Goal: Task Accomplishment & Management: Manage account settings

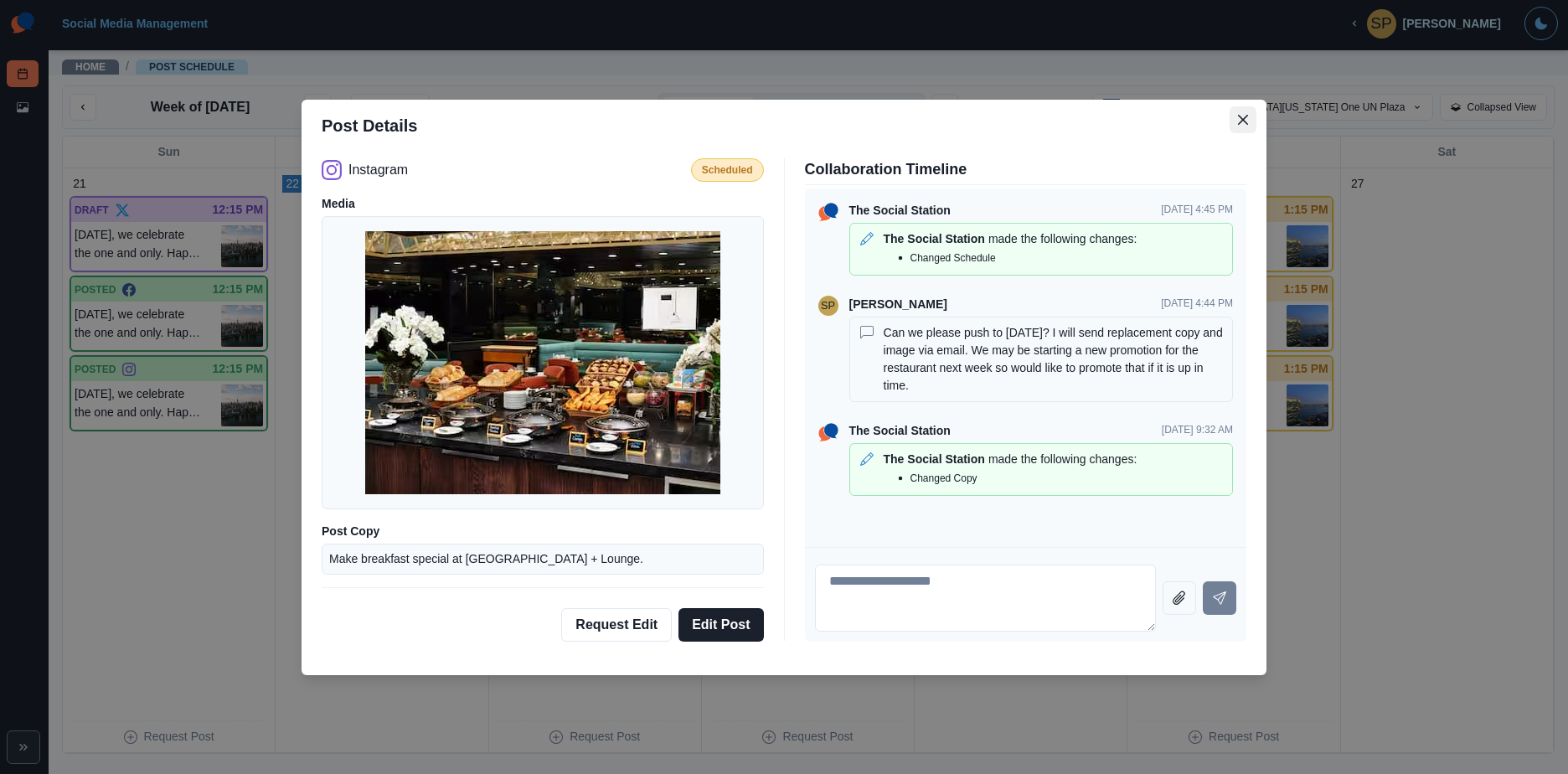
click at [1240, 110] on button "Close" at bounding box center [1243, 120] width 27 height 27
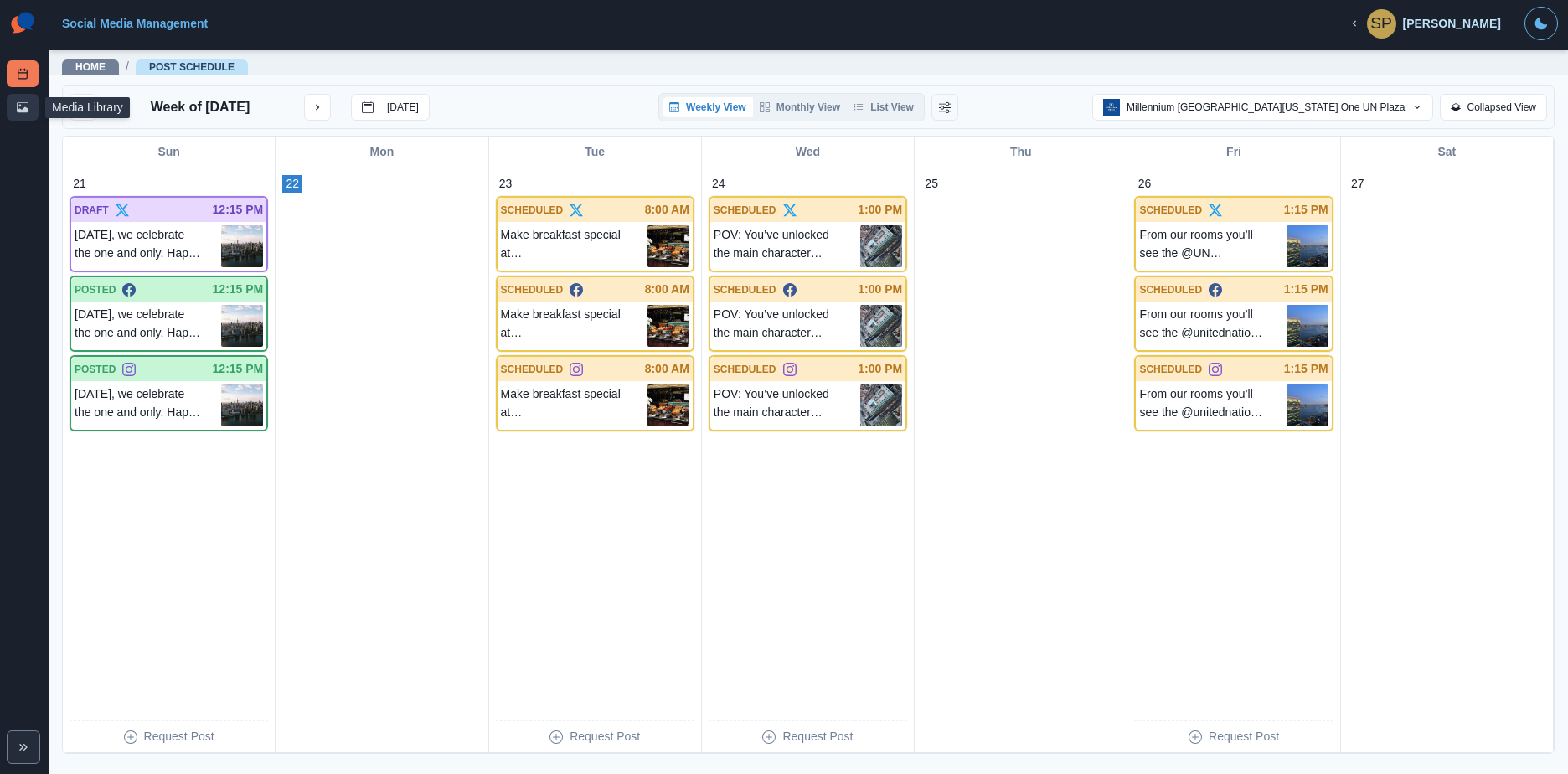
click at [25, 107] on icon at bounding box center [22, 107] width 12 height 10
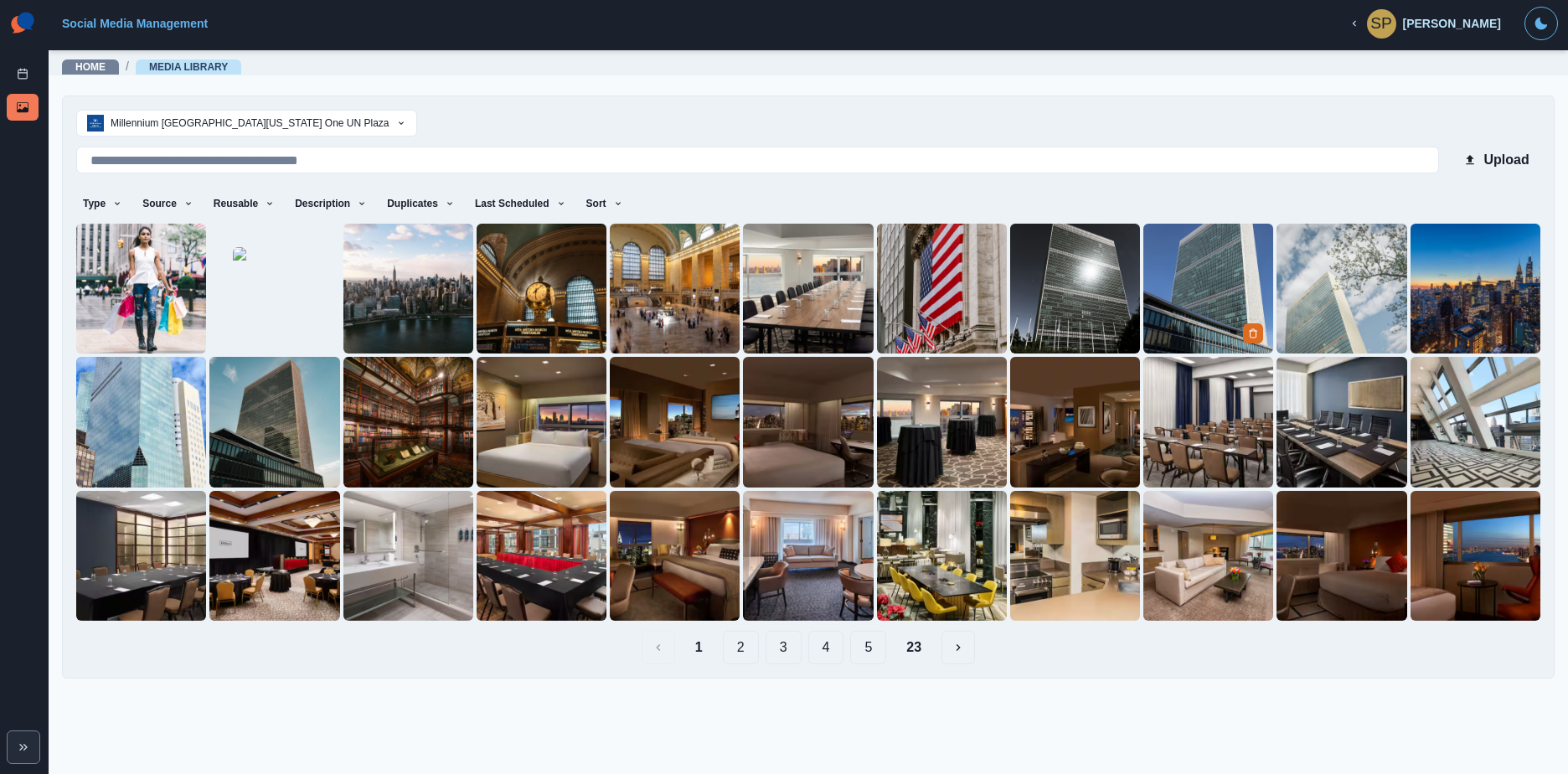
click at [1203, 297] on img at bounding box center [1208, 288] width 130 height 130
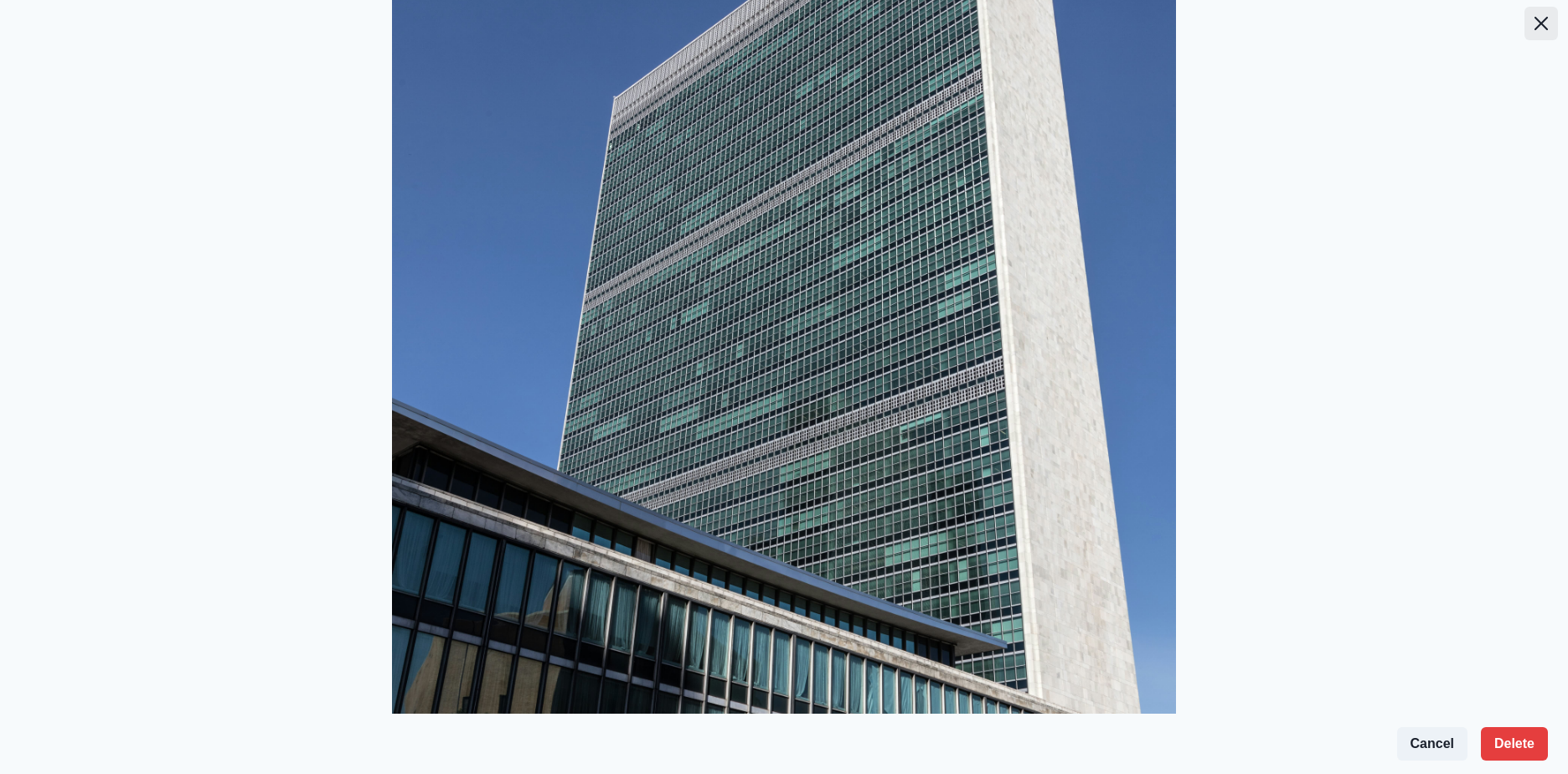
click at [1525, 19] on button "Close" at bounding box center [1541, 23] width 34 height 34
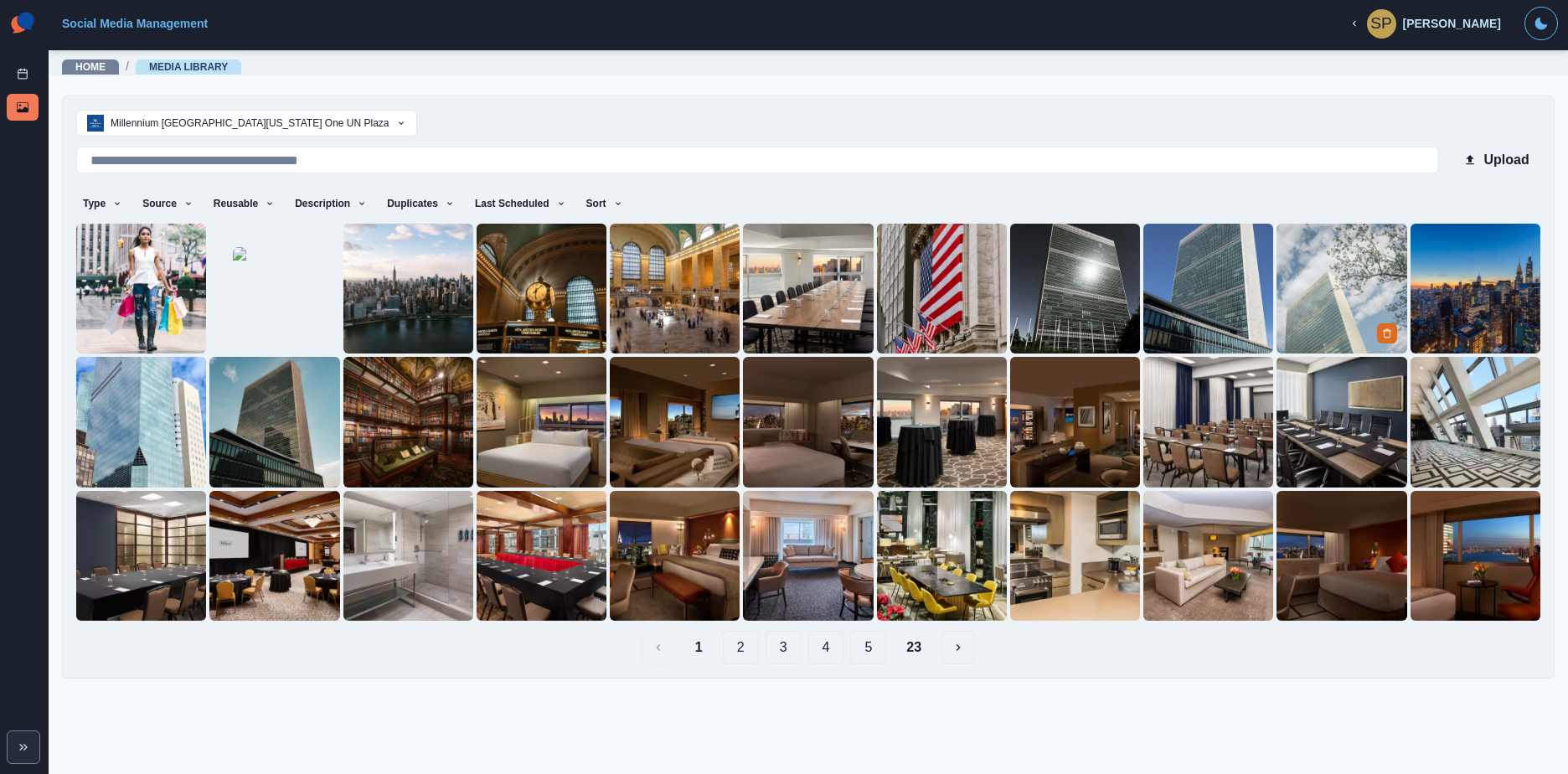
click at [1311, 263] on img at bounding box center [1341, 288] width 130 height 130
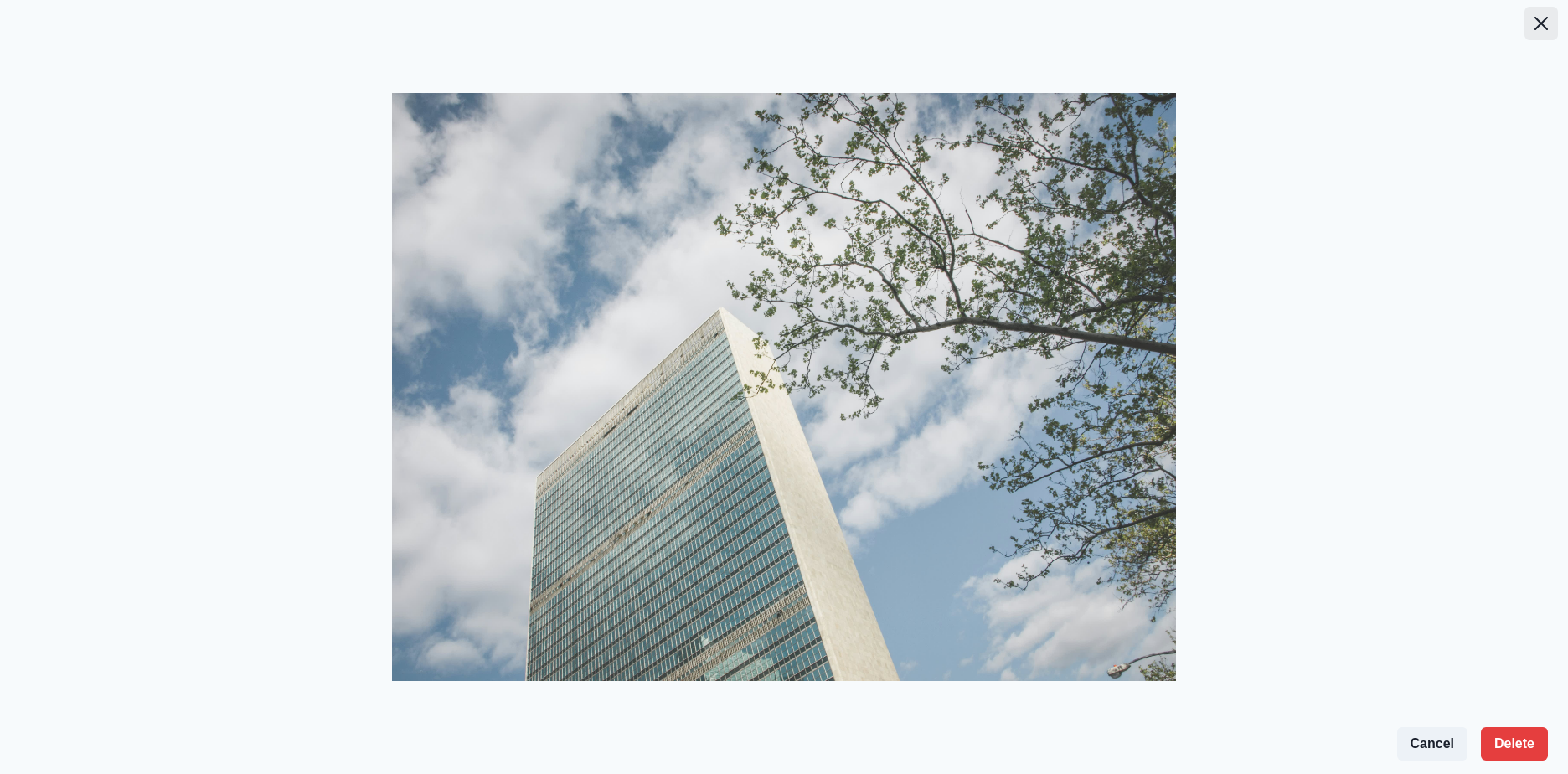
click at [1543, 27] on icon "Close" at bounding box center [1541, 23] width 14 height 13
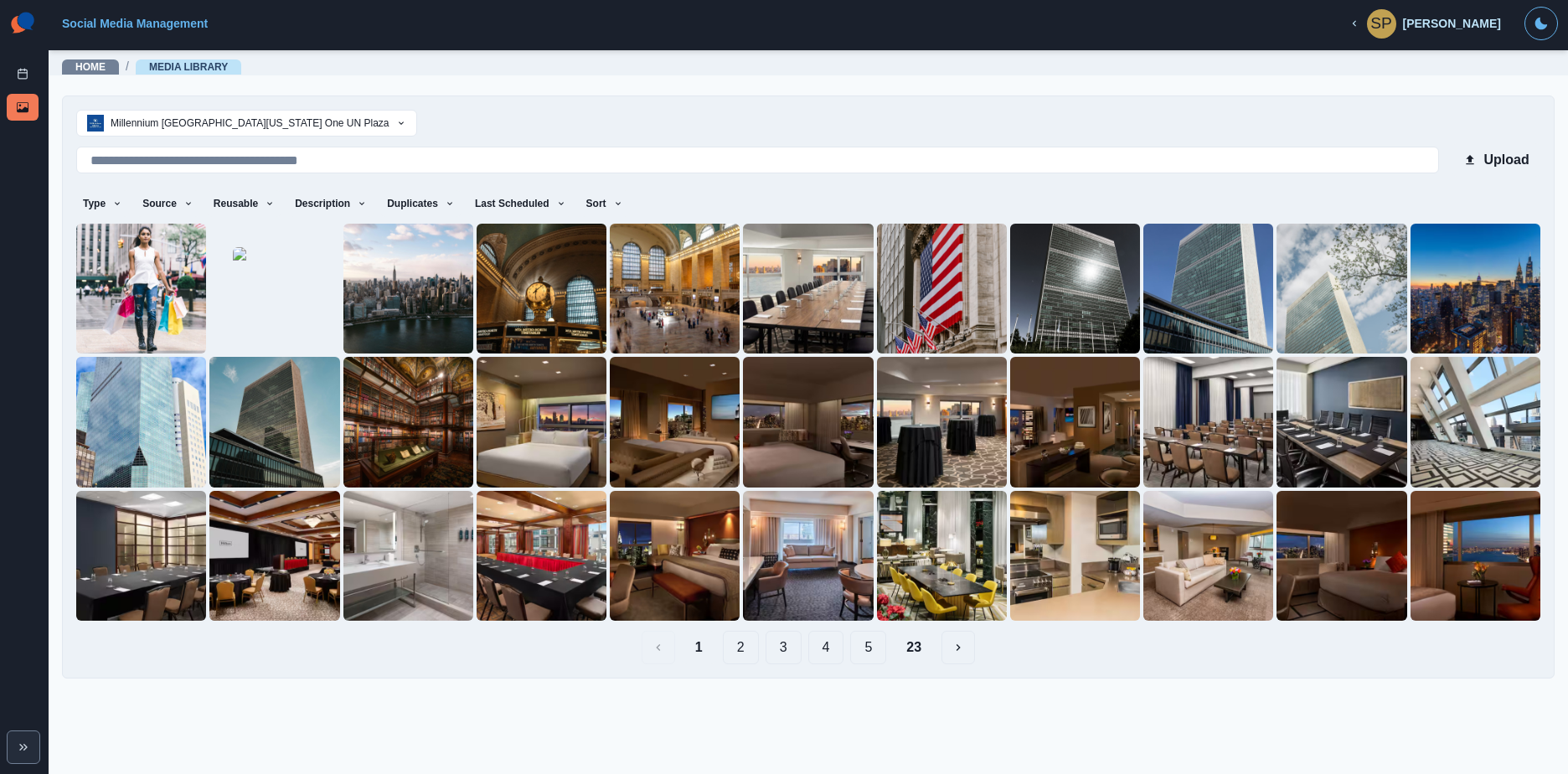
click at [739, 654] on button "2" at bounding box center [741, 647] width 36 height 34
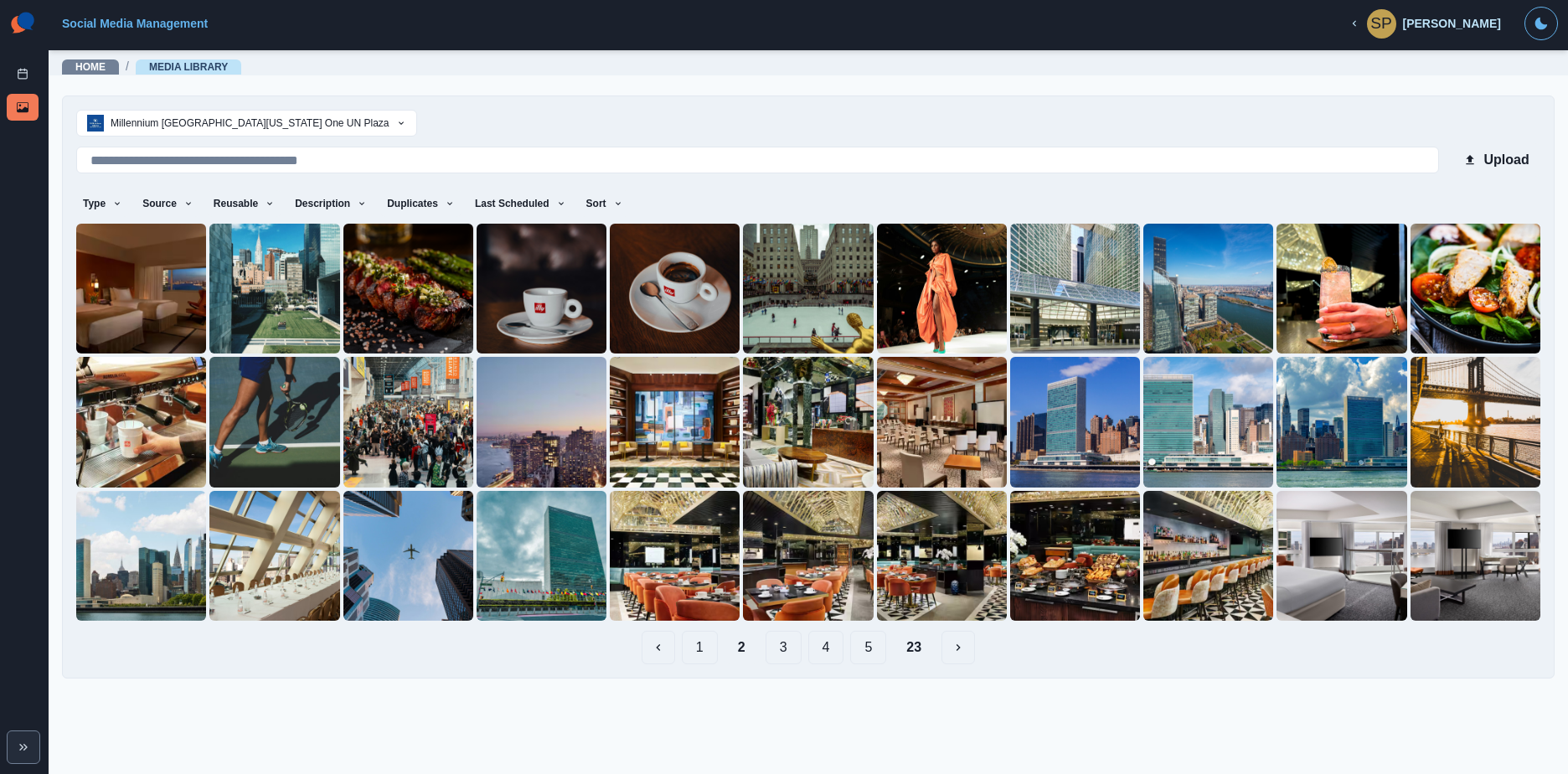
click at [787, 642] on button "3" at bounding box center [783, 647] width 36 height 34
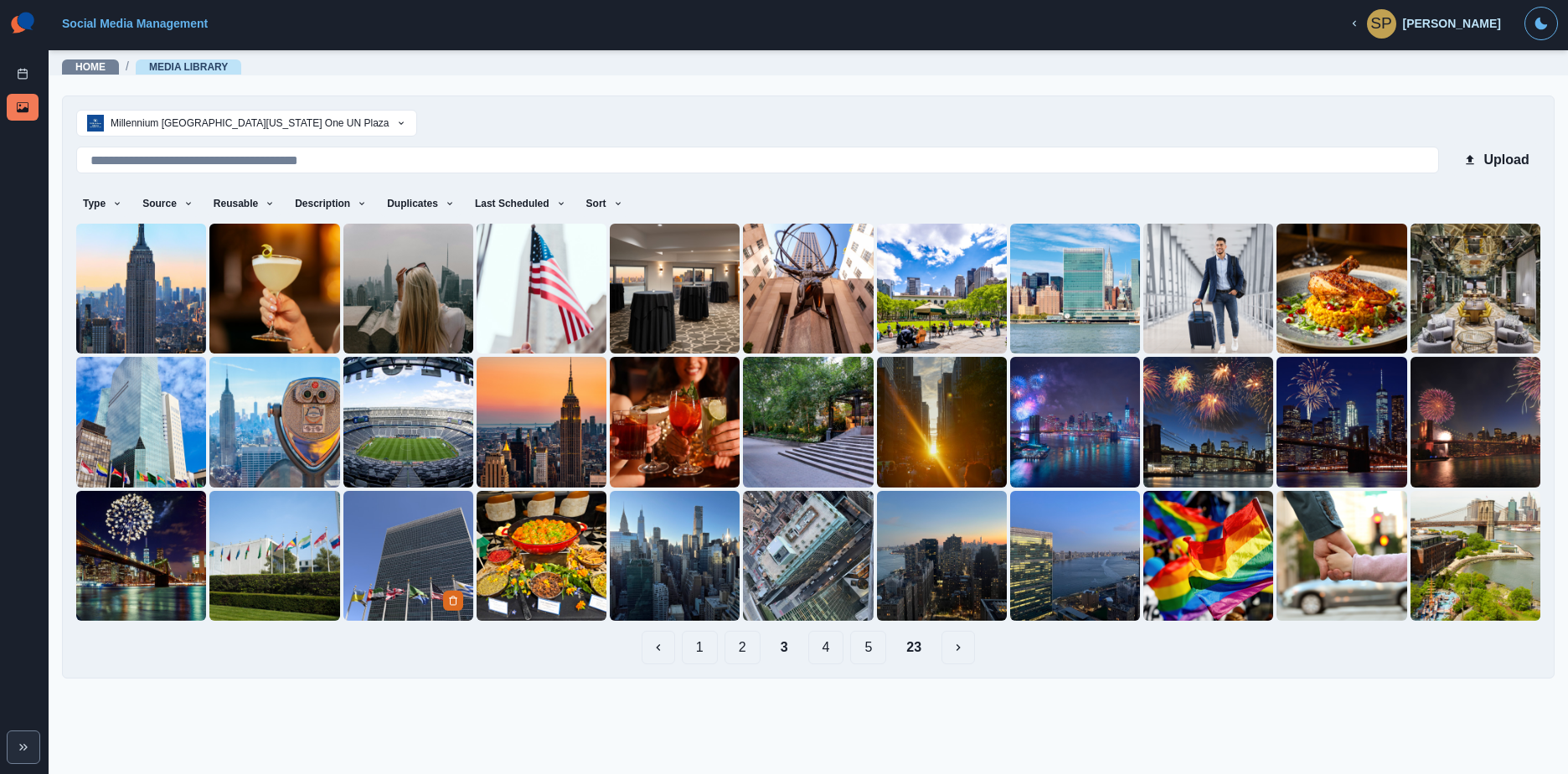
click at [410, 556] on img at bounding box center [408, 555] width 130 height 130
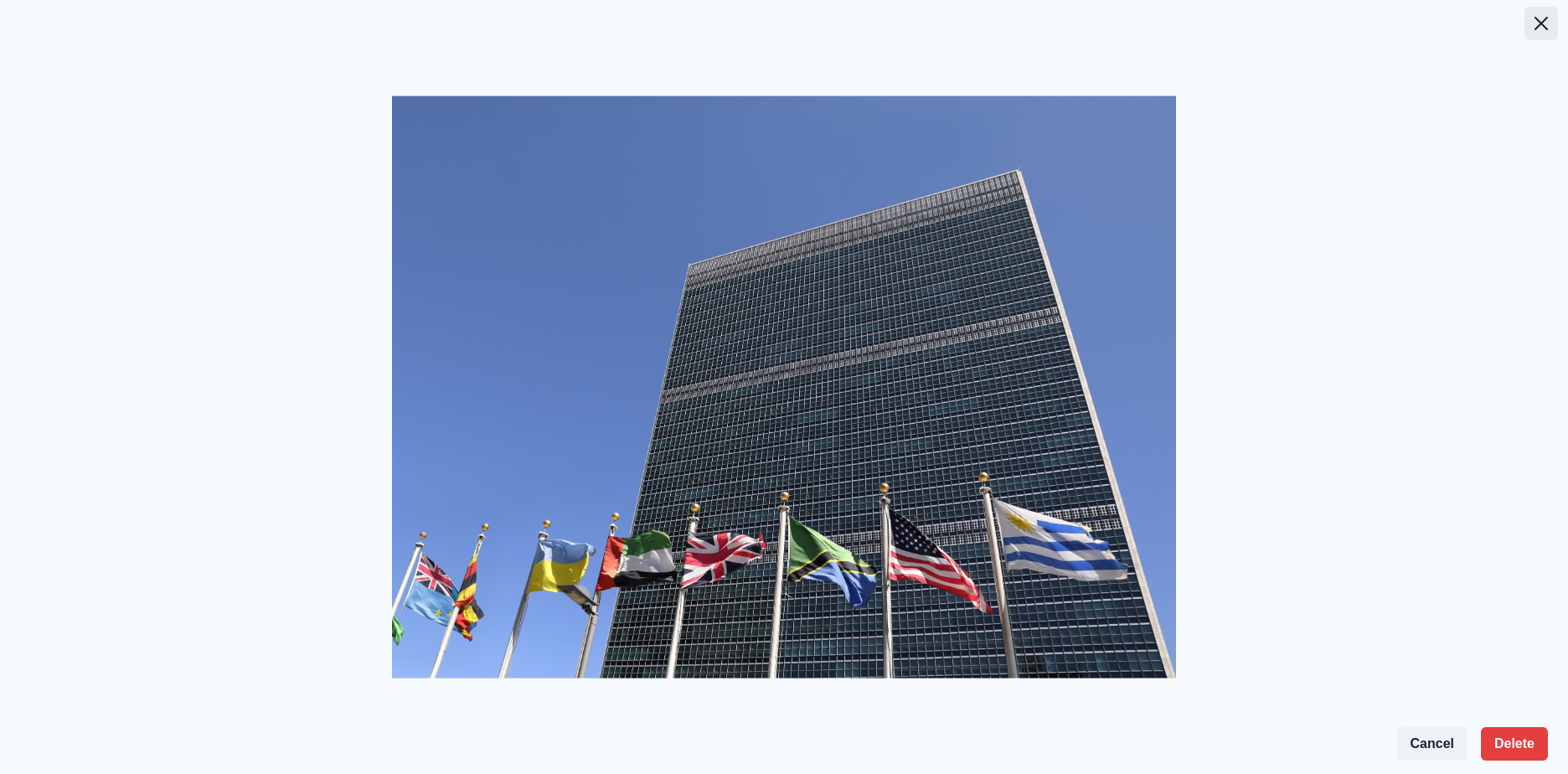
click at [1546, 28] on icon "Close" at bounding box center [1541, 23] width 14 height 13
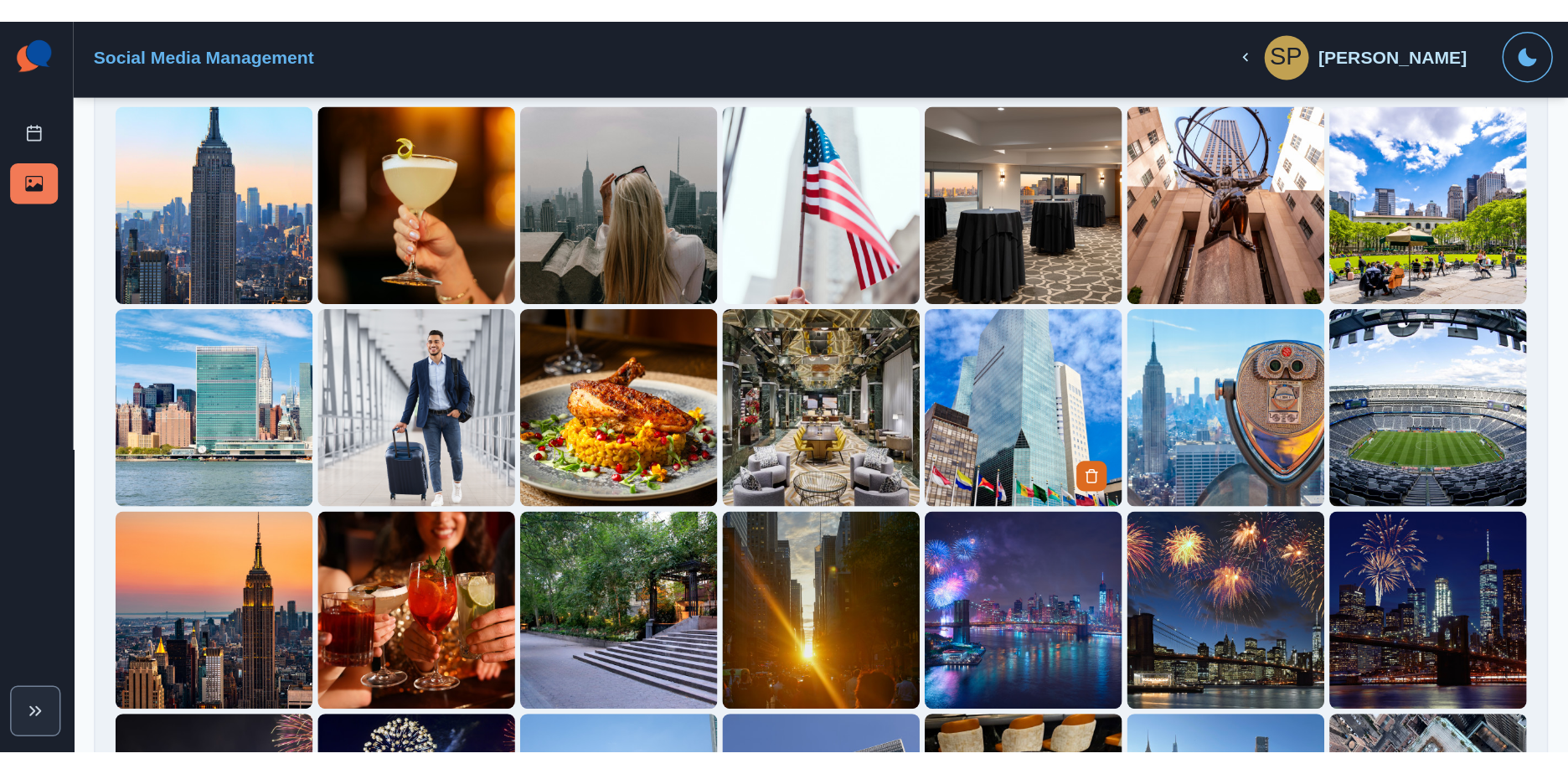
scroll to position [252, 0]
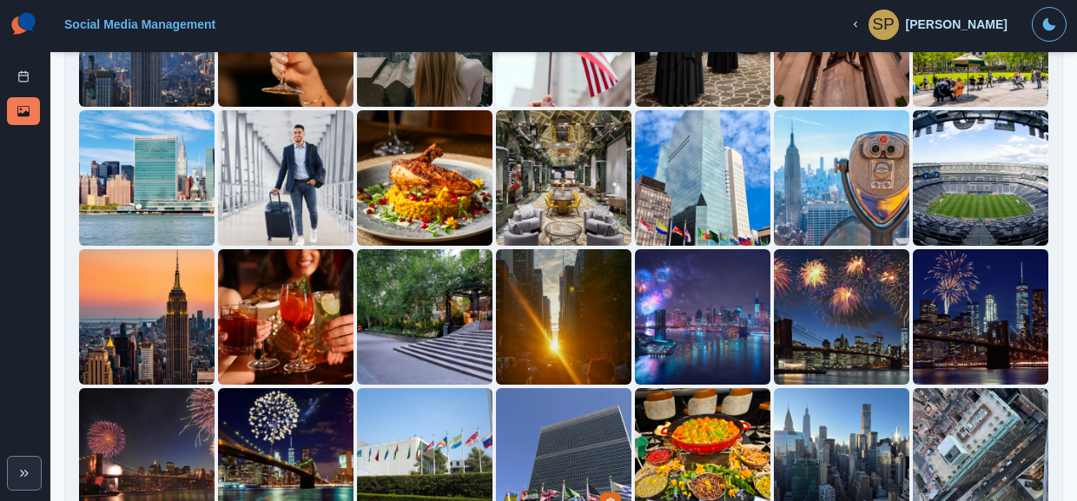
click at [600, 432] on img at bounding box center [564, 456] width 136 height 136
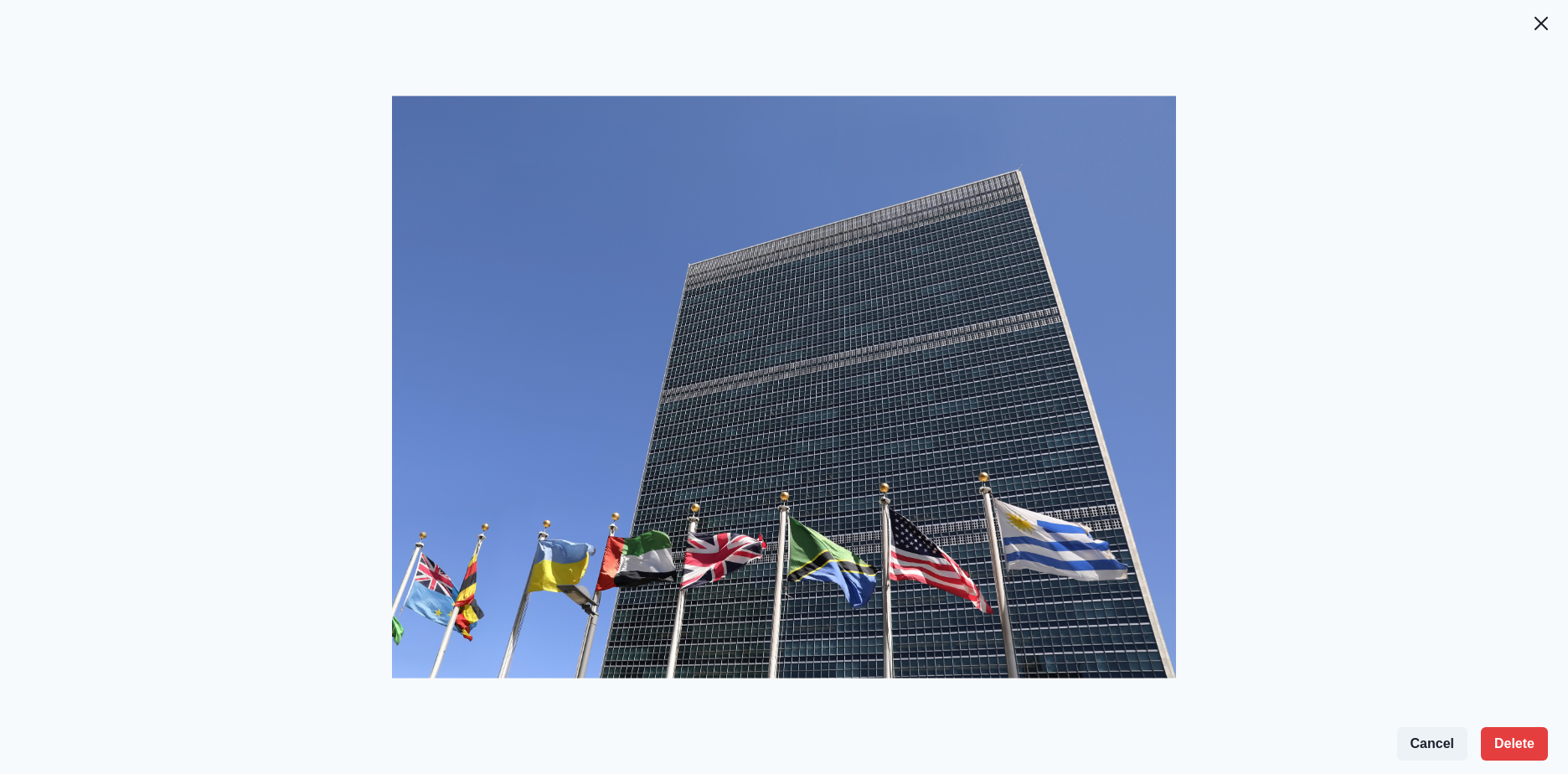
scroll to position [0, 0]
click at [1538, 22] on icon "Close" at bounding box center [1541, 23] width 14 height 13
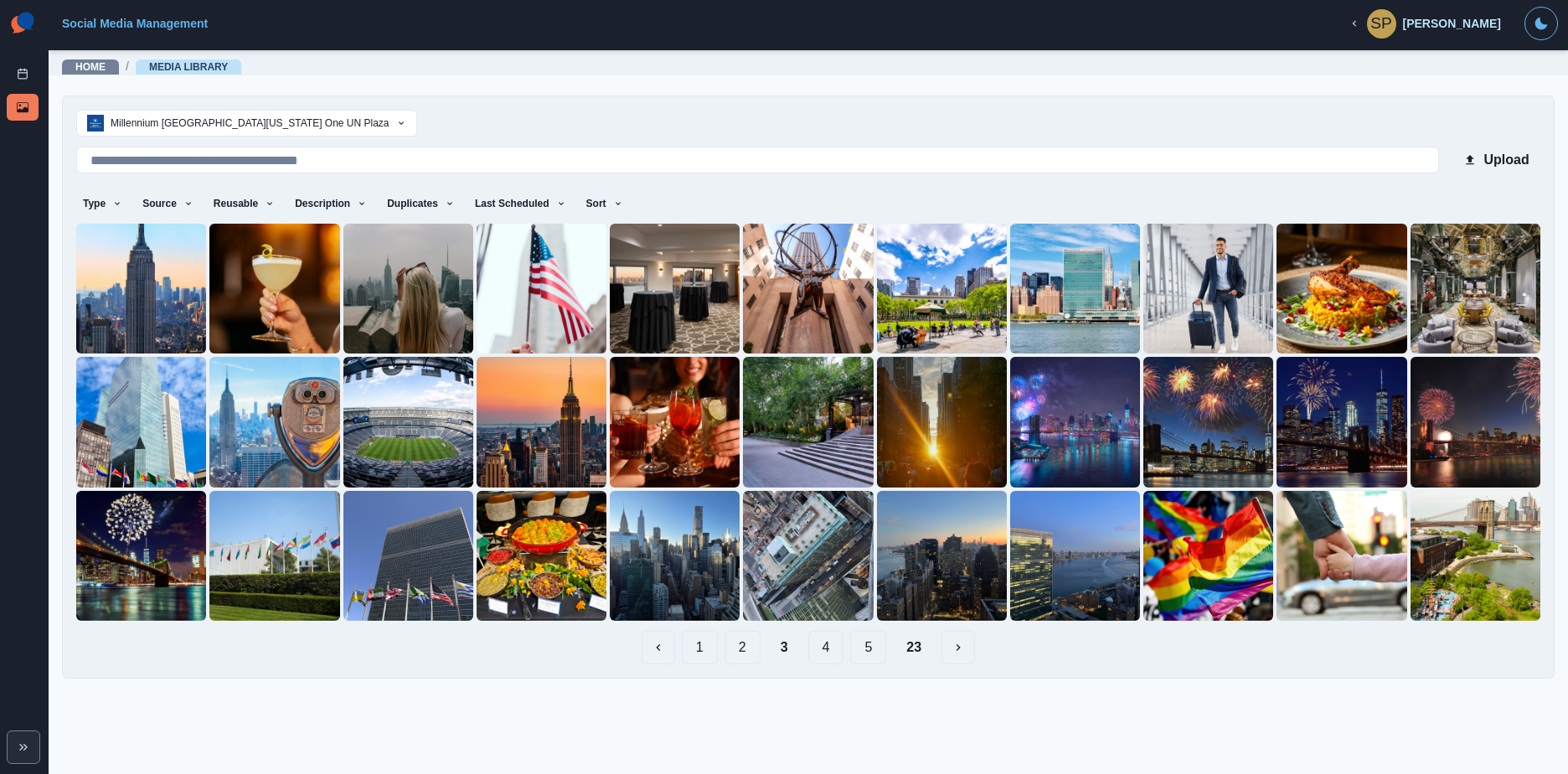
click at [832, 648] on button "4" at bounding box center [825, 647] width 36 height 34
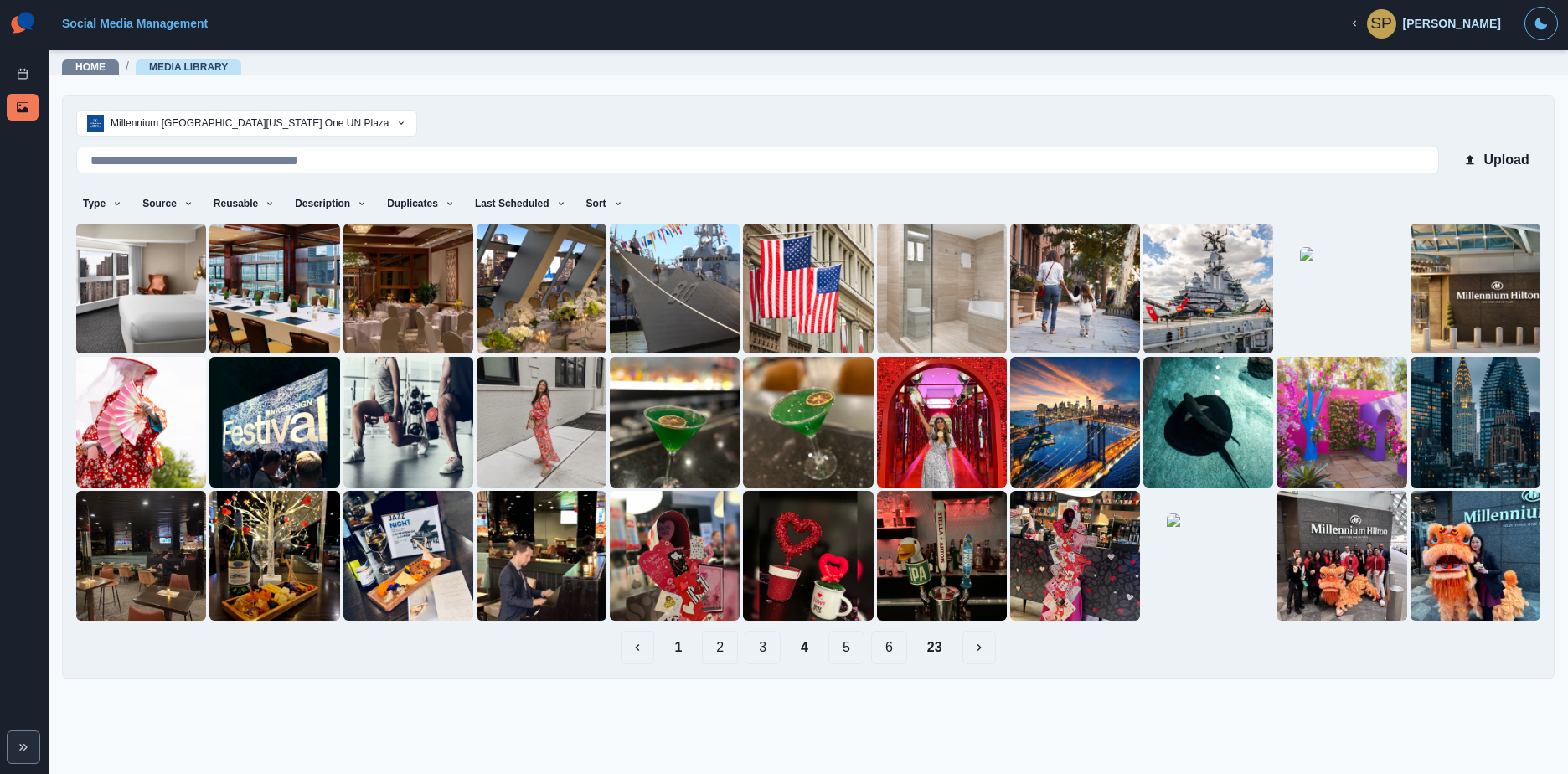
click at [836, 646] on button "5" at bounding box center [846, 647] width 36 height 34
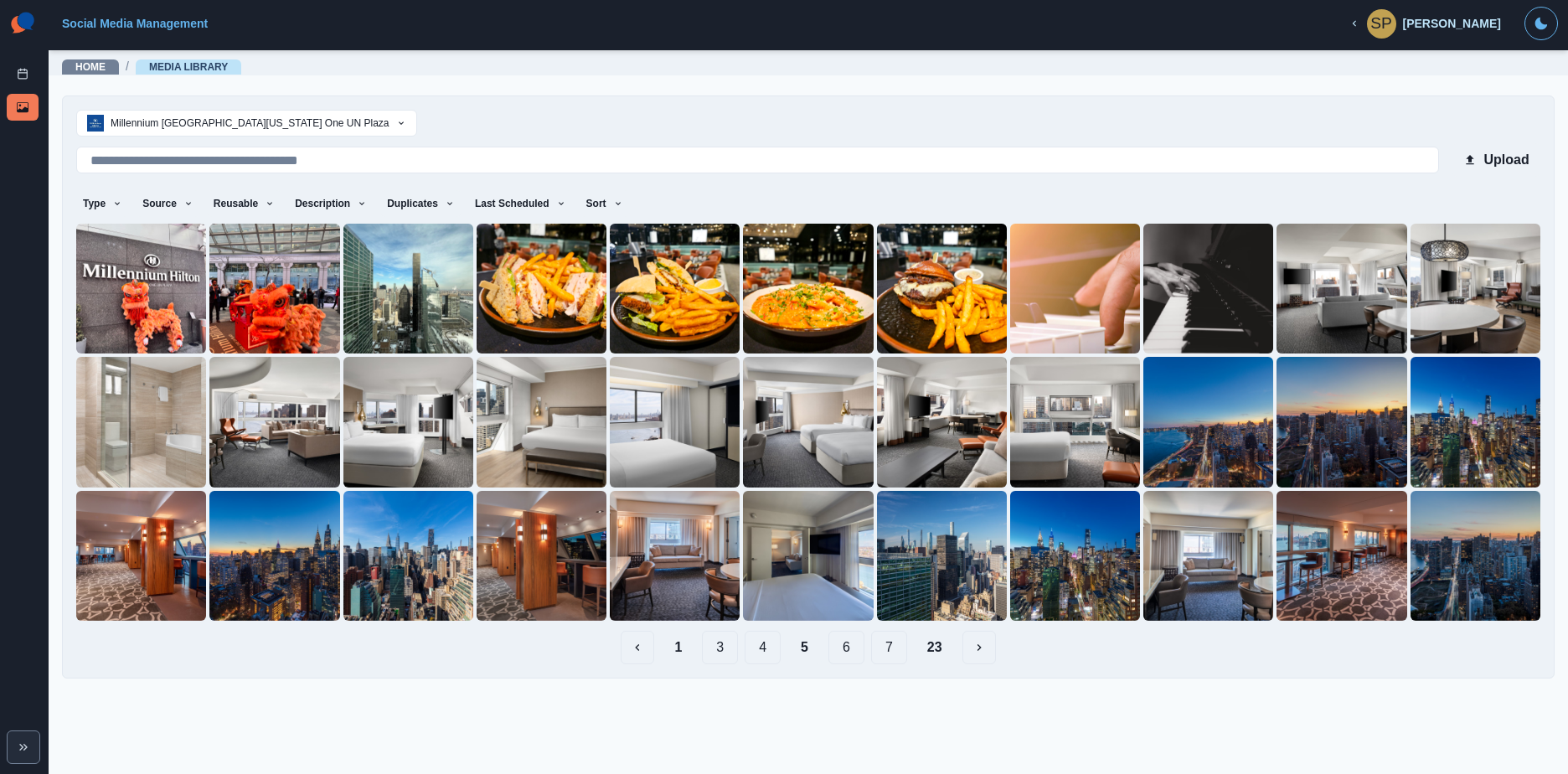
click at [850, 651] on button "6" at bounding box center [846, 647] width 36 height 34
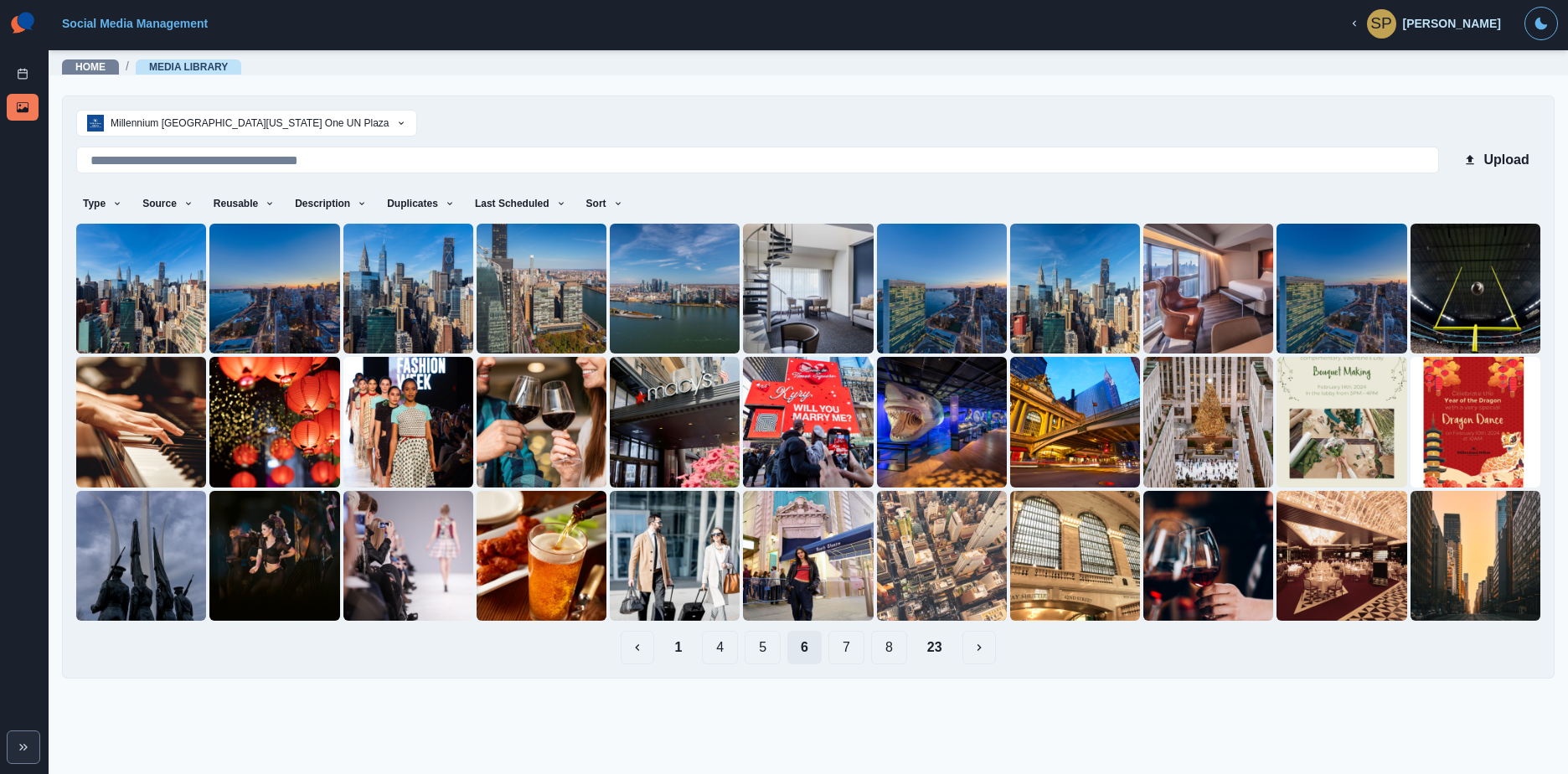
click at [850, 651] on button "7" at bounding box center [846, 647] width 36 height 34
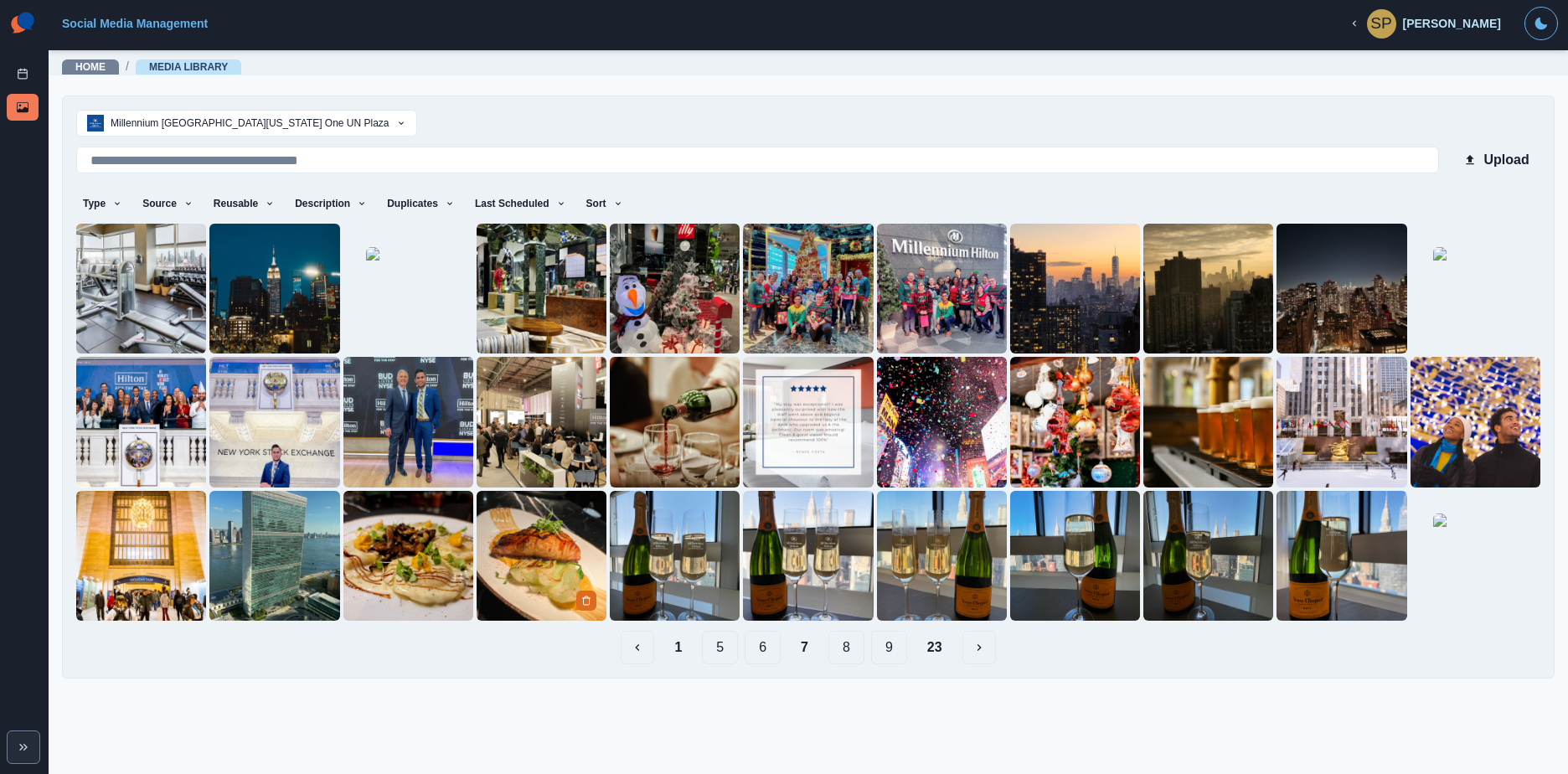
click at [553, 576] on img at bounding box center [541, 555] width 130 height 130
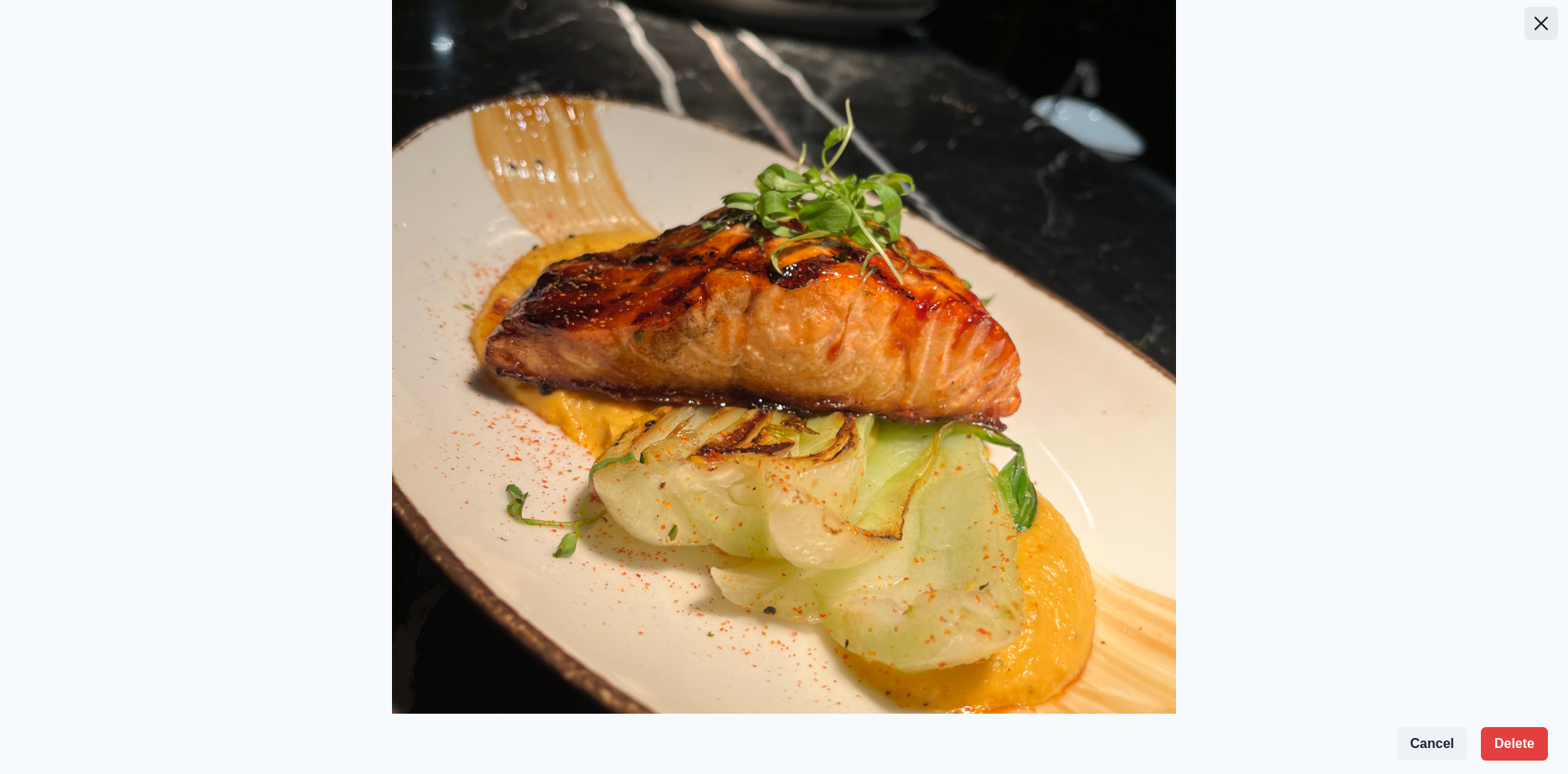
click at [1525, 24] on button "Close" at bounding box center [1541, 23] width 34 height 34
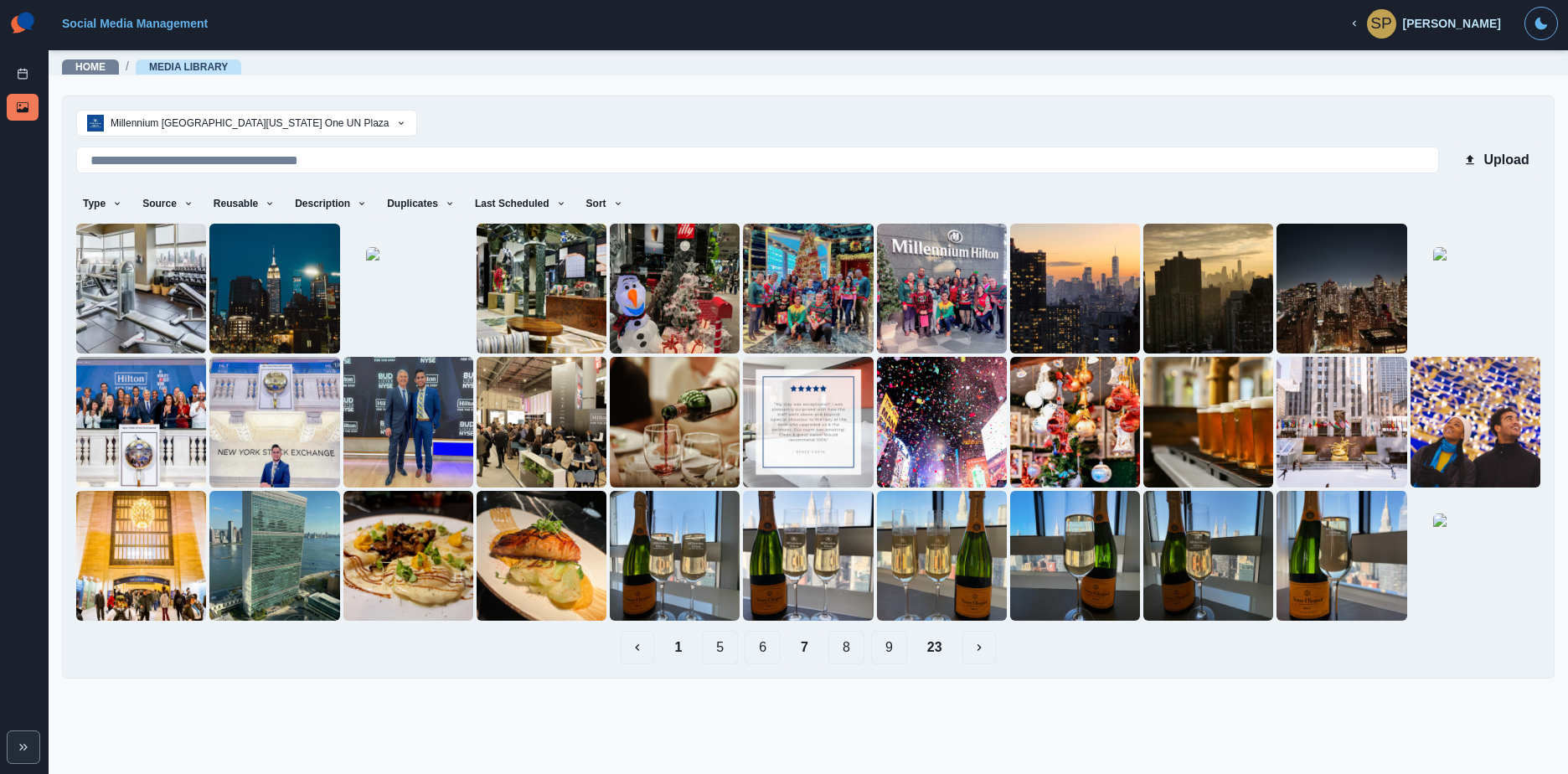
click at [845, 641] on button "8" at bounding box center [846, 647] width 36 height 34
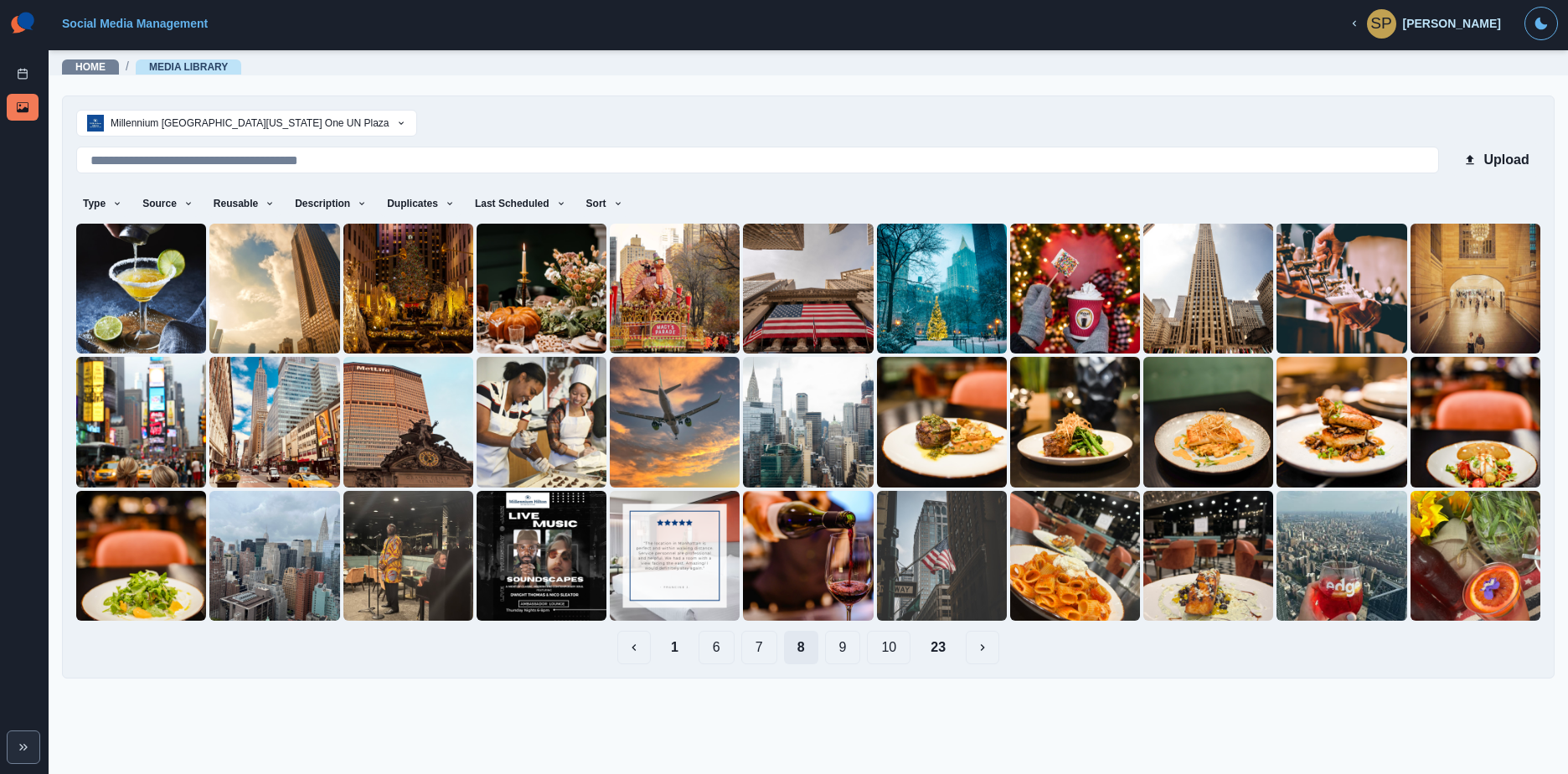
click at [845, 641] on button "9" at bounding box center [843, 647] width 36 height 34
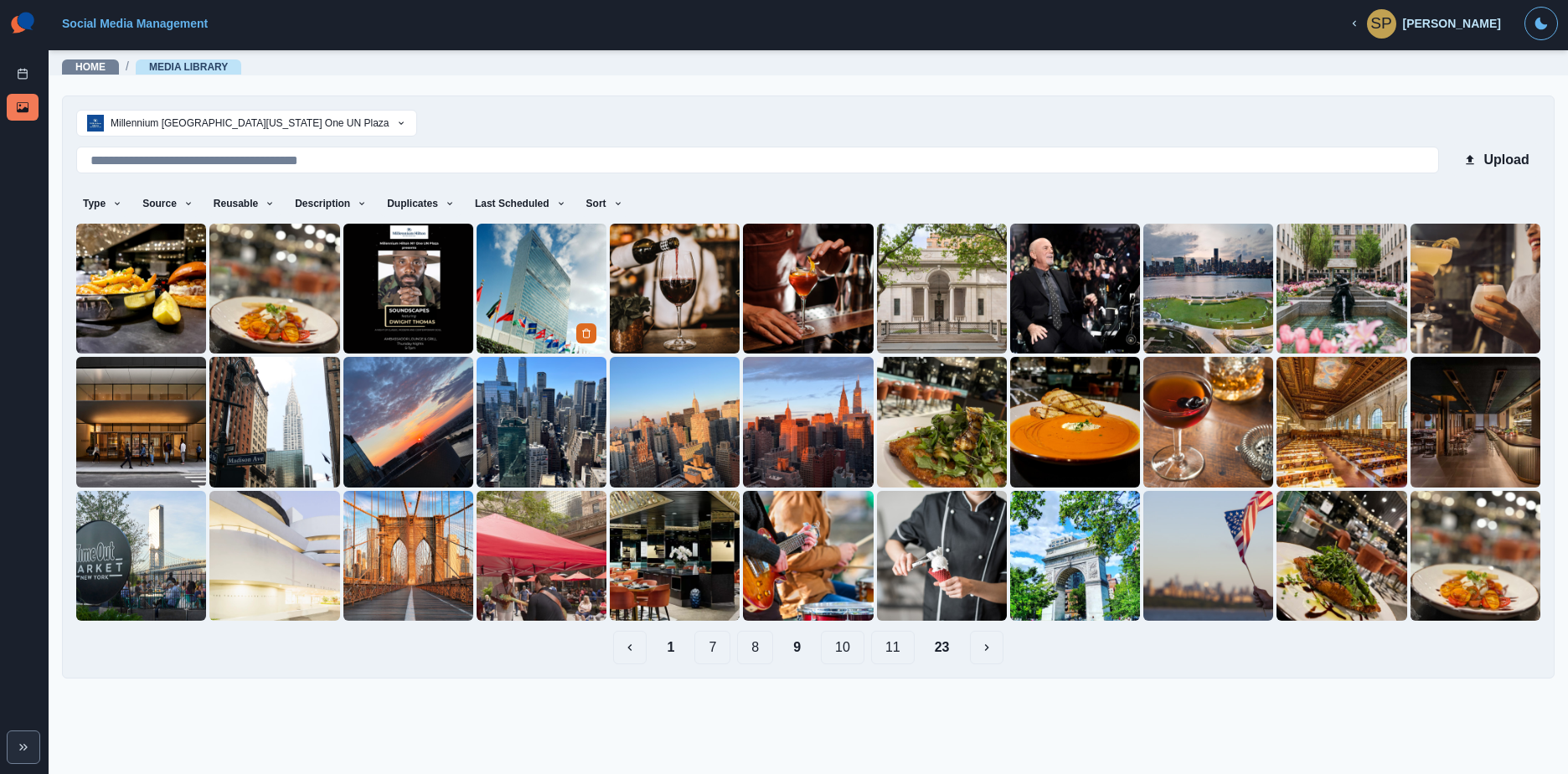
click at [568, 267] on img at bounding box center [541, 288] width 130 height 130
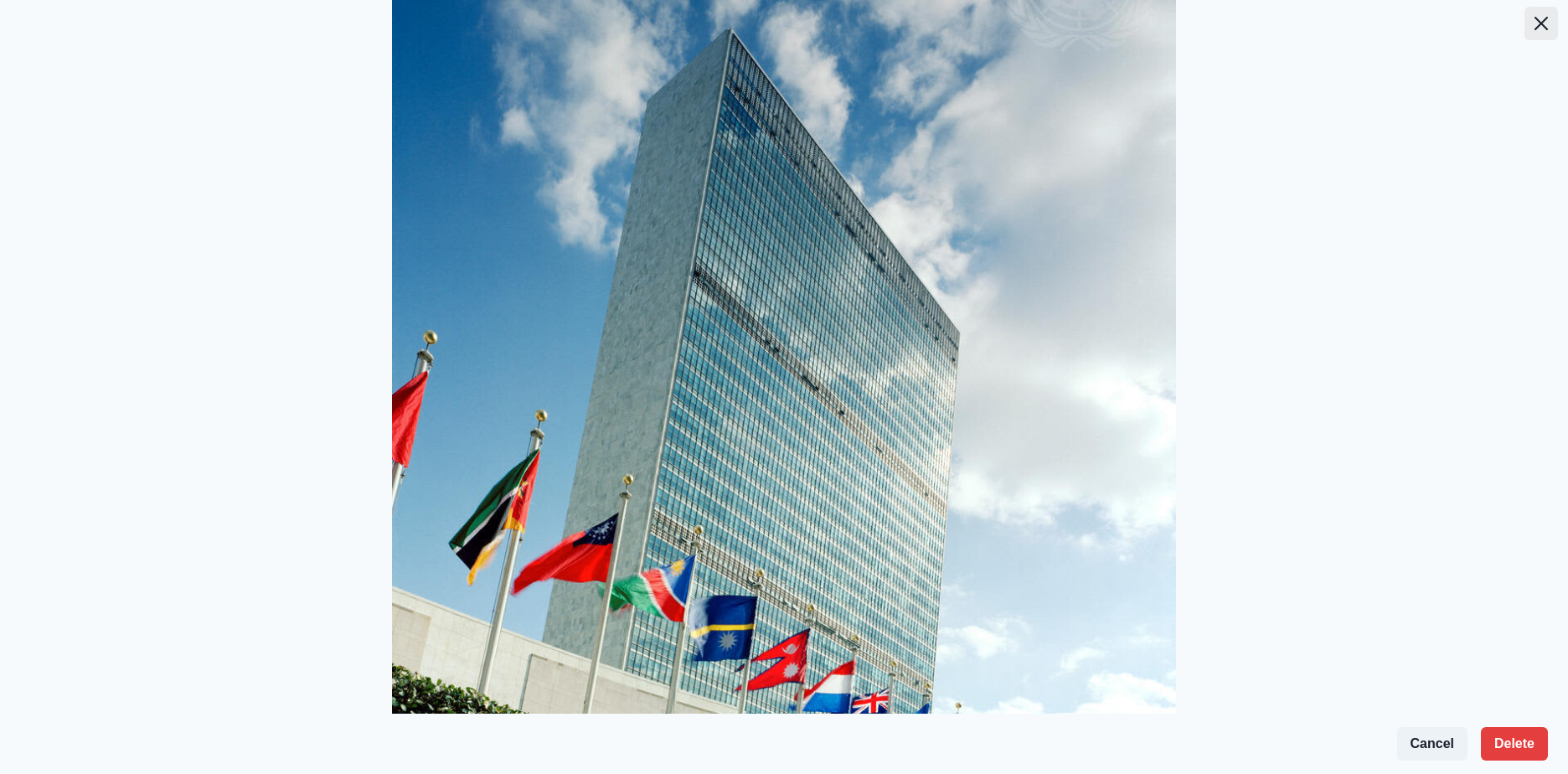
click at [1535, 29] on button "Close" at bounding box center [1541, 23] width 34 height 34
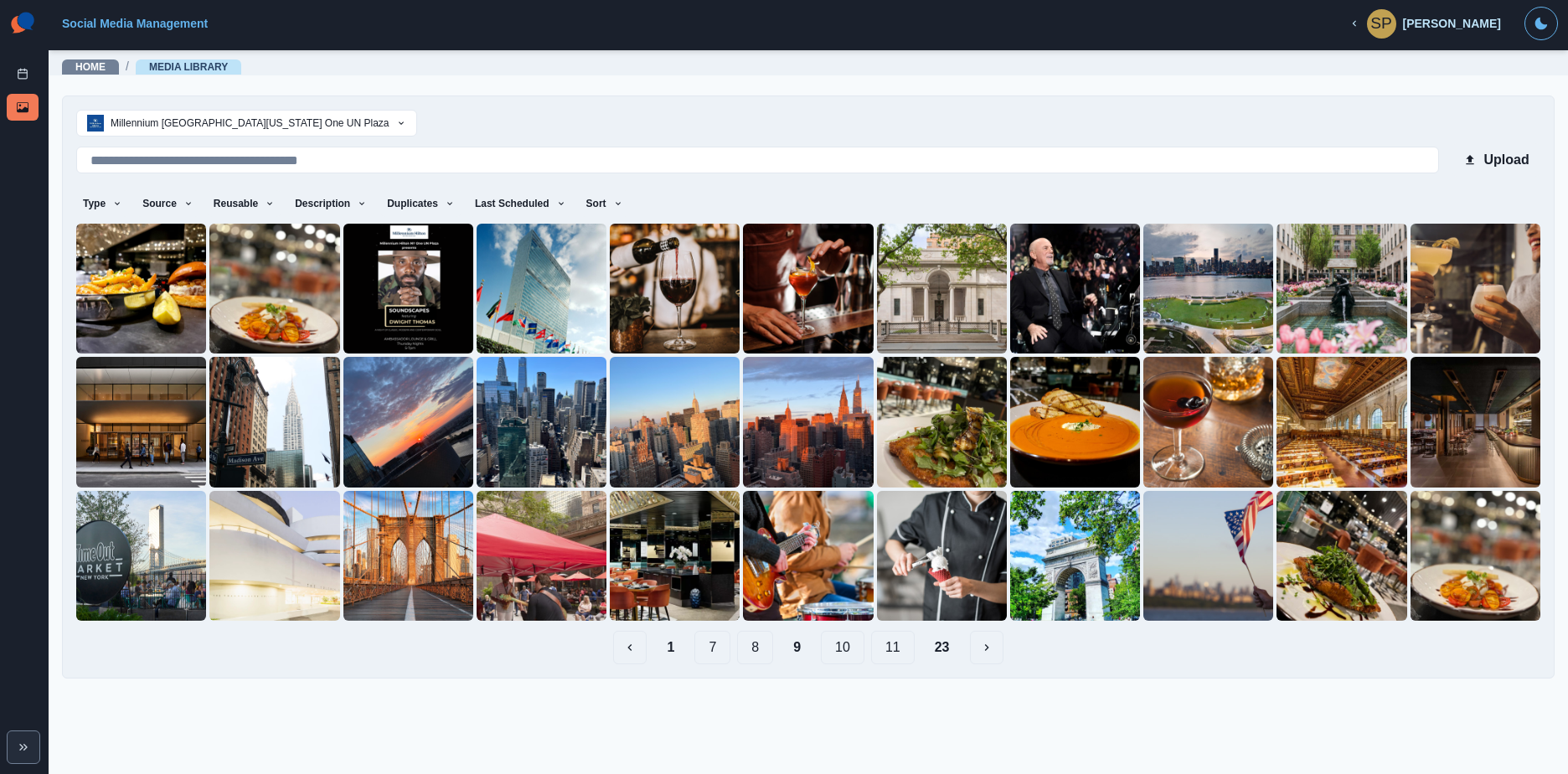
click at [850, 646] on button "10" at bounding box center [842, 647] width 43 height 34
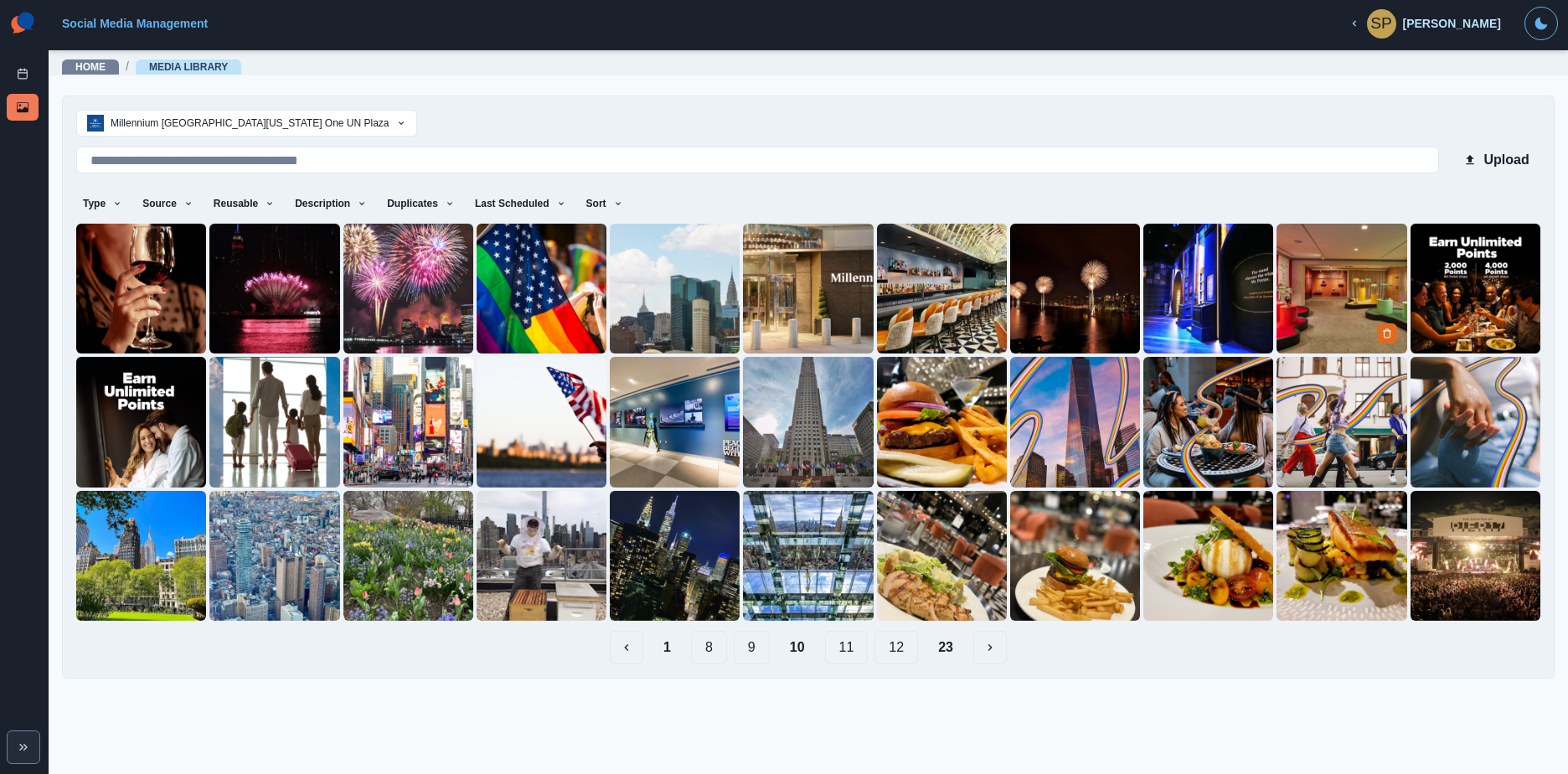
click at [1306, 299] on img at bounding box center [1341, 288] width 130 height 130
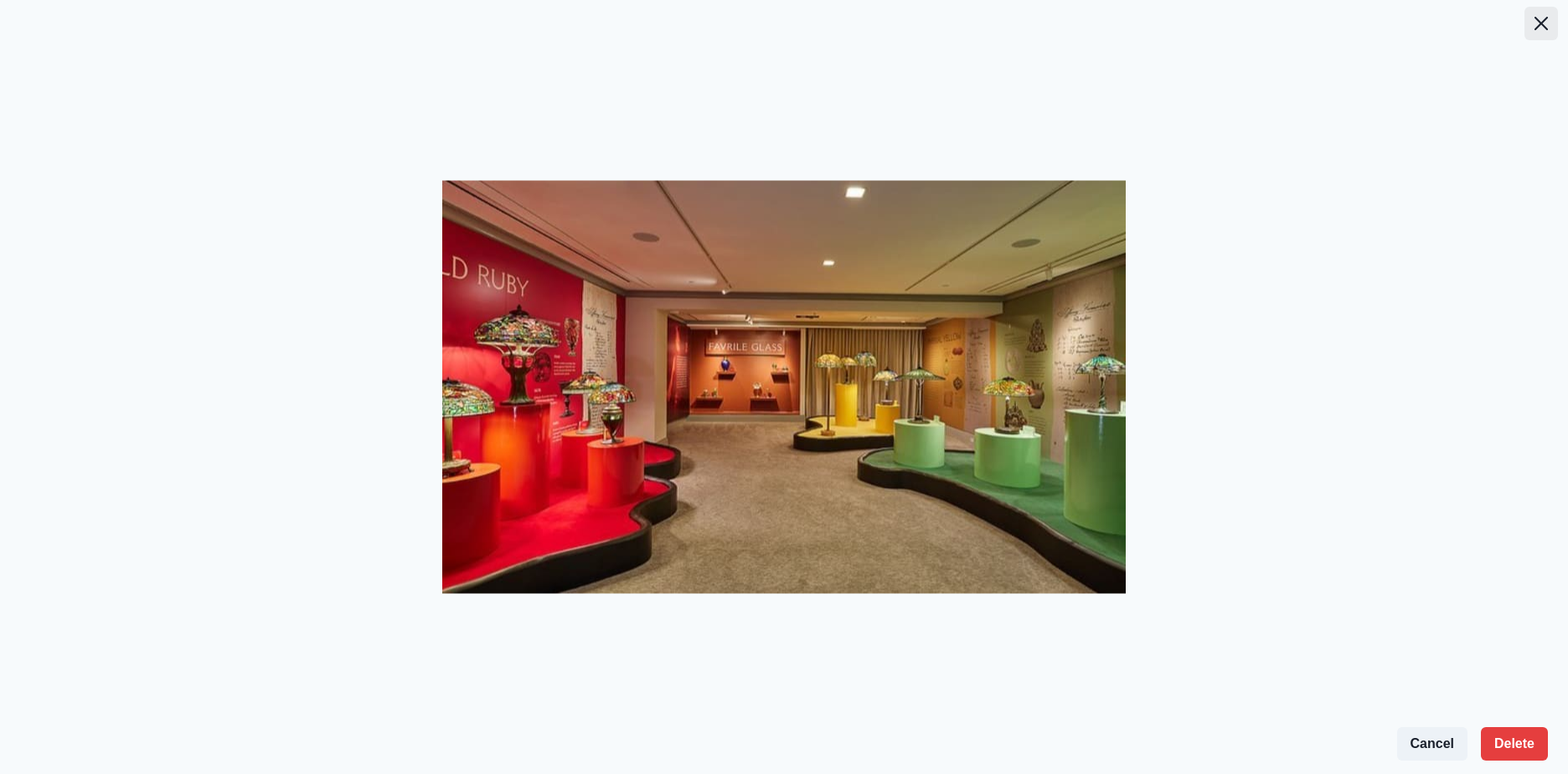
click at [1543, 21] on icon "Close" at bounding box center [1541, 23] width 14 height 13
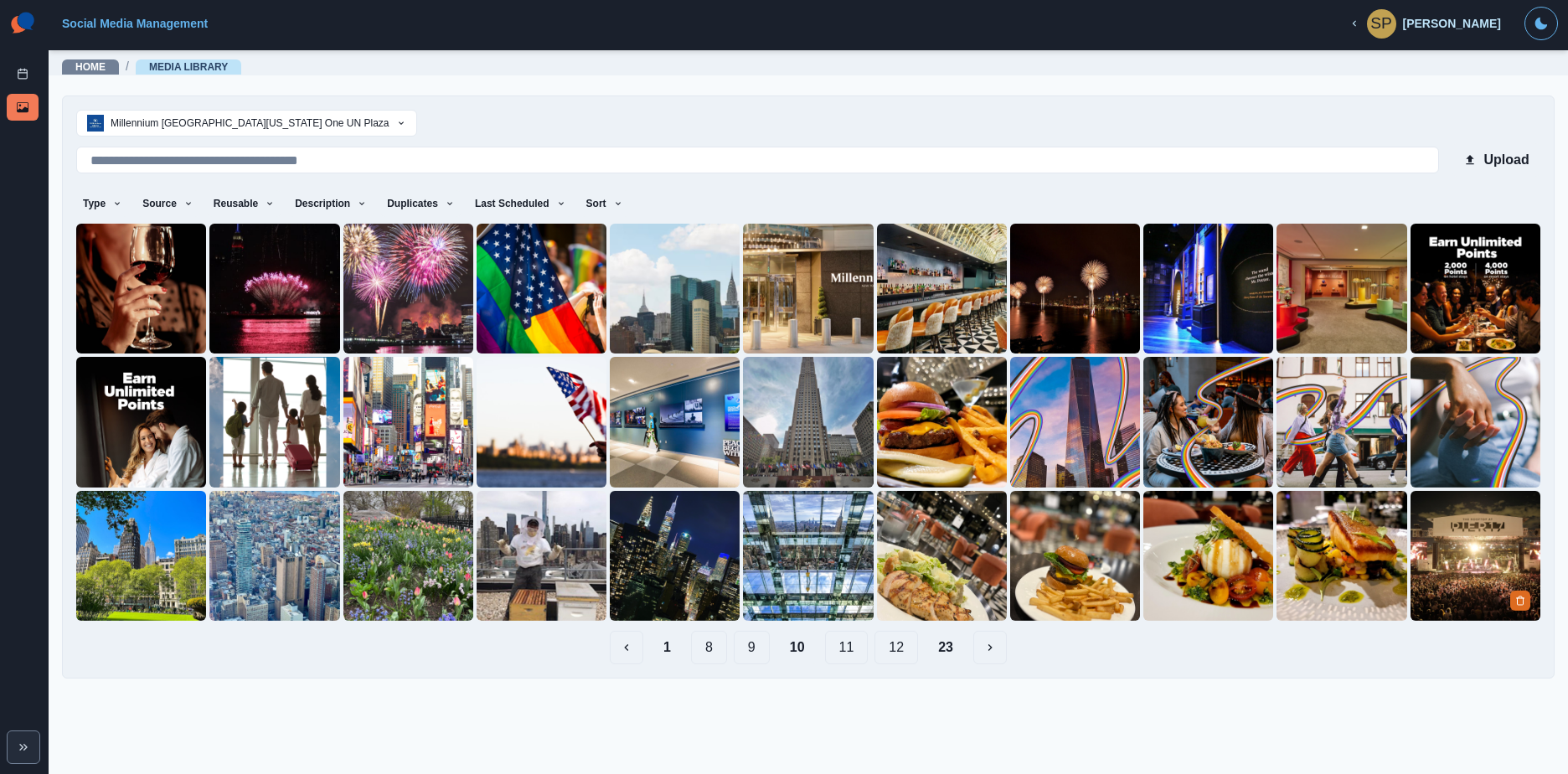
click at [1475, 526] on img at bounding box center [1475, 555] width 130 height 130
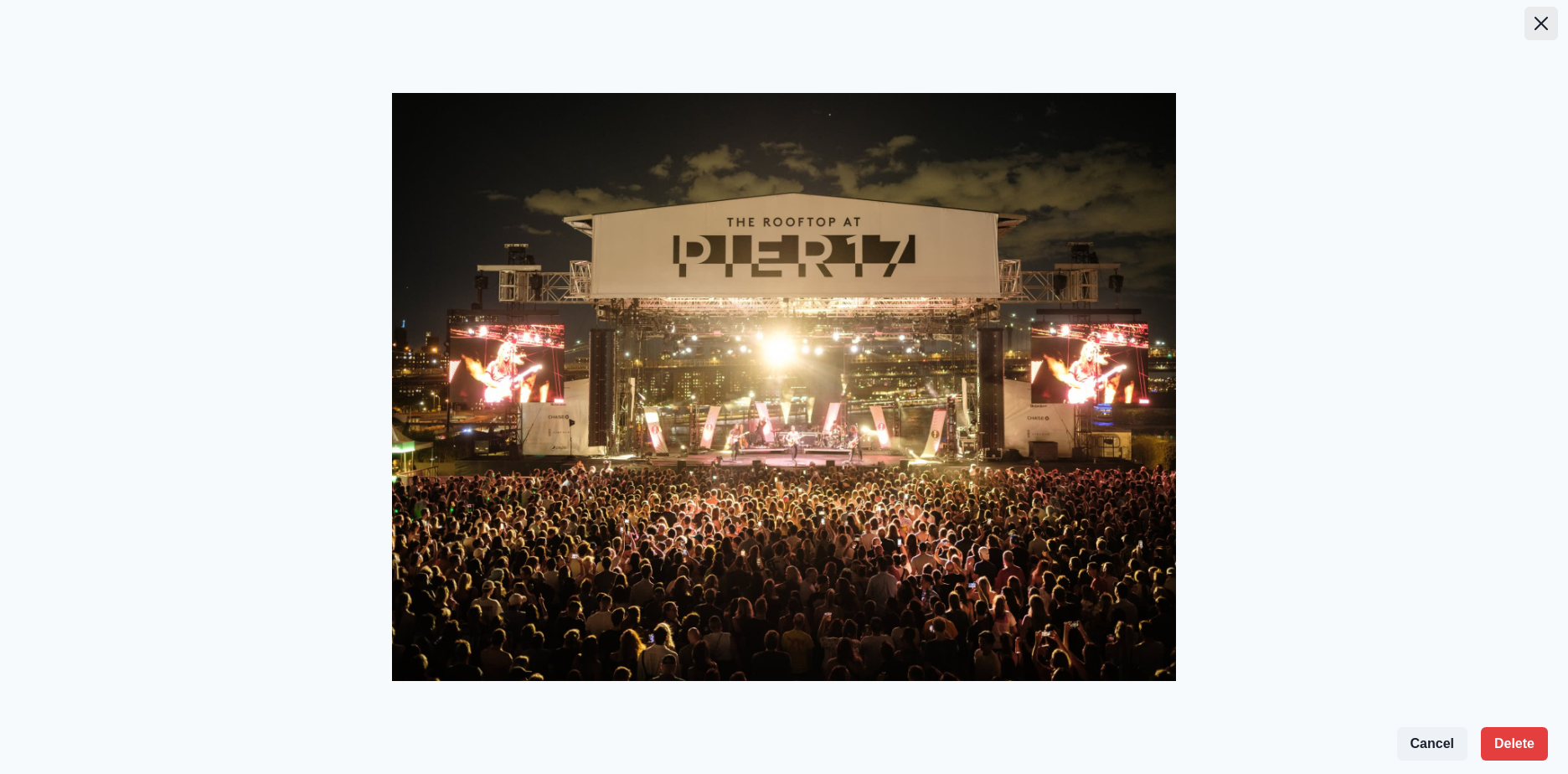
click at [1548, 24] on button "Close" at bounding box center [1541, 23] width 34 height 34
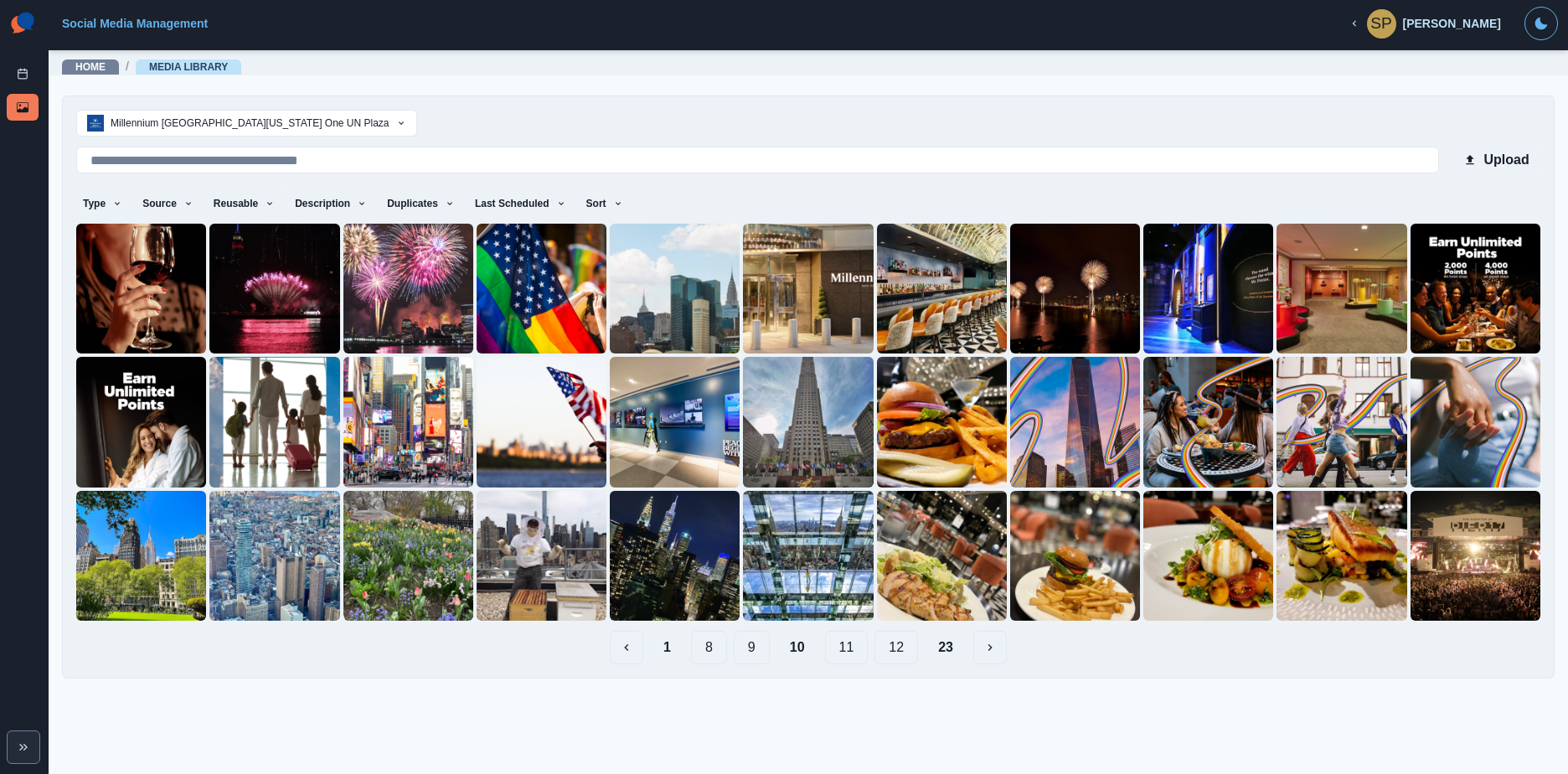
click at [839, 644] on button "11" at bounding box center [847, 647] width 43 height 34
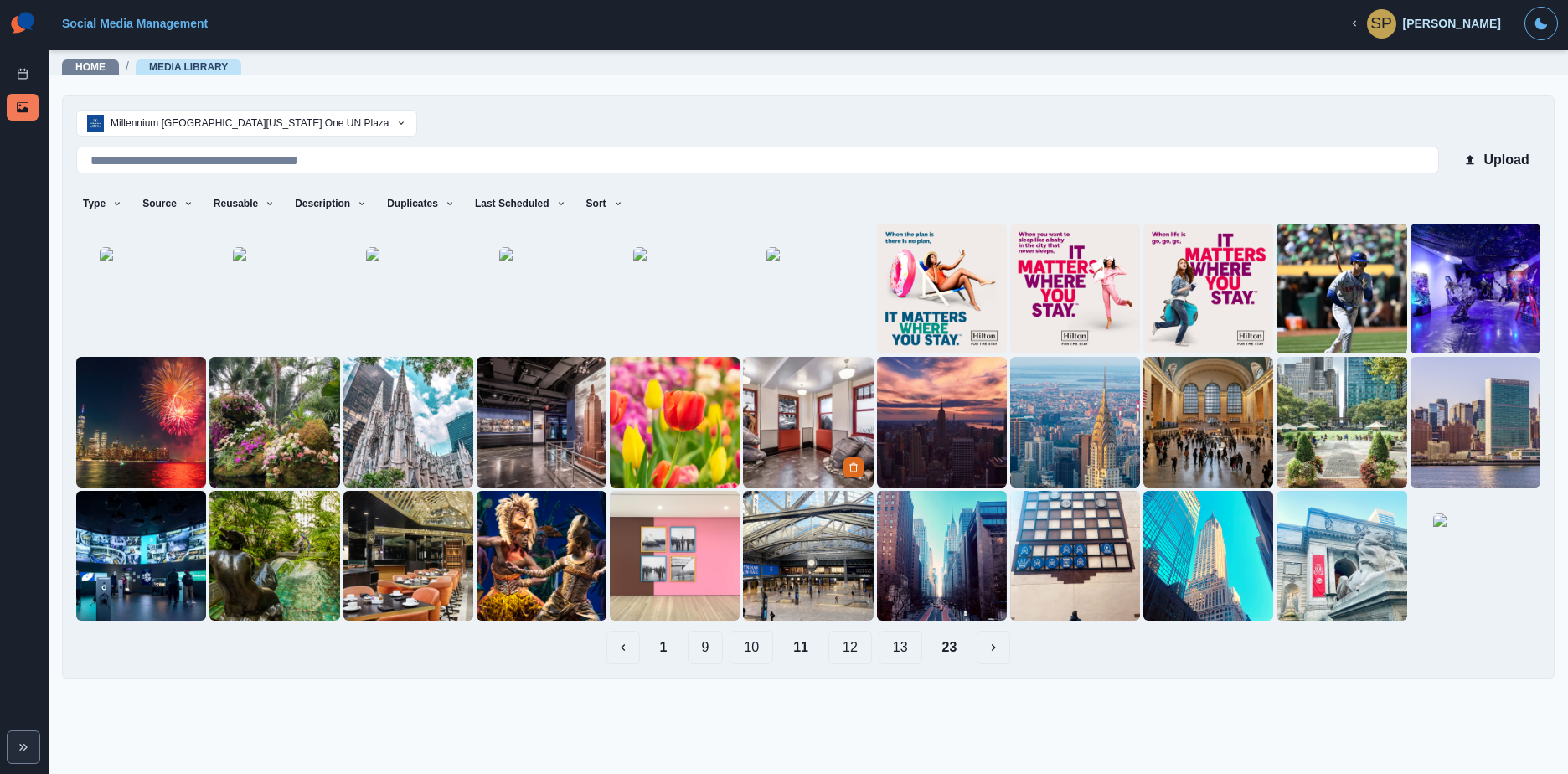
click at [797, 449] on img at bounding box center [808, 421] width 130 height 130
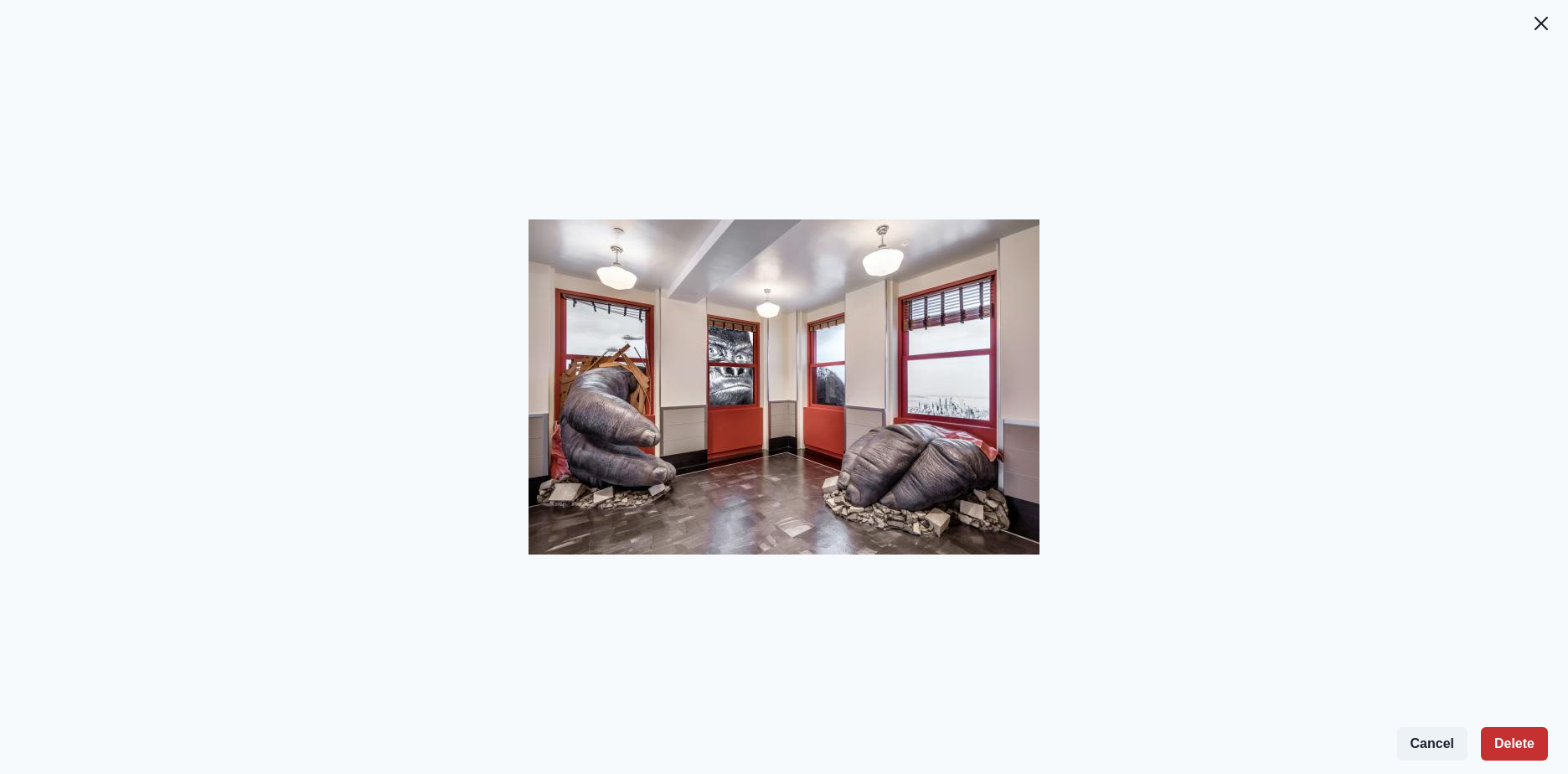
click at [1502, 749] on button "Delete" at bounding box center [1514, 743] width 67 height 34
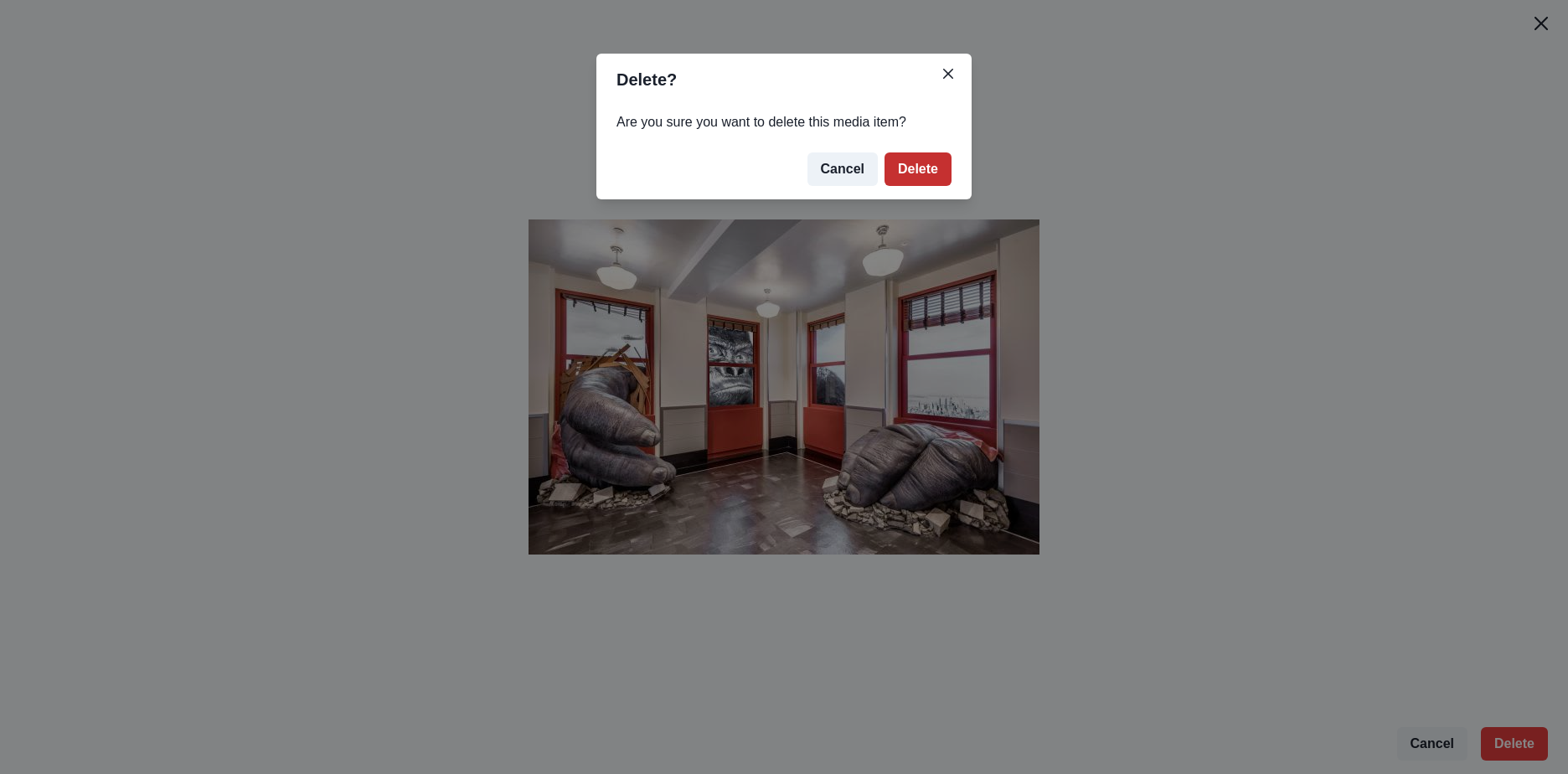
click at [914, 177] on button "Delete" at bounding box center [917, 169] width 67 height 34
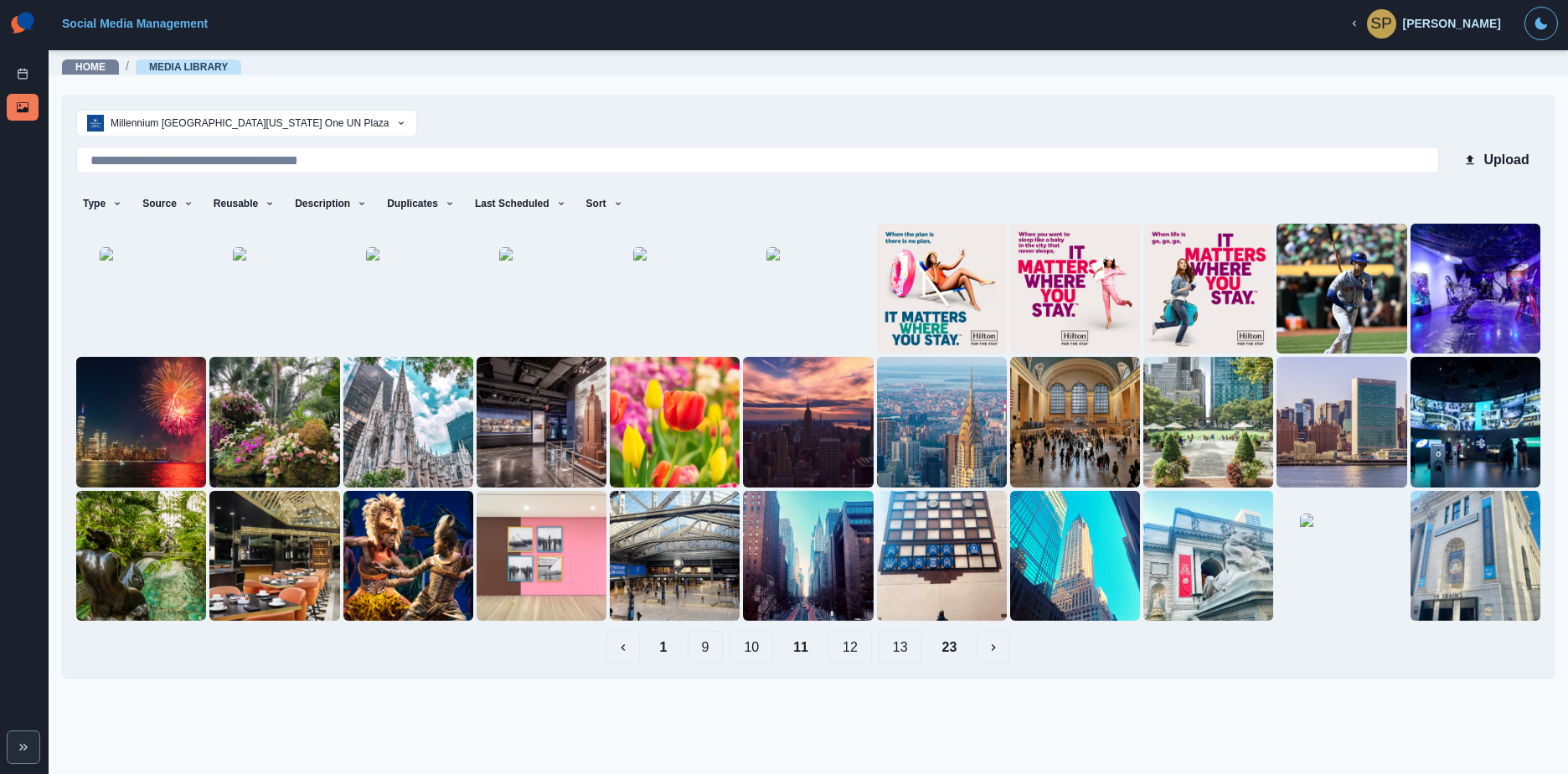
click at [861, 654] on button "12" at bounding box center [850, 647] width 43 height 34
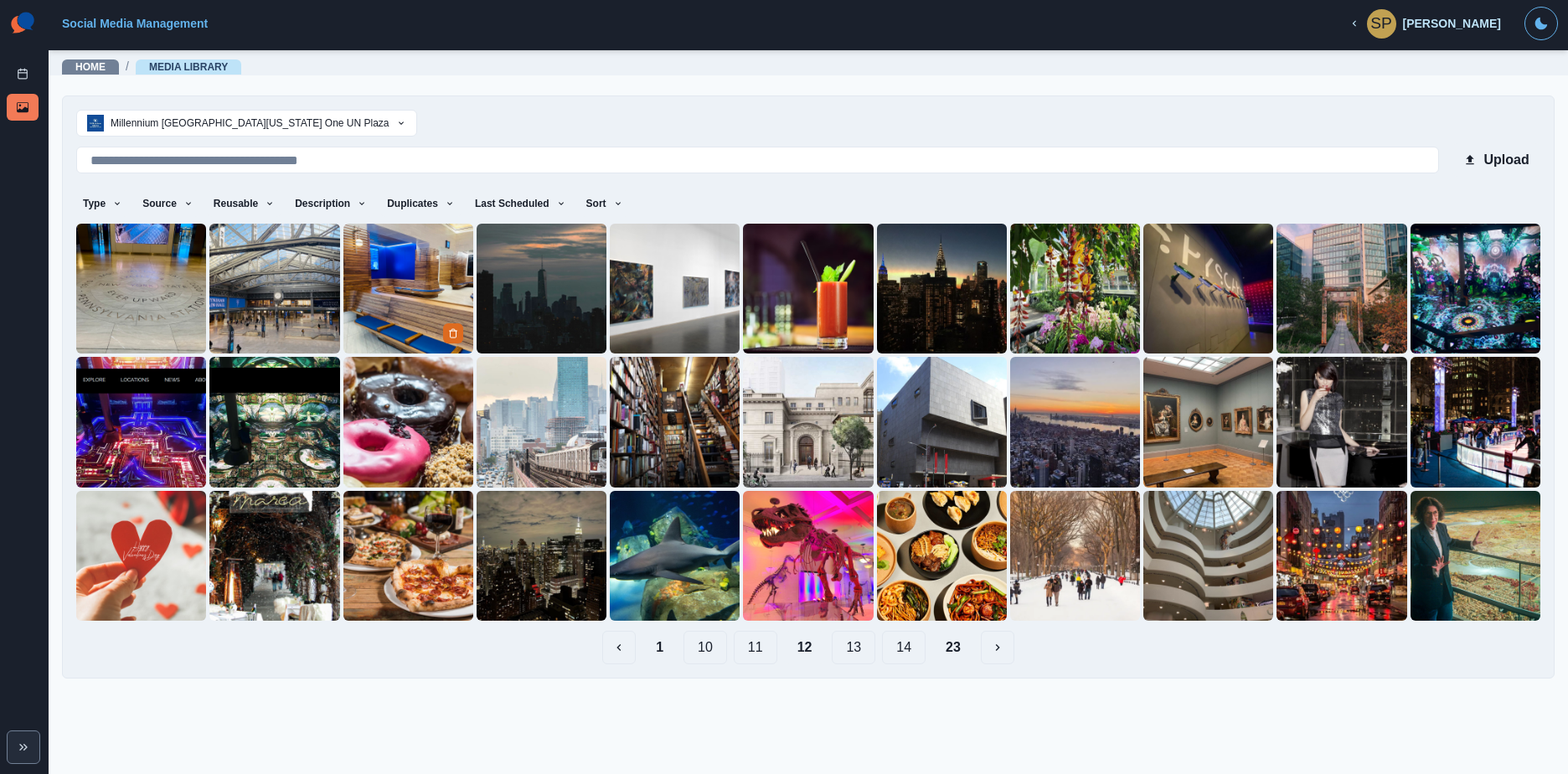
click at [448, 274] on img at bounding box center [408, 288] width 130 height 130
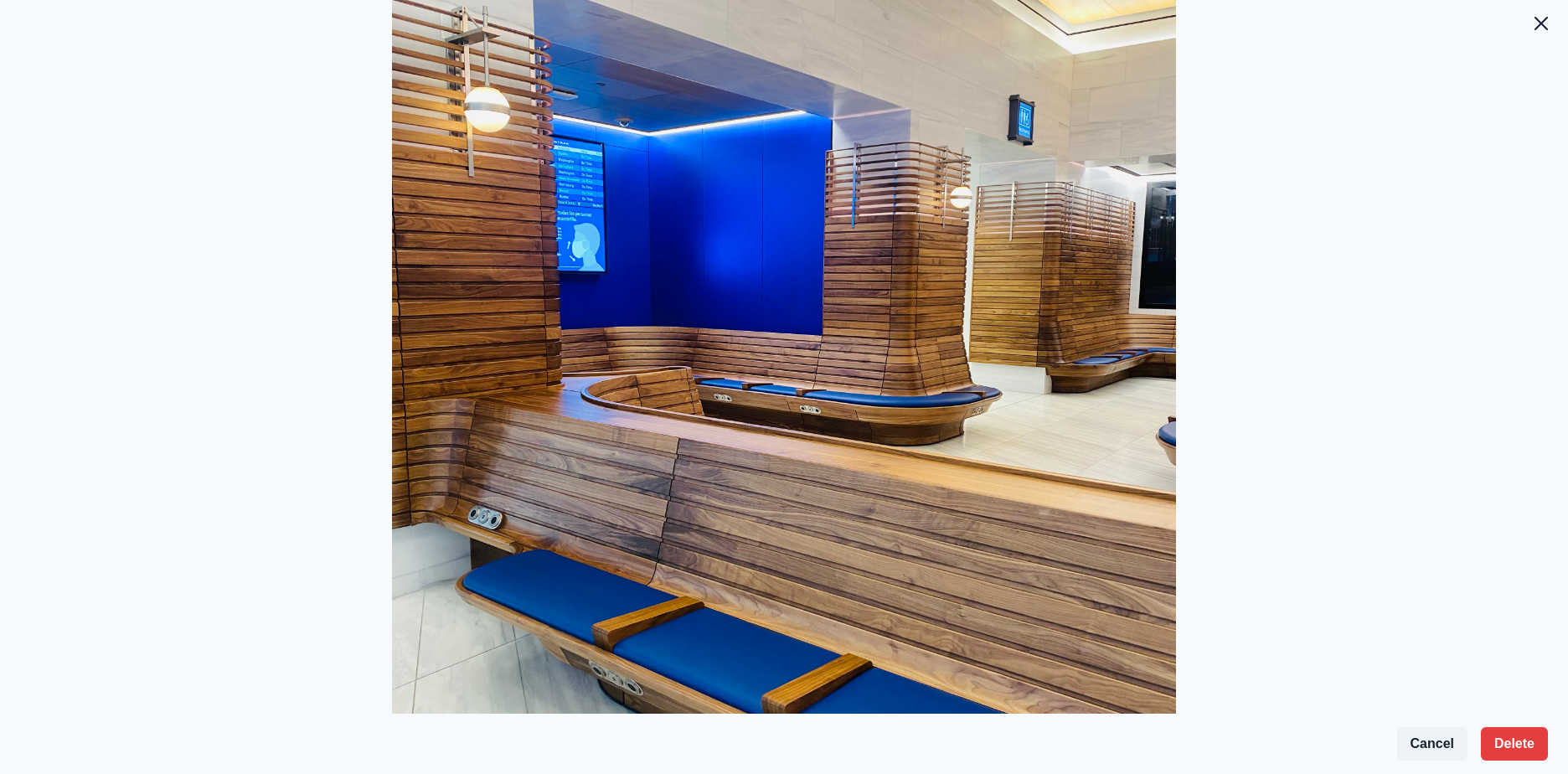
click at [1471, 719] on footer "Cancel Delete" at bounding box center [784, 743] width 1568 height 61
click at [1501, 740] on button "Delete" at bounding box center [1514, 743] width 67 height 34
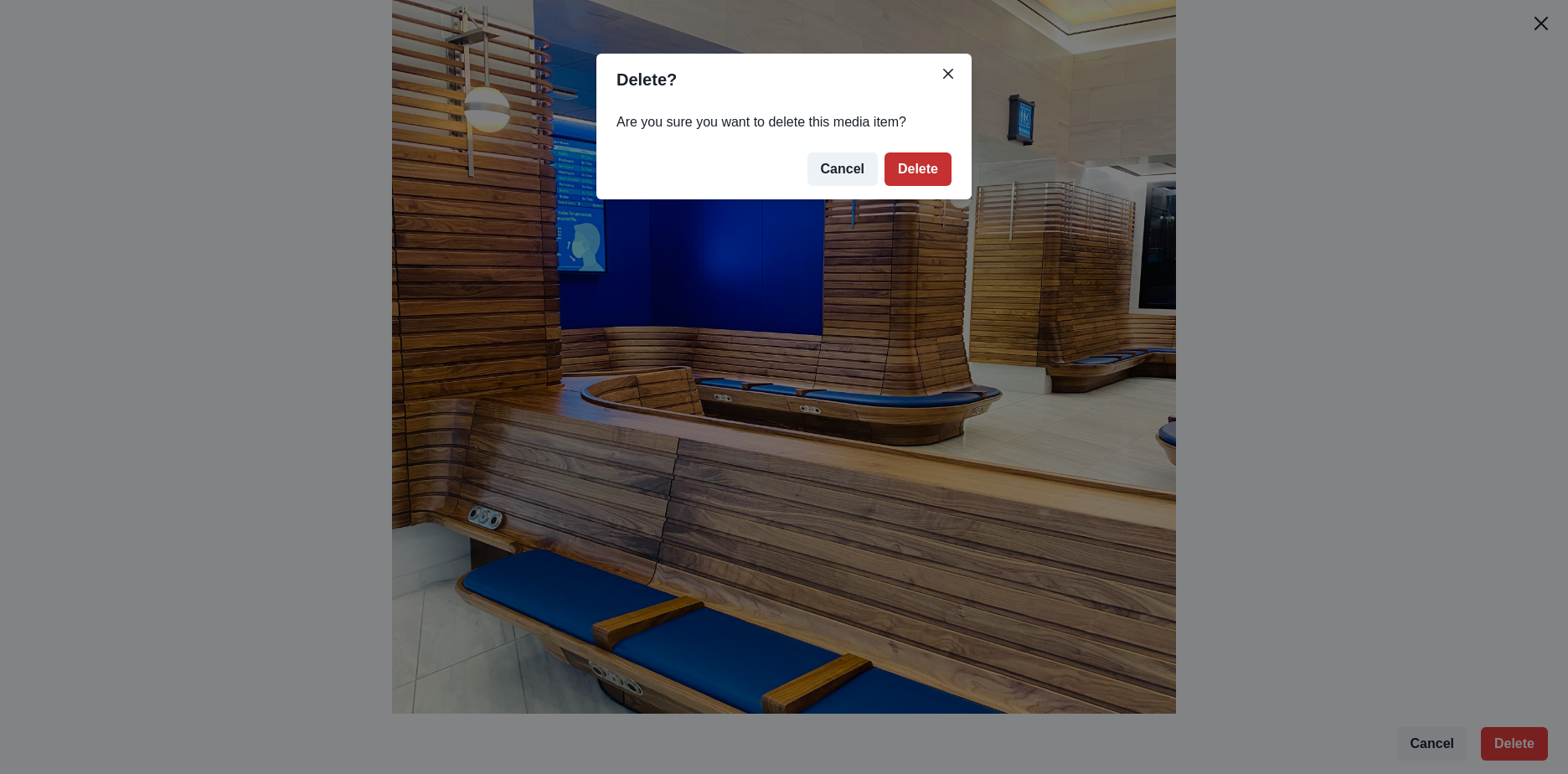
click at [914, 168] on button "Delete" at bounding box center [917, 169] width 67 height 34
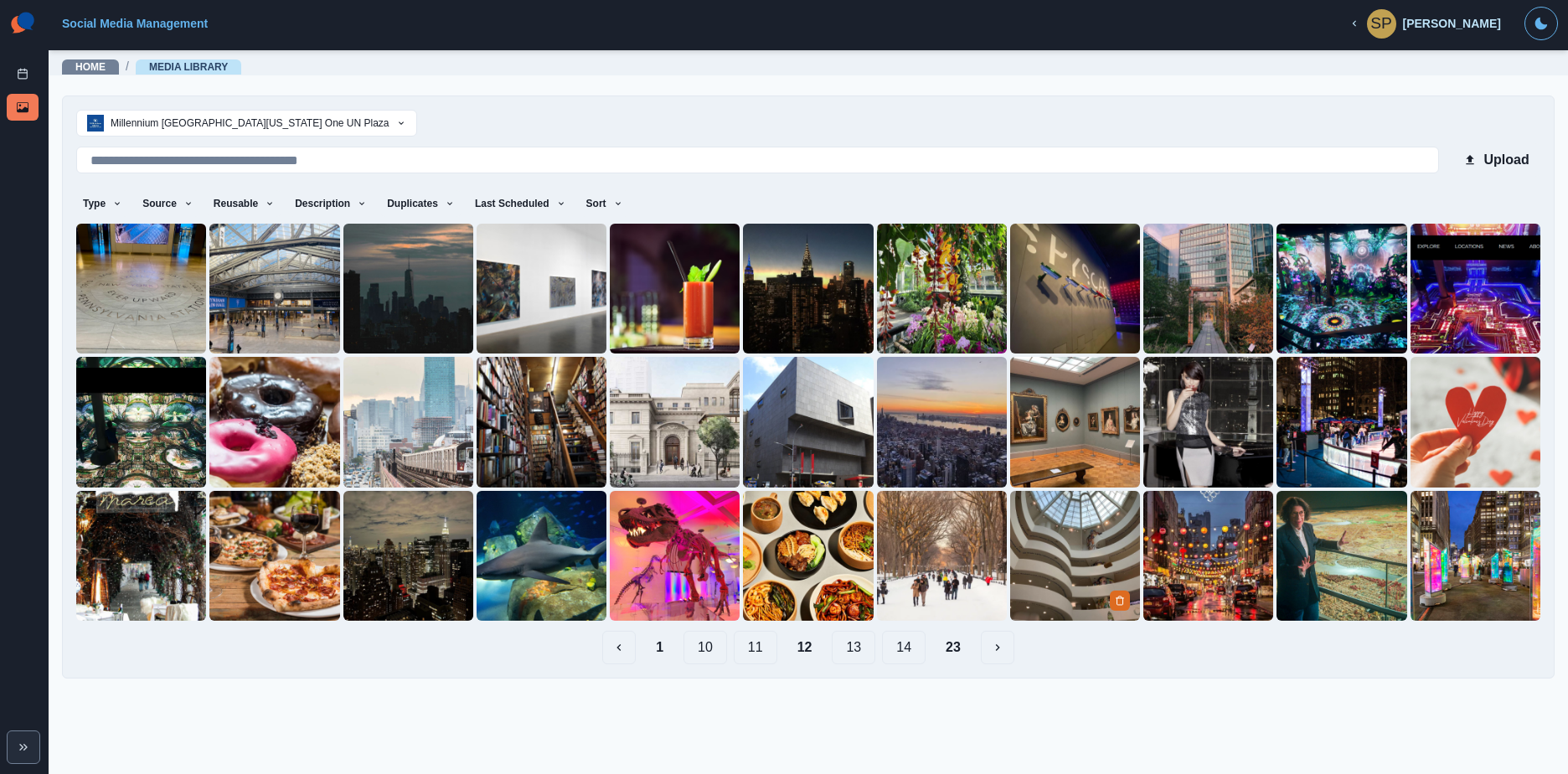
click at [1061, 558] on img at bounding box center [1075, 555] width 130 height 130
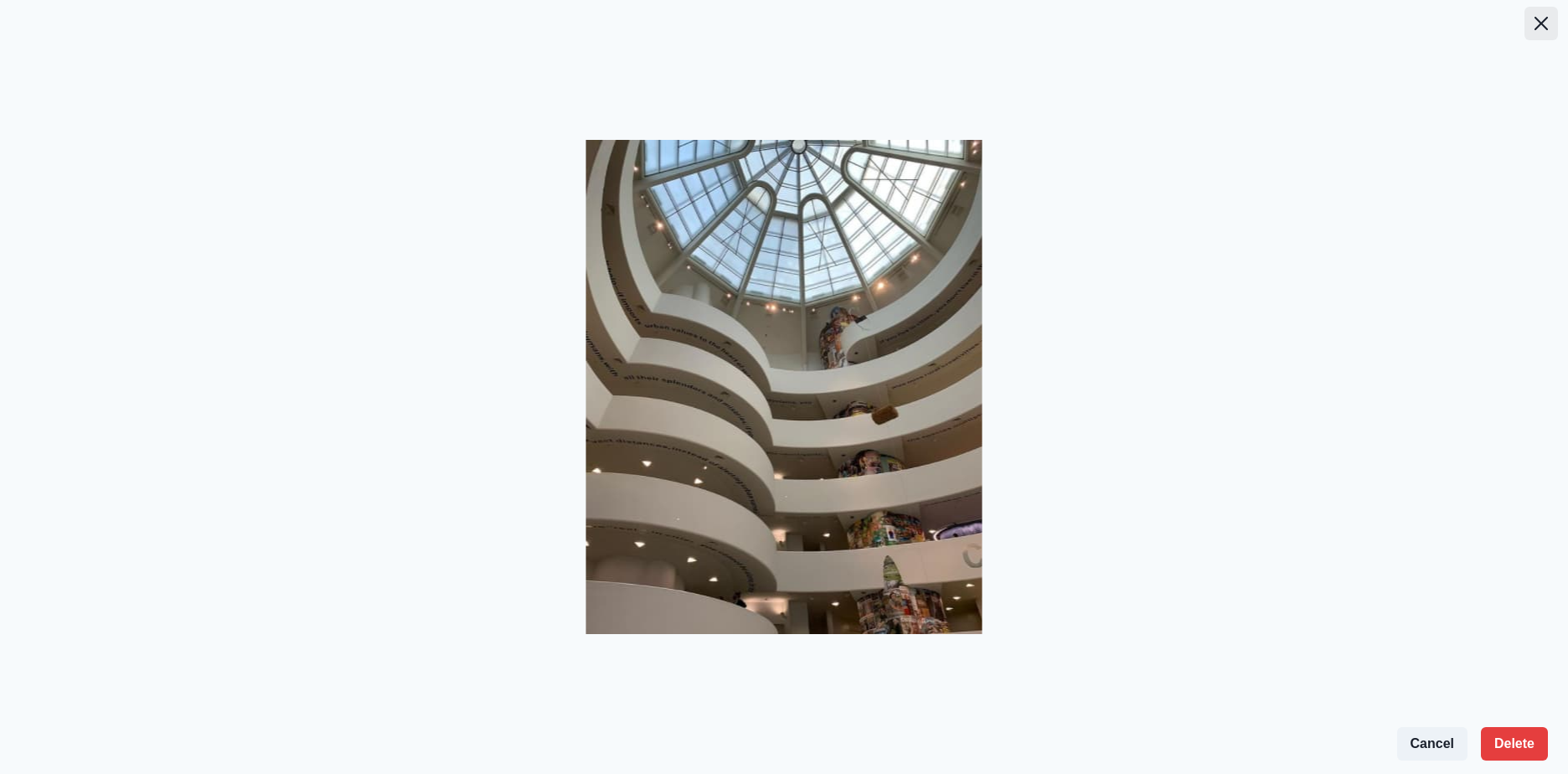
click at [1539, 9] on button "Close" at bounding box center [1541, 23] width 34 height 34
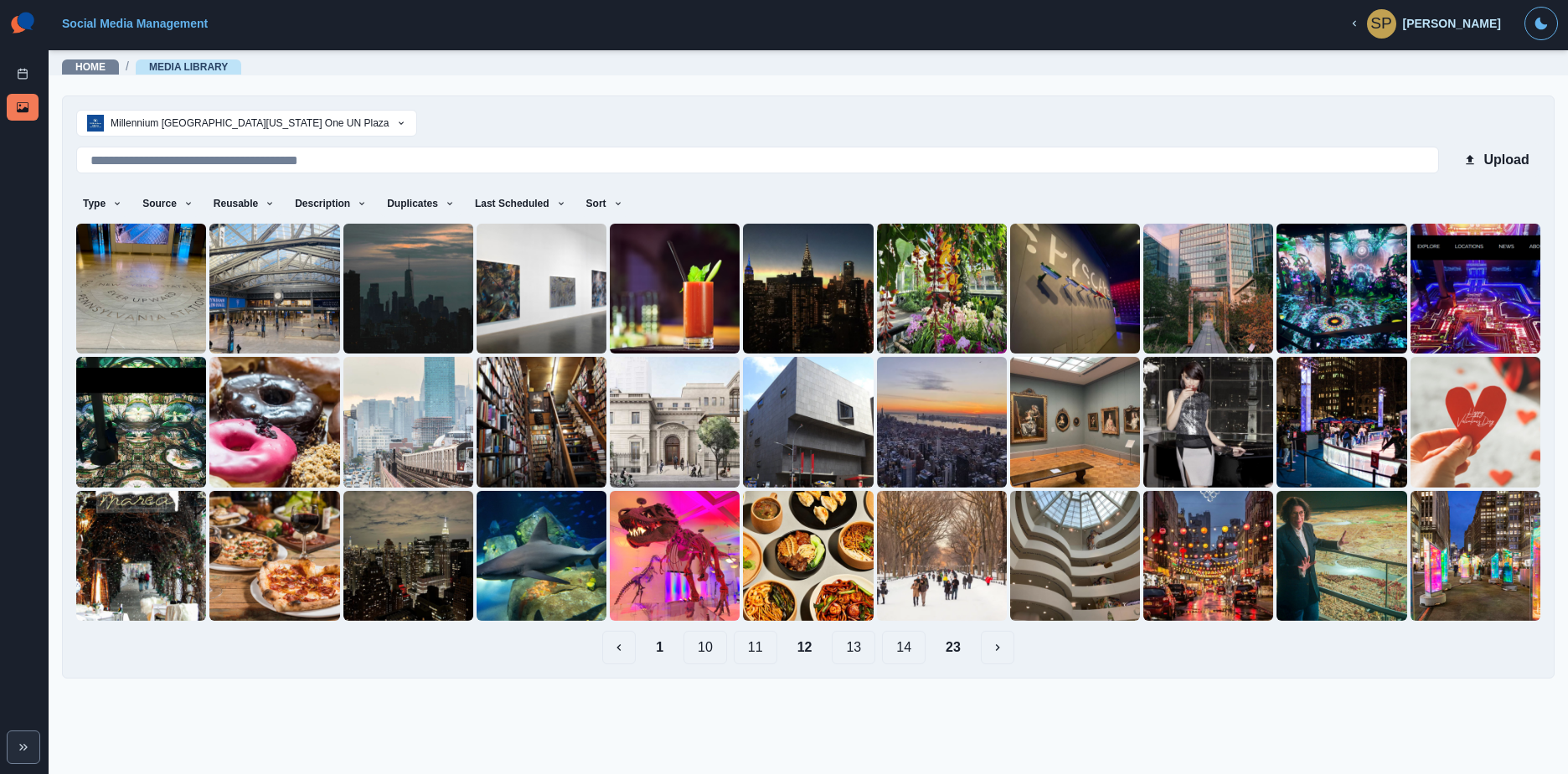
click at [848, 636] on button "13" at bounding box center [853, 647] width 43 height 34
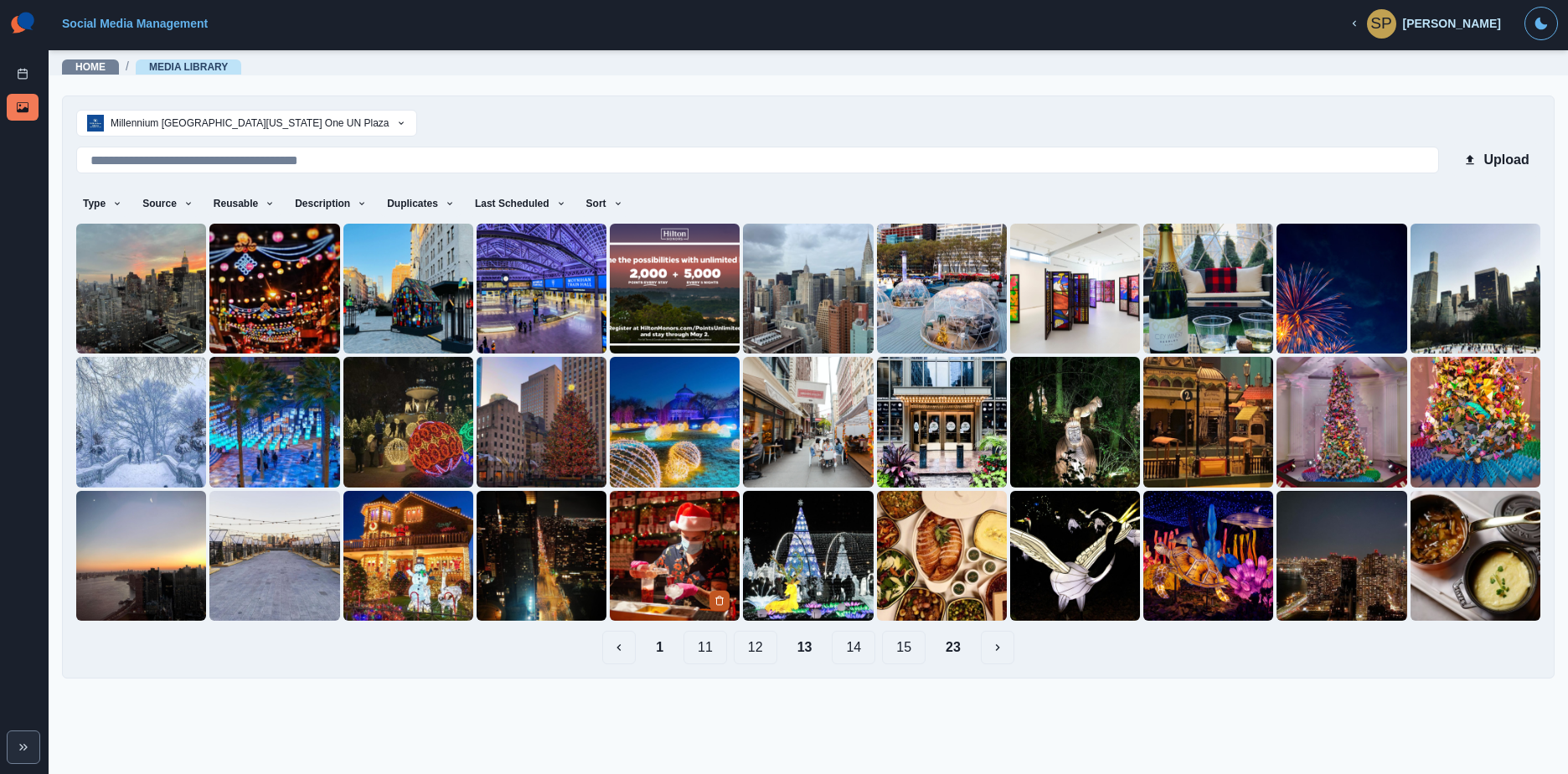
click at [720, 603] on icon "Delete Media" at bounding box center [719, 601] width 10 height 10
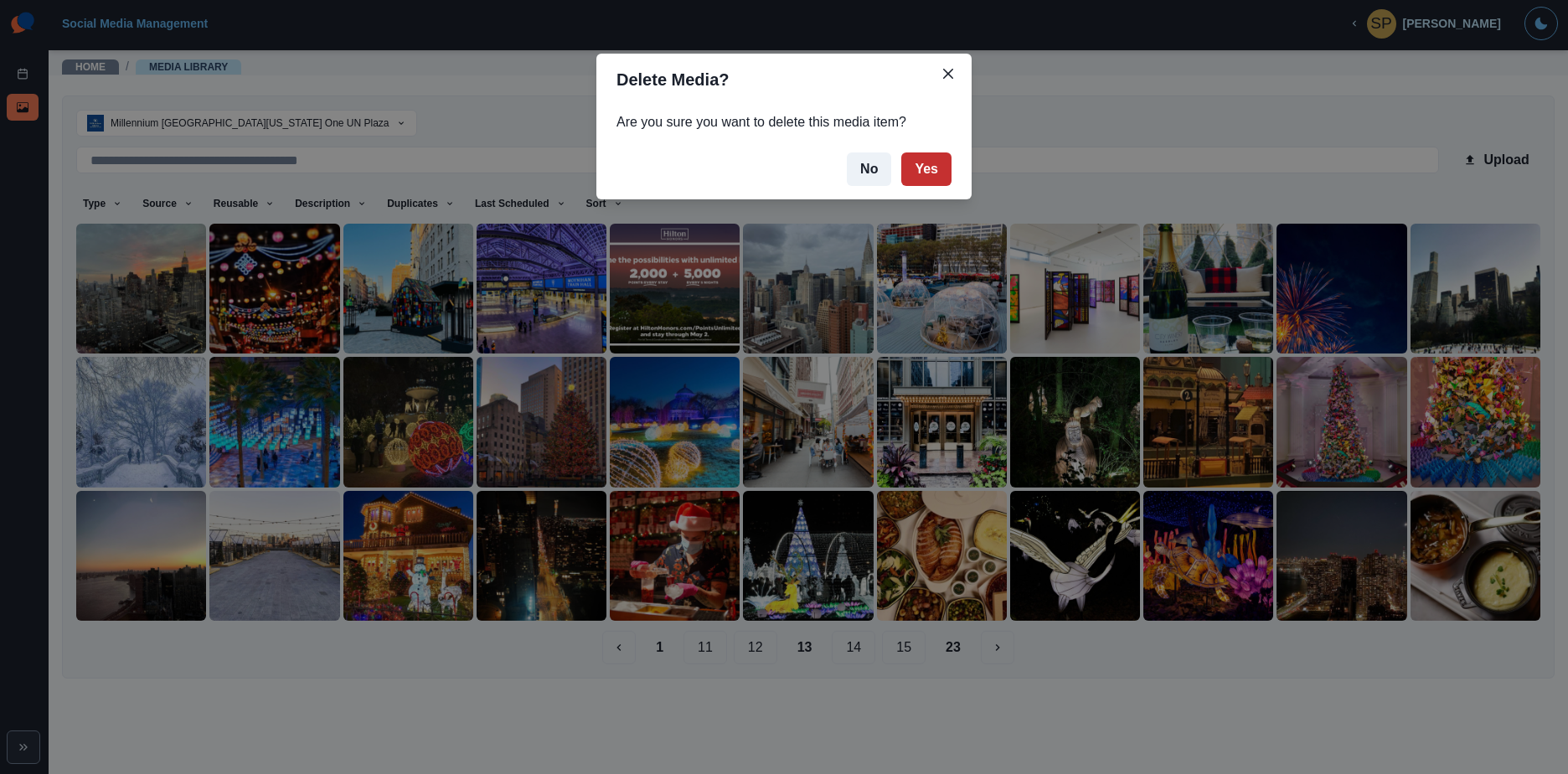
click at [934, 152] on button "Yes" at bounding box center [927, 169] width 50 height 34
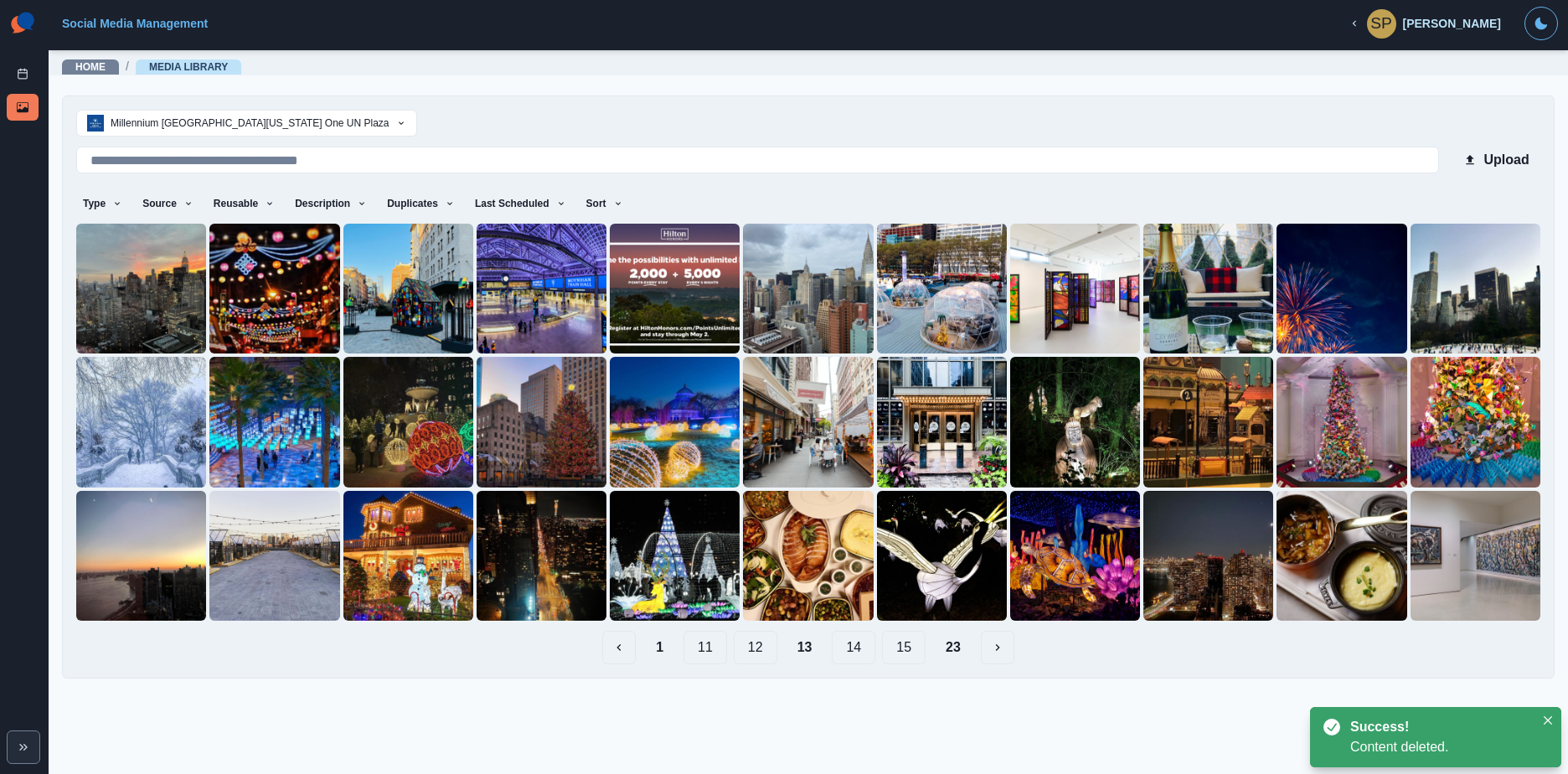
click at [851, 649] on button "14" at bounding box center [853, 647] width 43 height 34
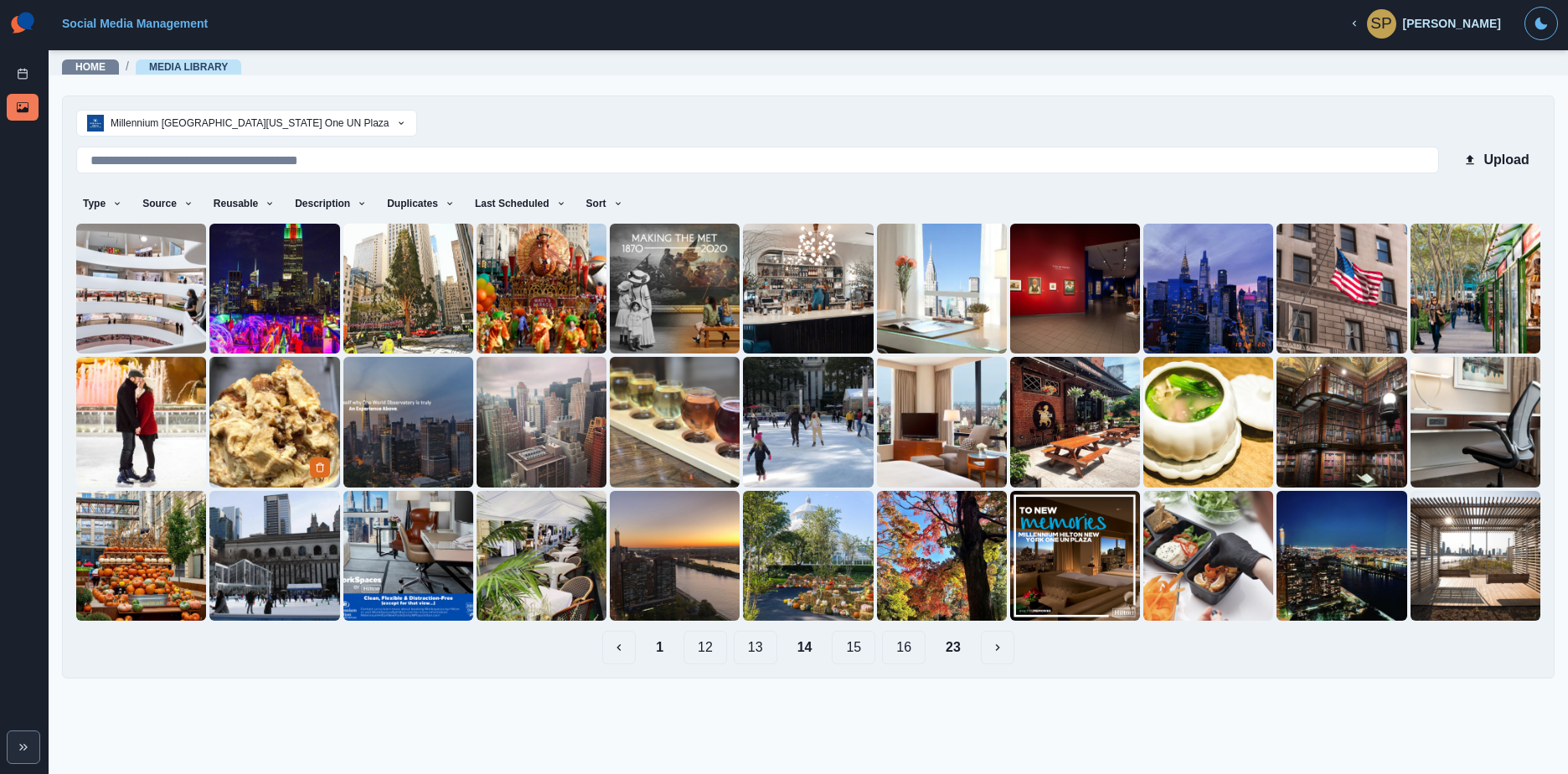
click at [284, 412] on img at bounding box center [274, 421] width 130 height 130
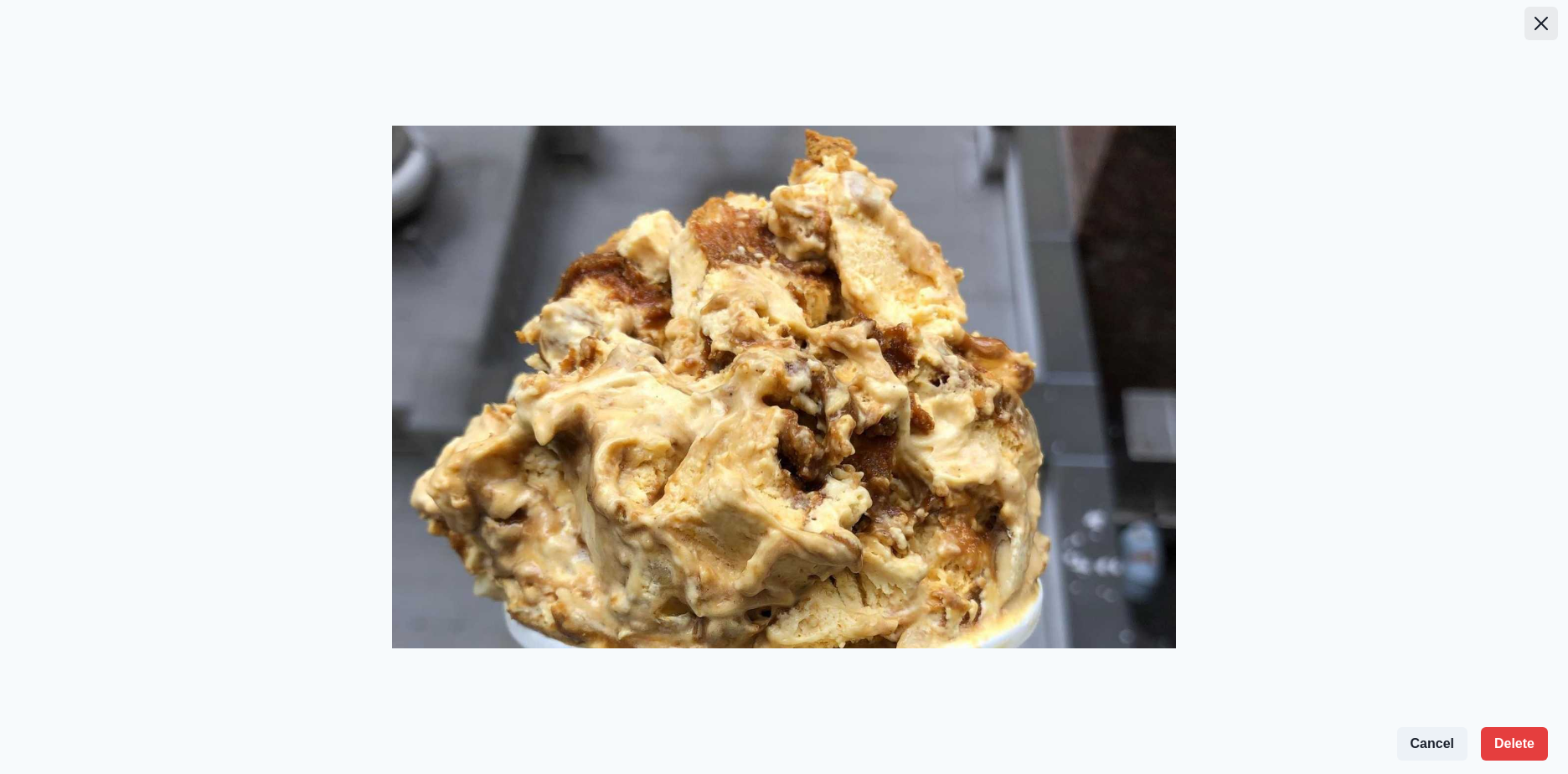
click at [1536, 30] on button "Close" at bounding box center [1541, 23] width 34 height 34
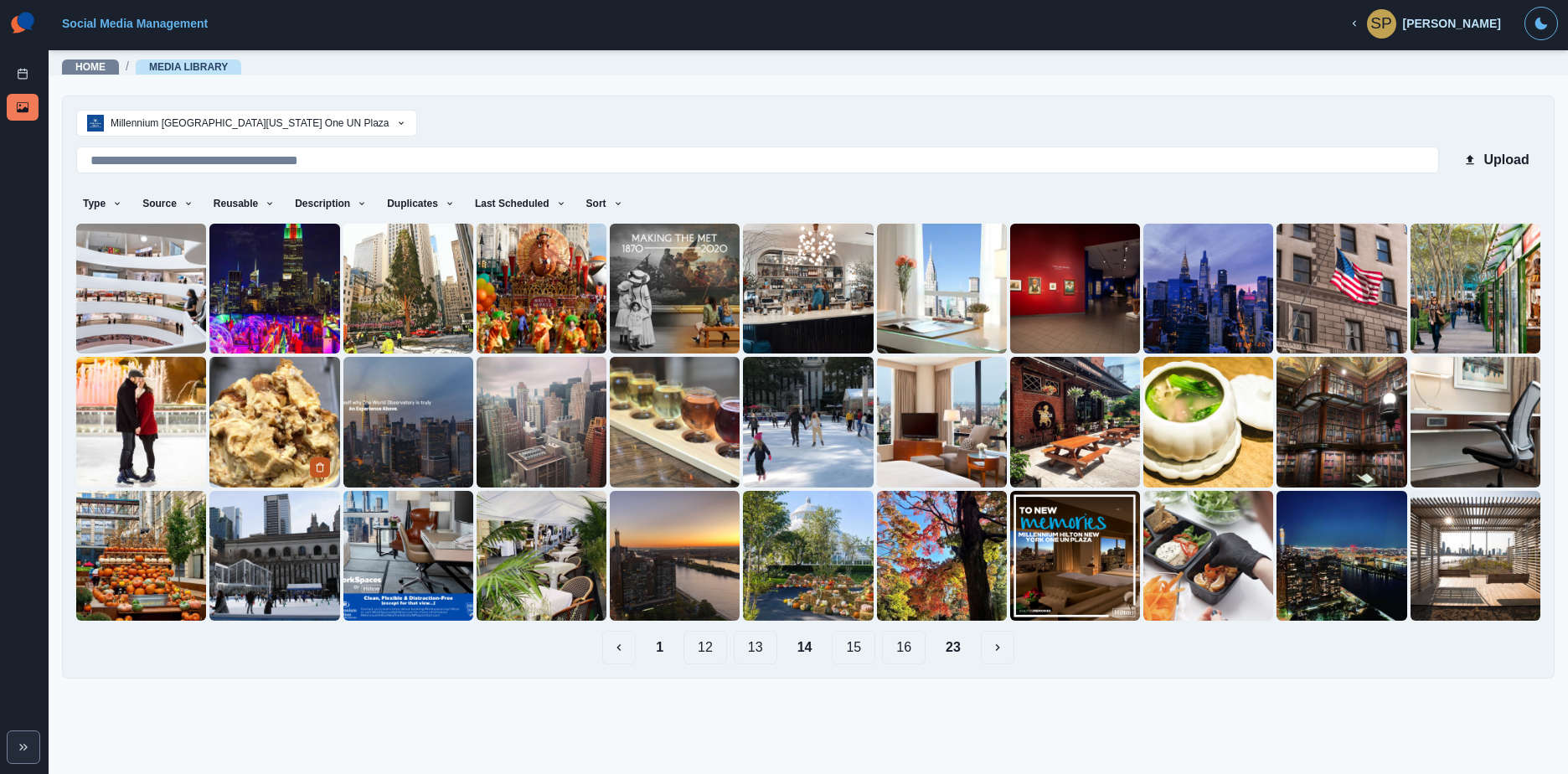
click at [316, 466] on button "Delete Media" at bounding box center [319, 467] width 20 height 20
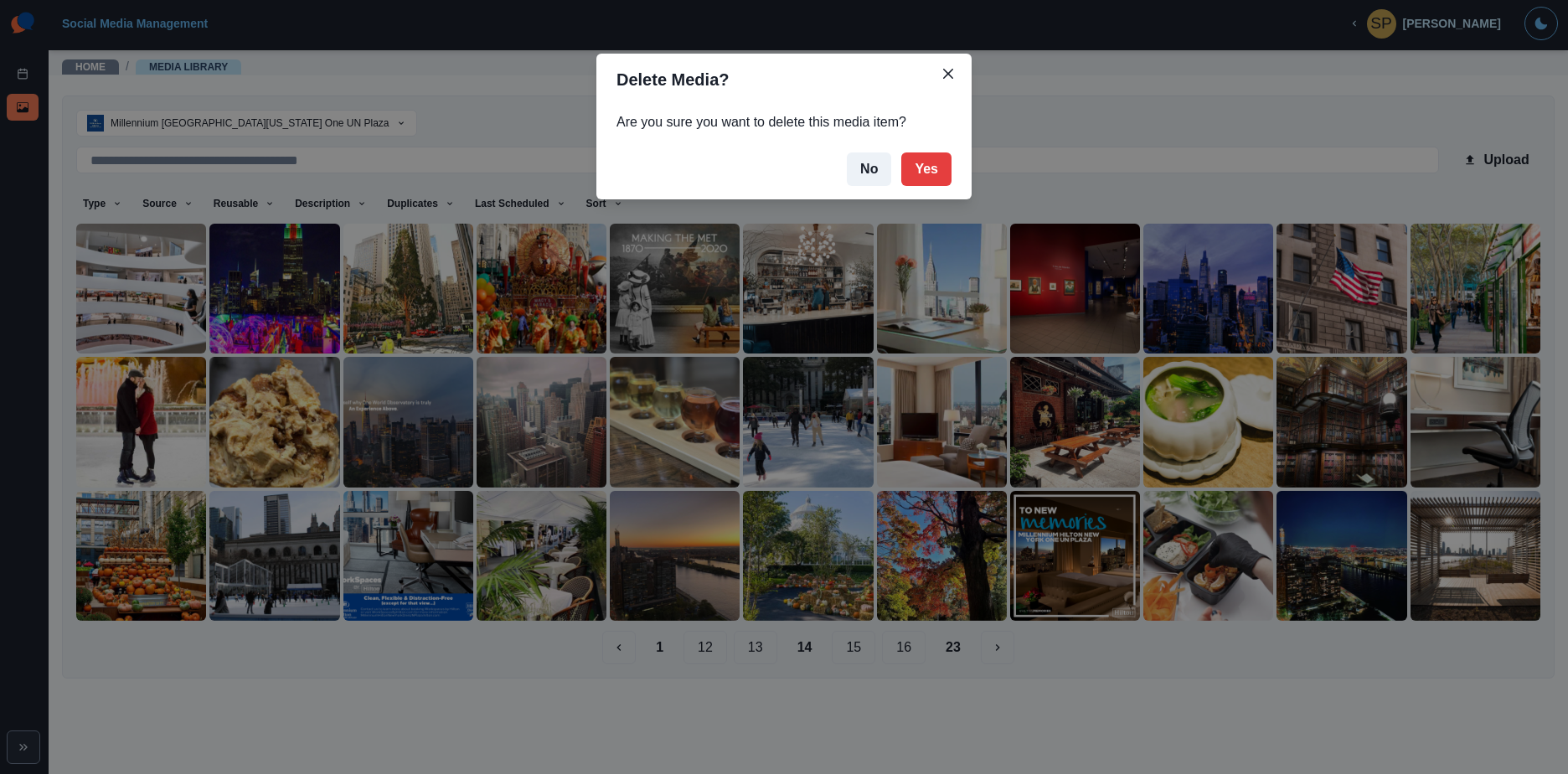
click at [964, 167] on footer "No Yes" at bounding box center [783, 169] width 375 height 61
click at [943, 173] on button "Yes" at bounding box center [927, 169] width 50 height 34
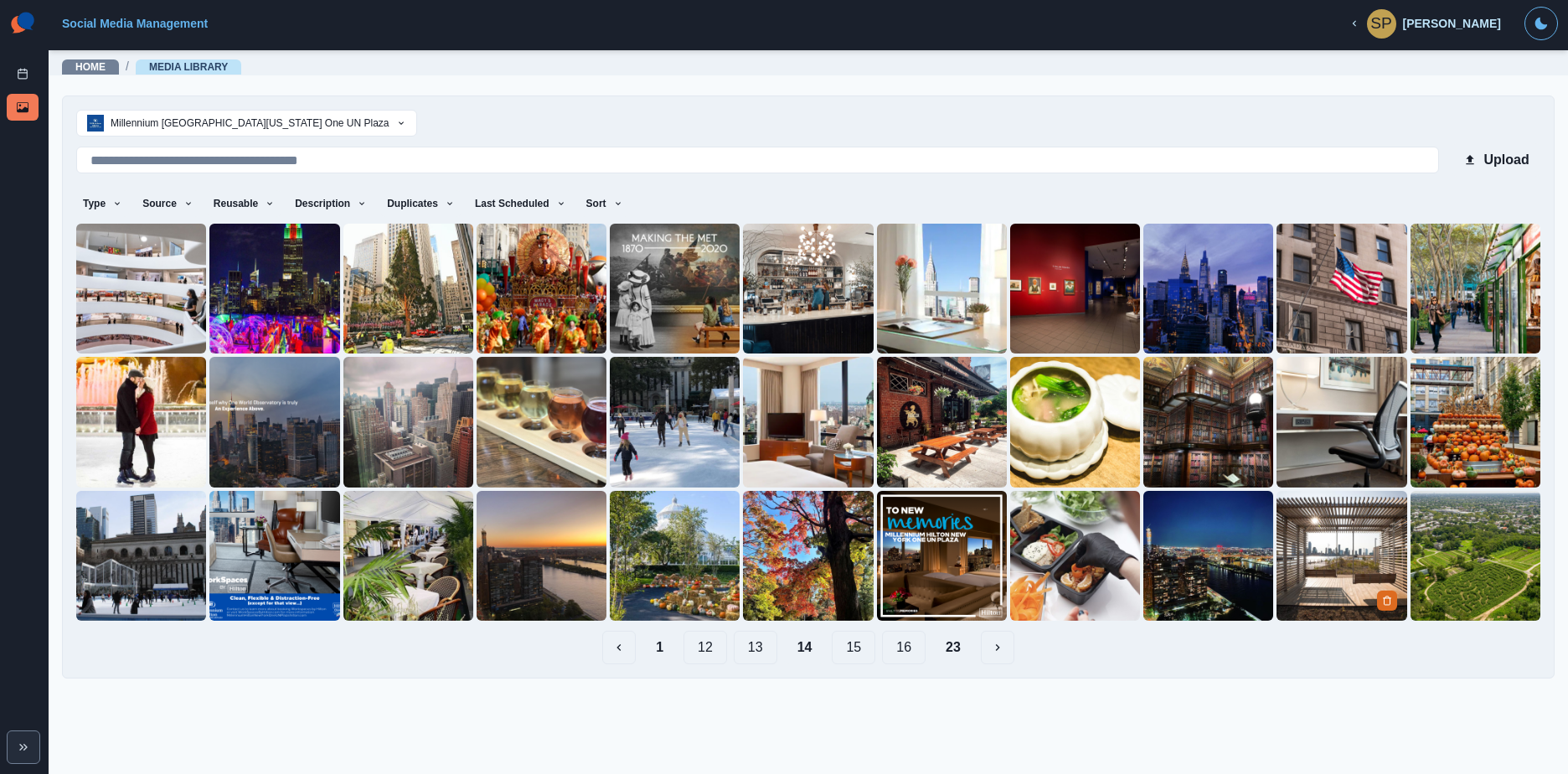
click at [1342, 545] on img at bounding box center [1341, 555] width 130 height 130
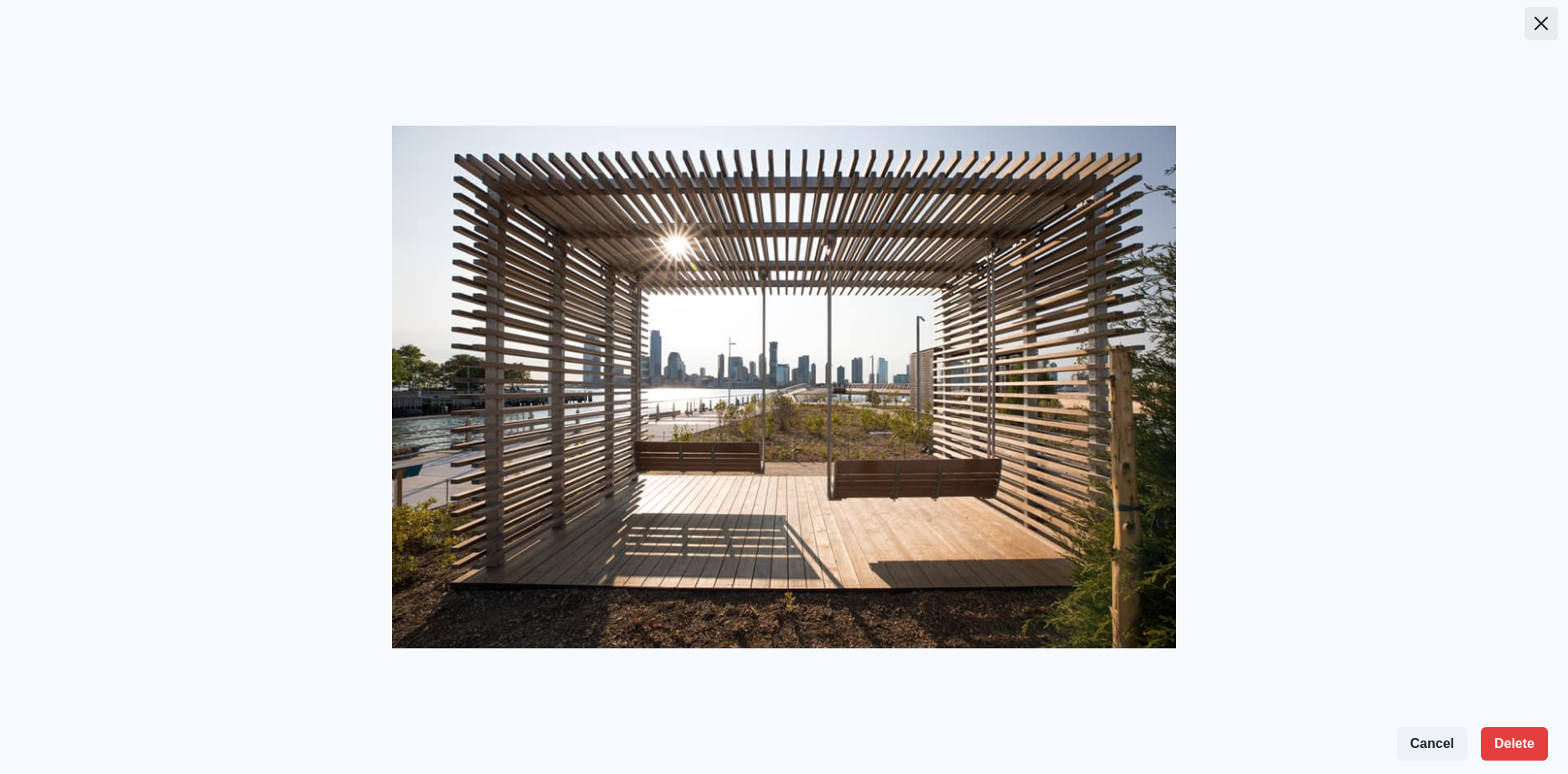
click at [1534, 26] on icon "Close" at bounding box center [1541, 23] width 14 height 13
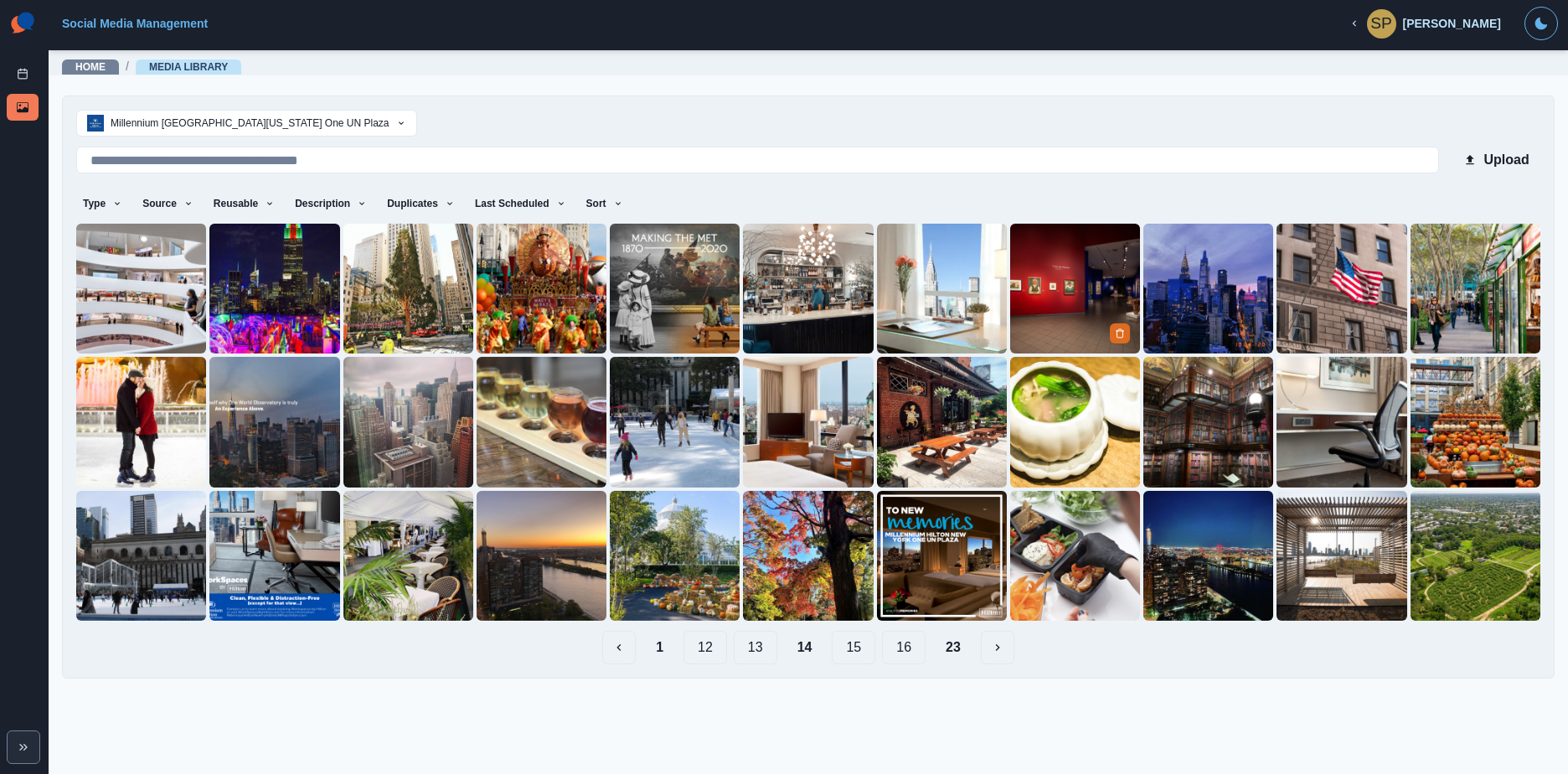
click at [1073, 307] on img at bounding box center [1075, 288] width 130 height 130
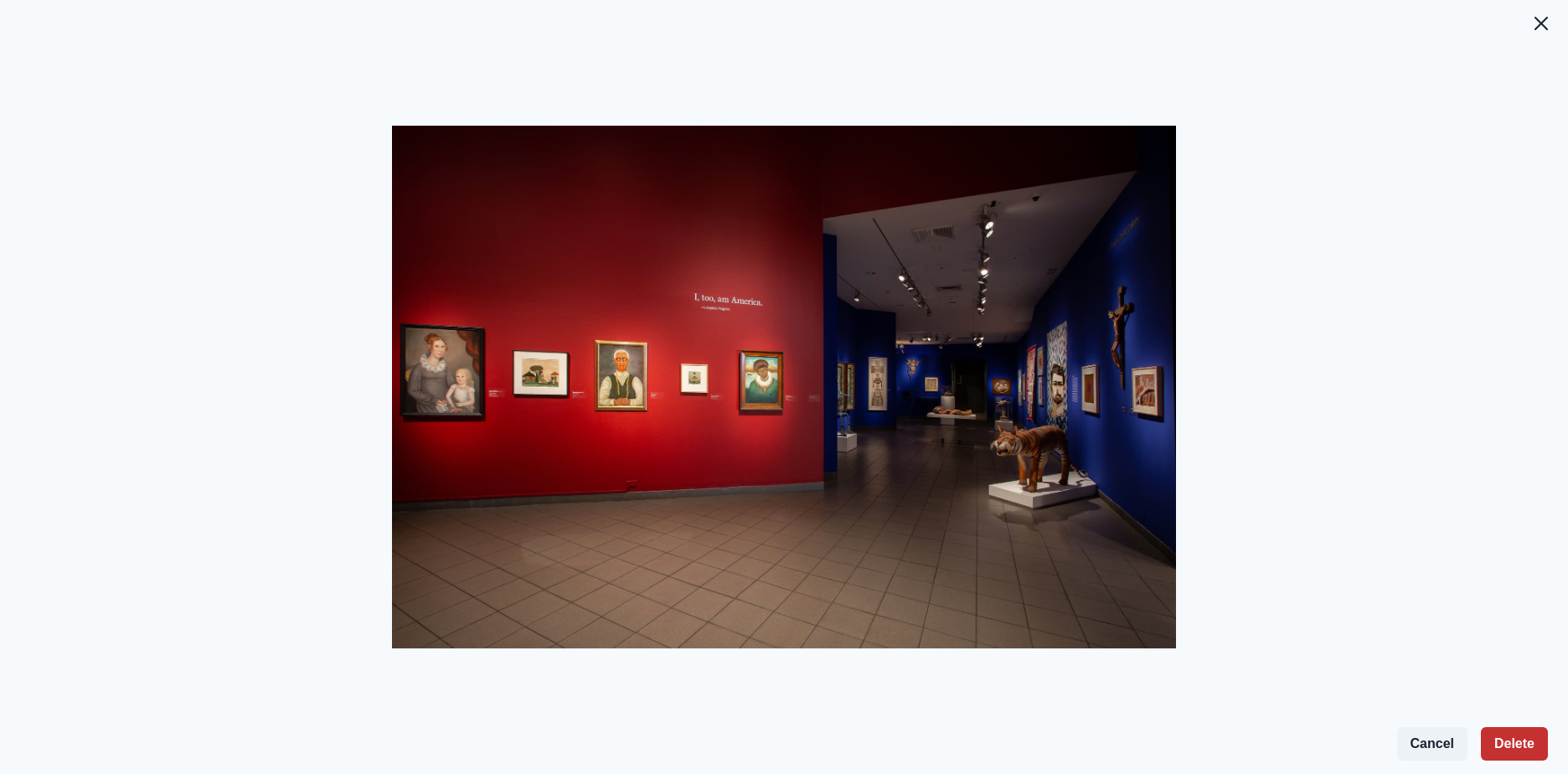
click at [1512, 736] on button "Delete" at bounding box center [1514, 743] width 67 height 34
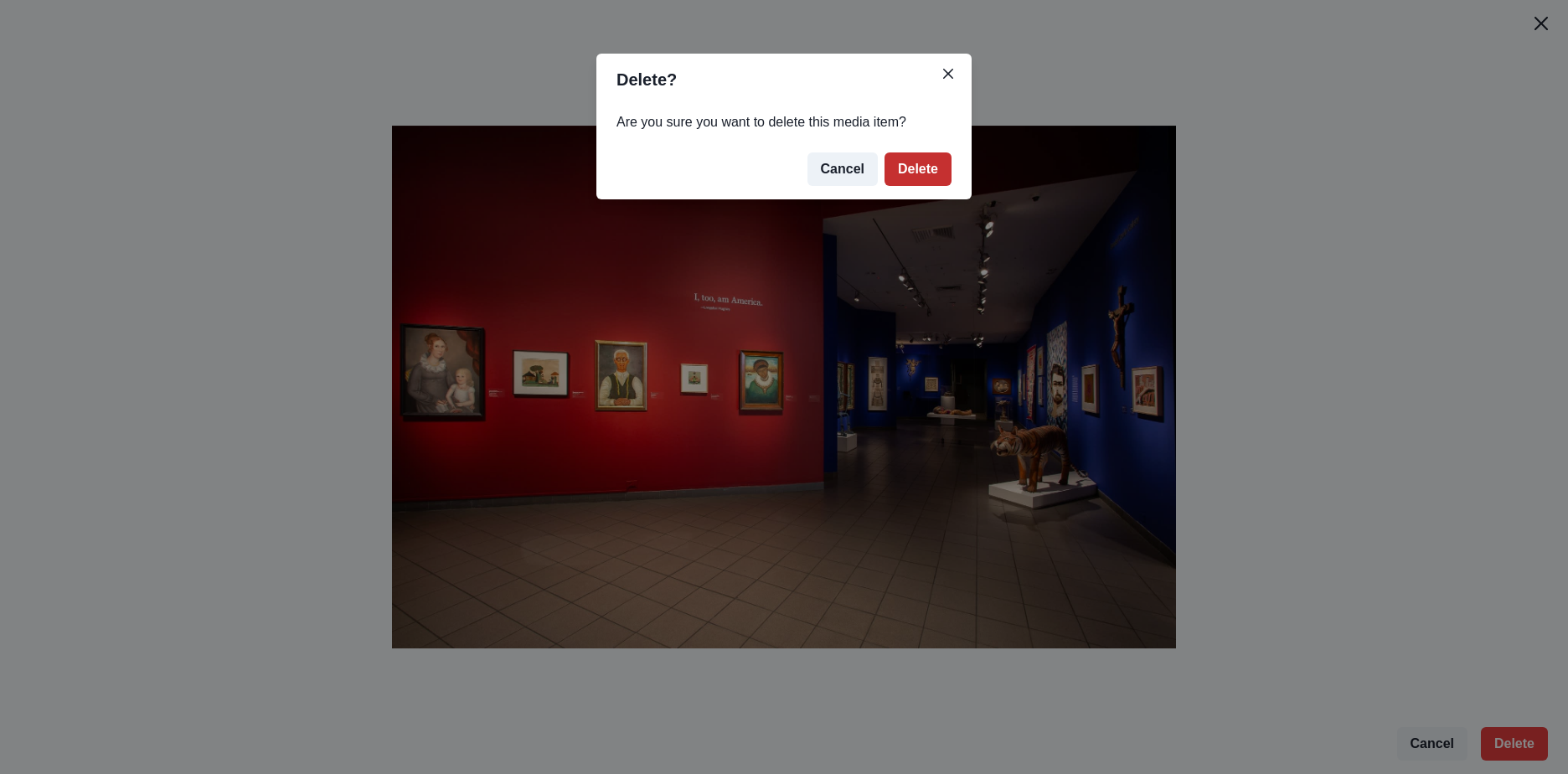
click at [928, 159] on button "Delete" at bounding box center [917, 169] width 67 height 34
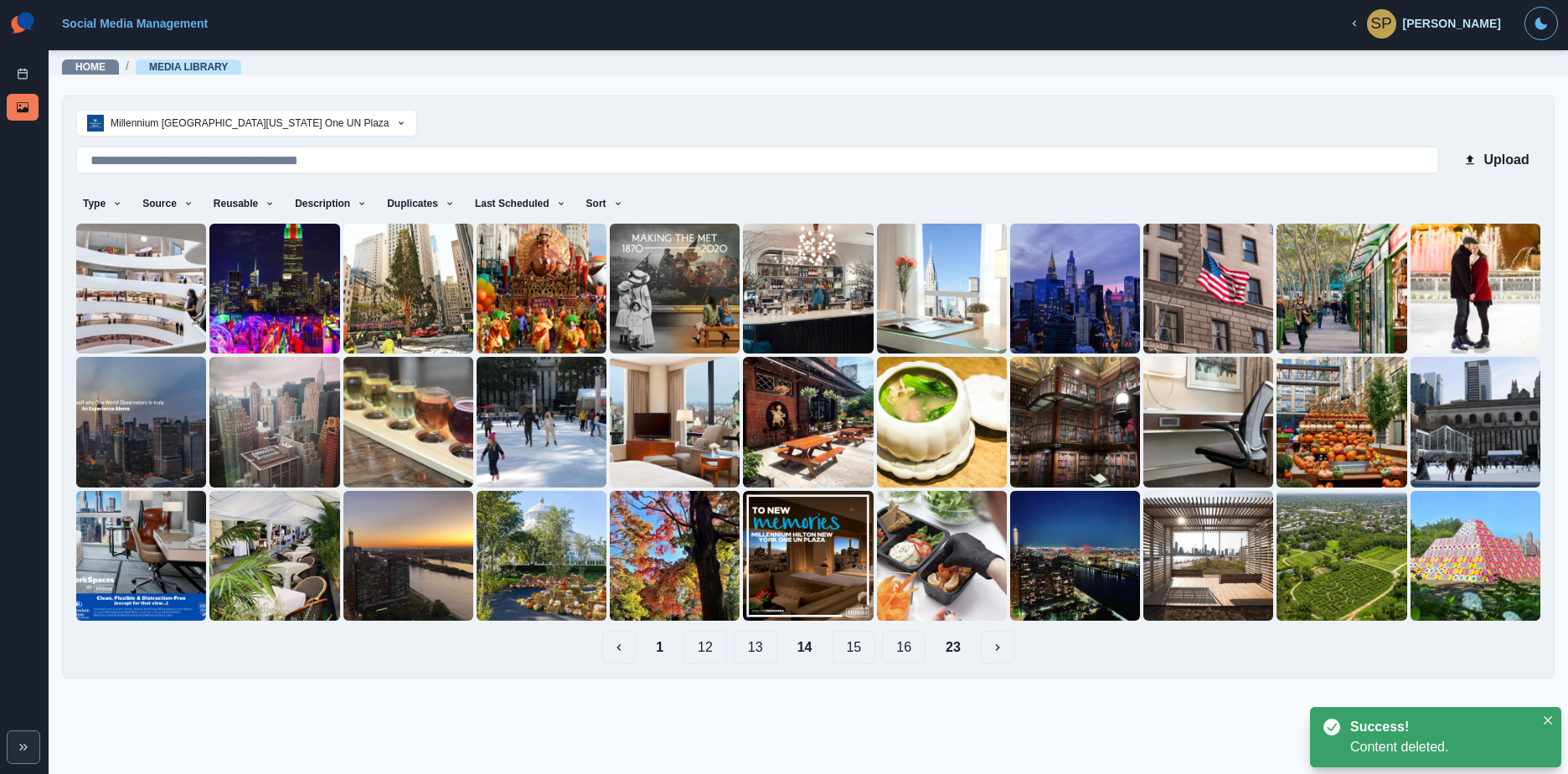
drag, startPoint x: 849, startPoint y: 651, endPoint x: 853, endPoint y: 643, distance: 8.9
click at [851, 651] on button "15" at bounding box center [853, 647] width 43 height 34
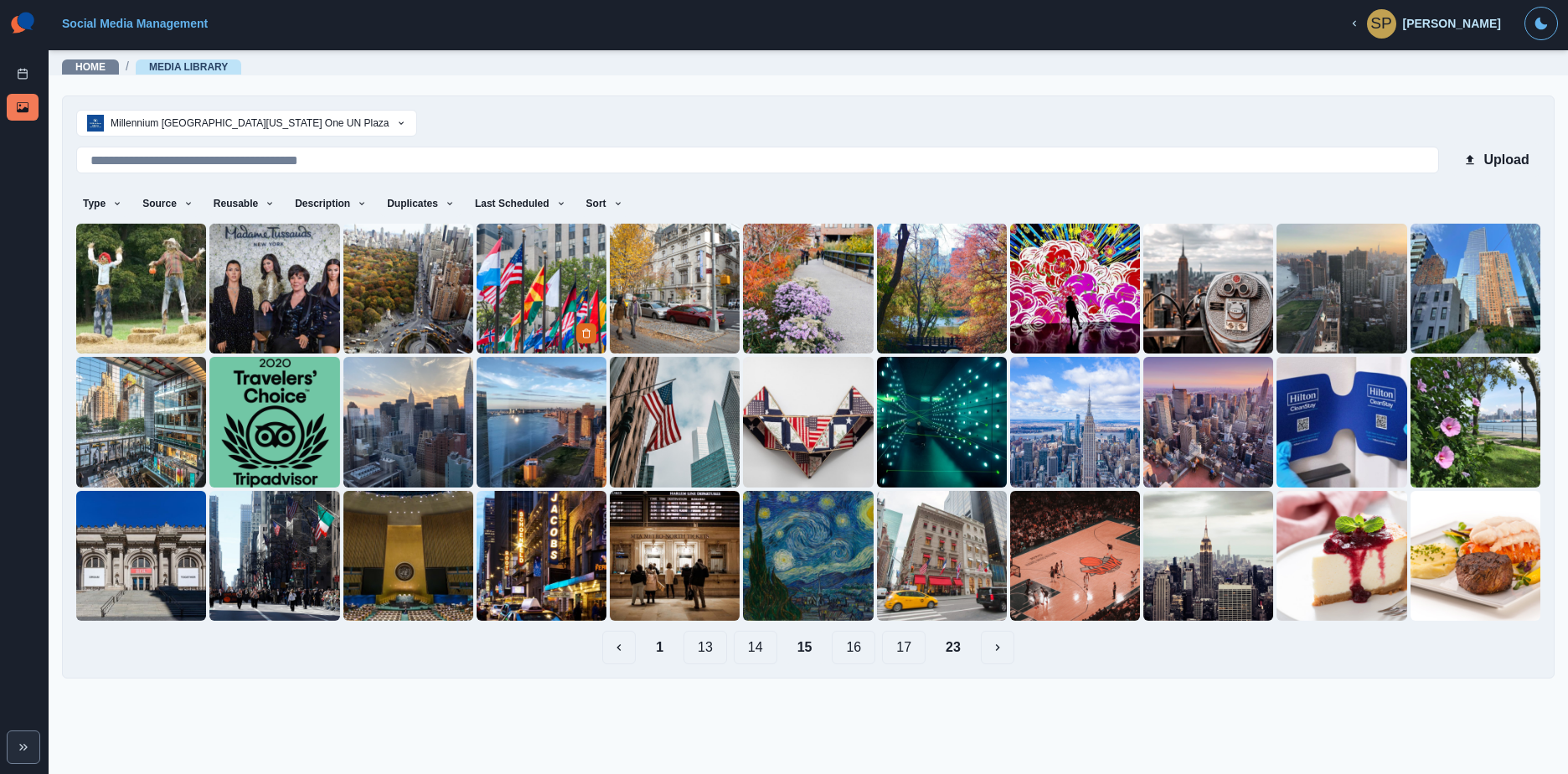
click at [514, 251] on img at bounding box center [541, 288] width 130 height 130
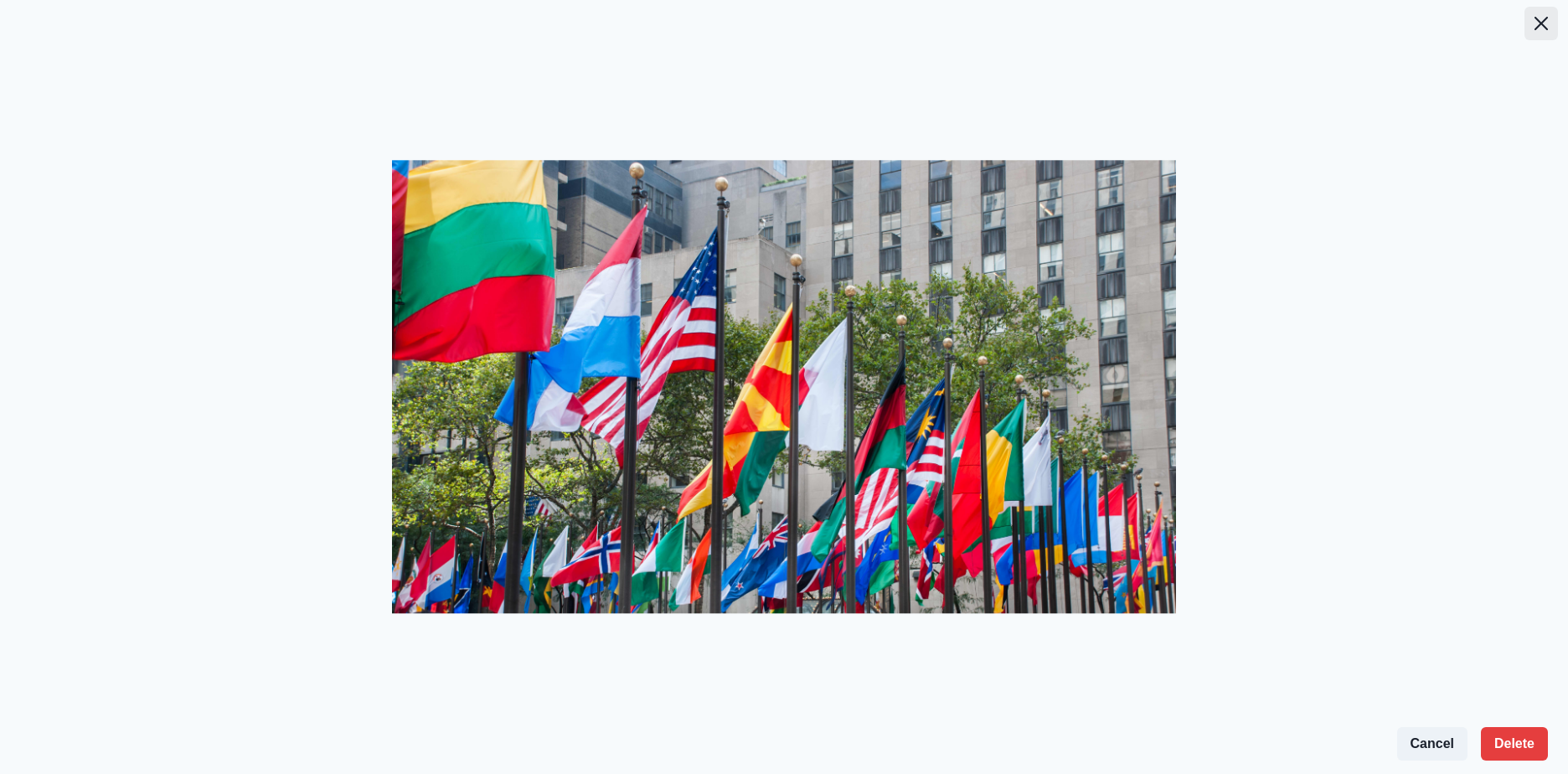
click at [1530, 29] on button "Close" at bounding box center [1541, 23] width 34 height 34
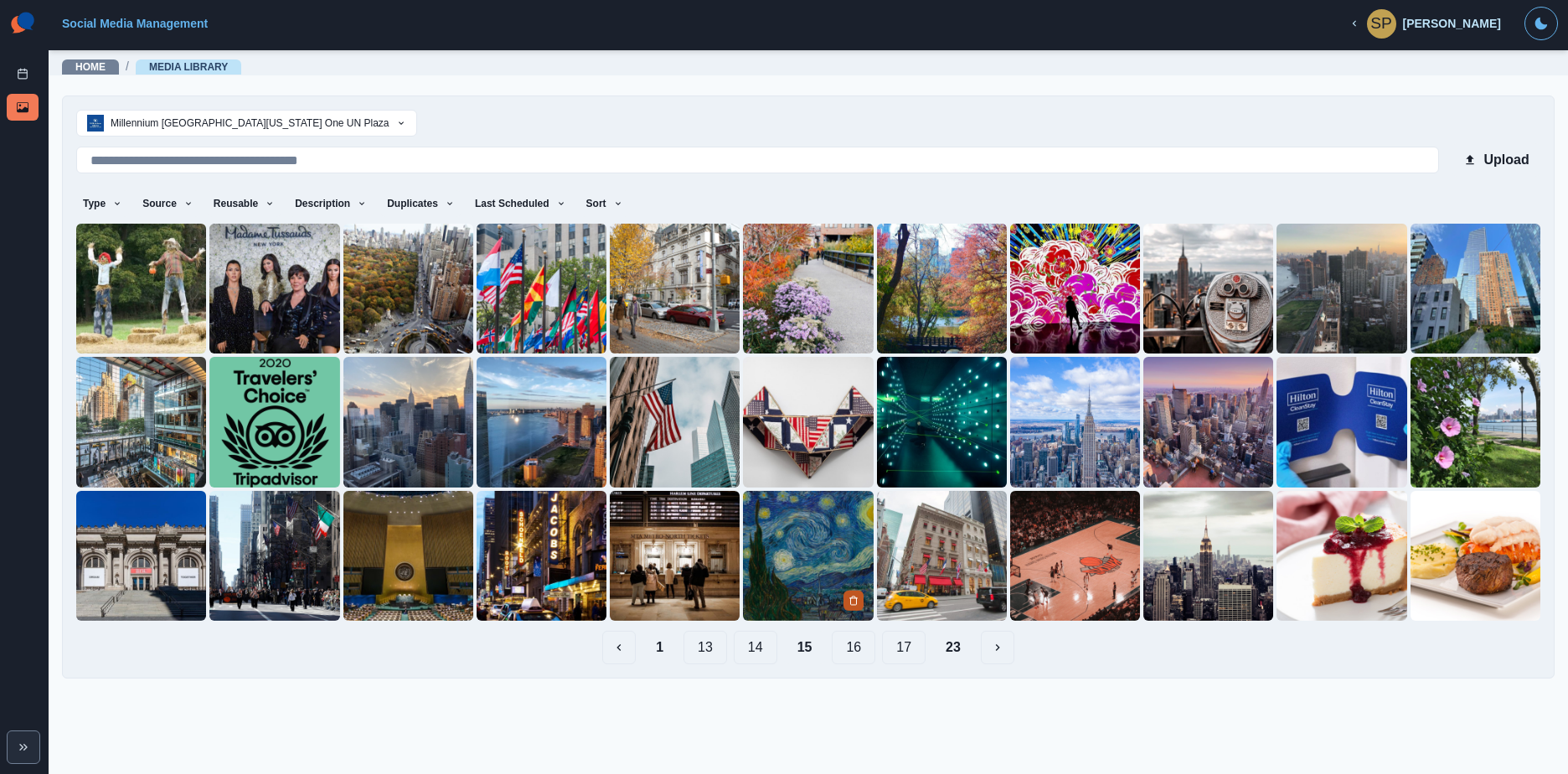
click at [855, 601] on icon "Delete Media" at bounding box center [853, 601] width 10 height 10
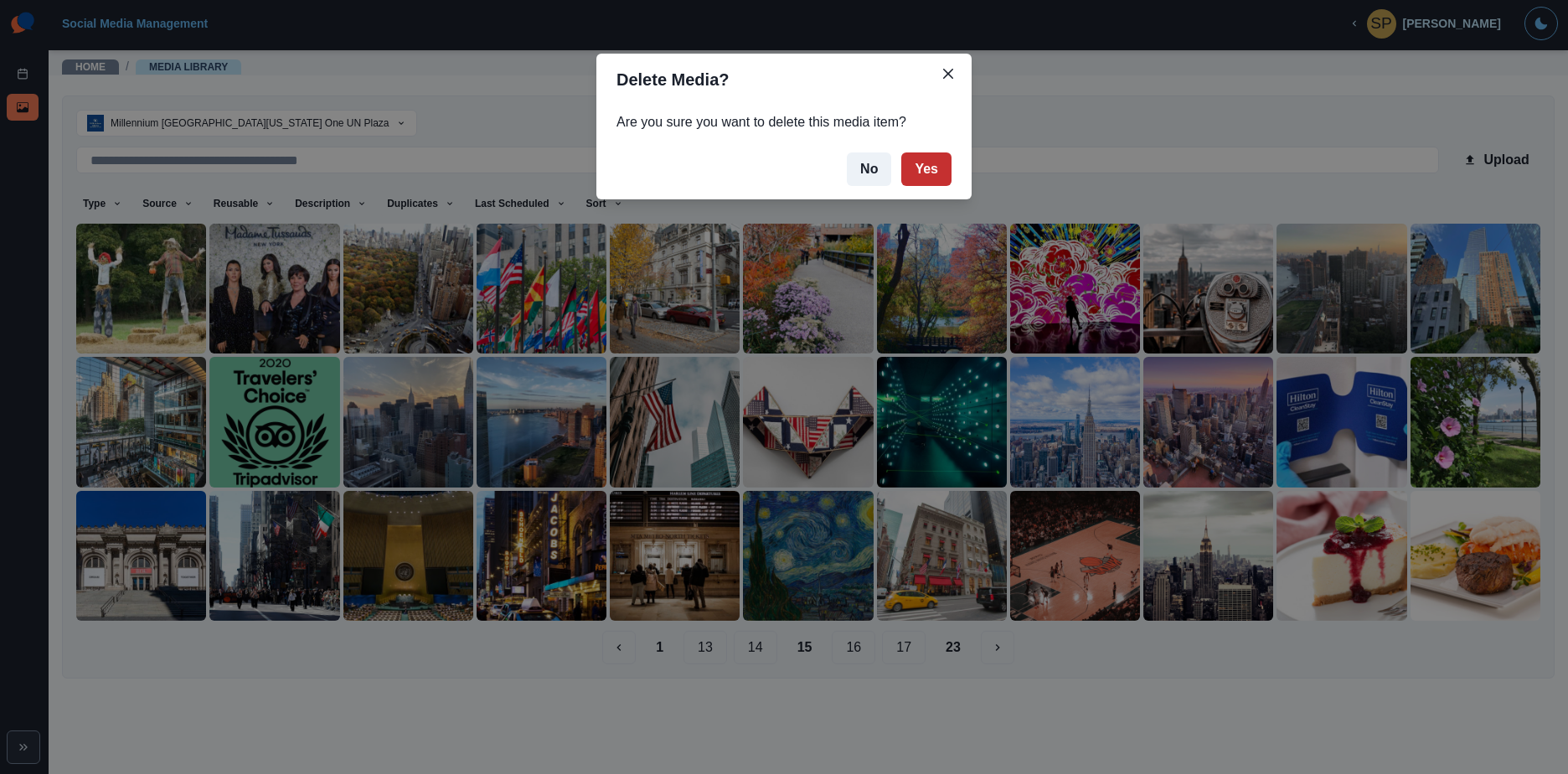
click at [927, 159] on button "Yes" at bounding box center [927, 169] width 50 height 34
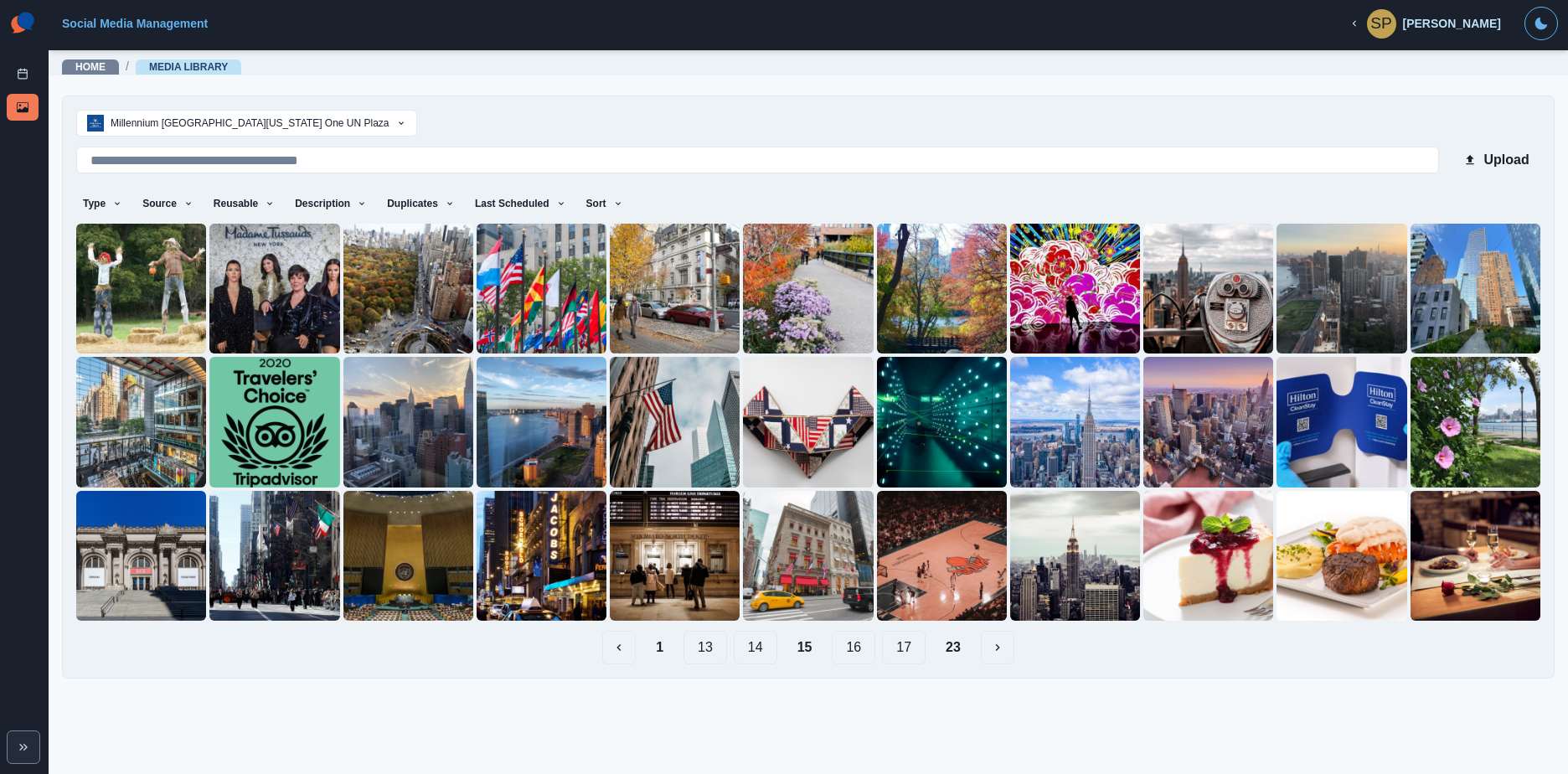
click at [845, 651] on button "16" at bounding box center [853, 647] width 43 height 34
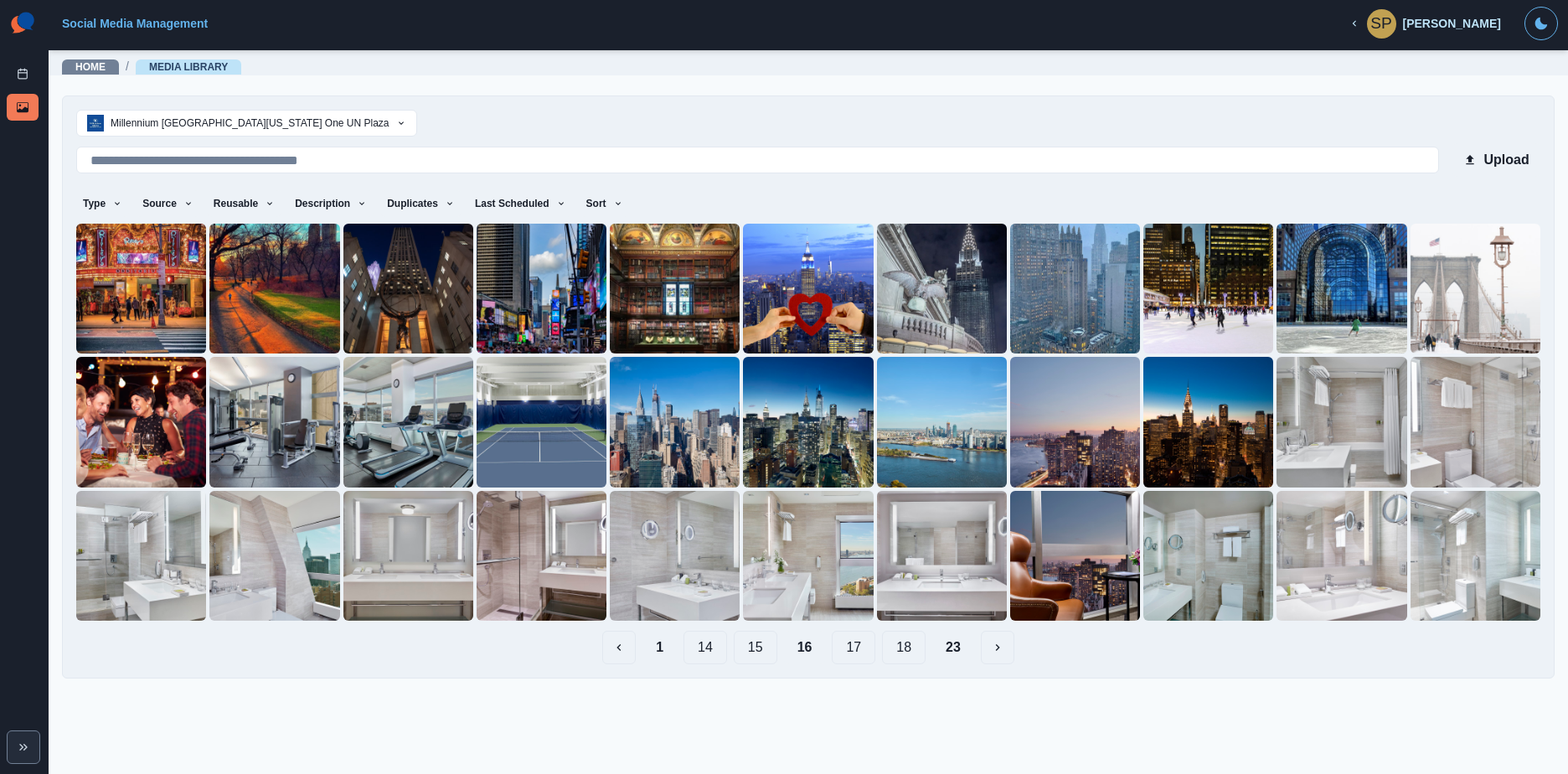
click at [861, 643] on button "17" at bounding box center [853, 647] width 43 height 34
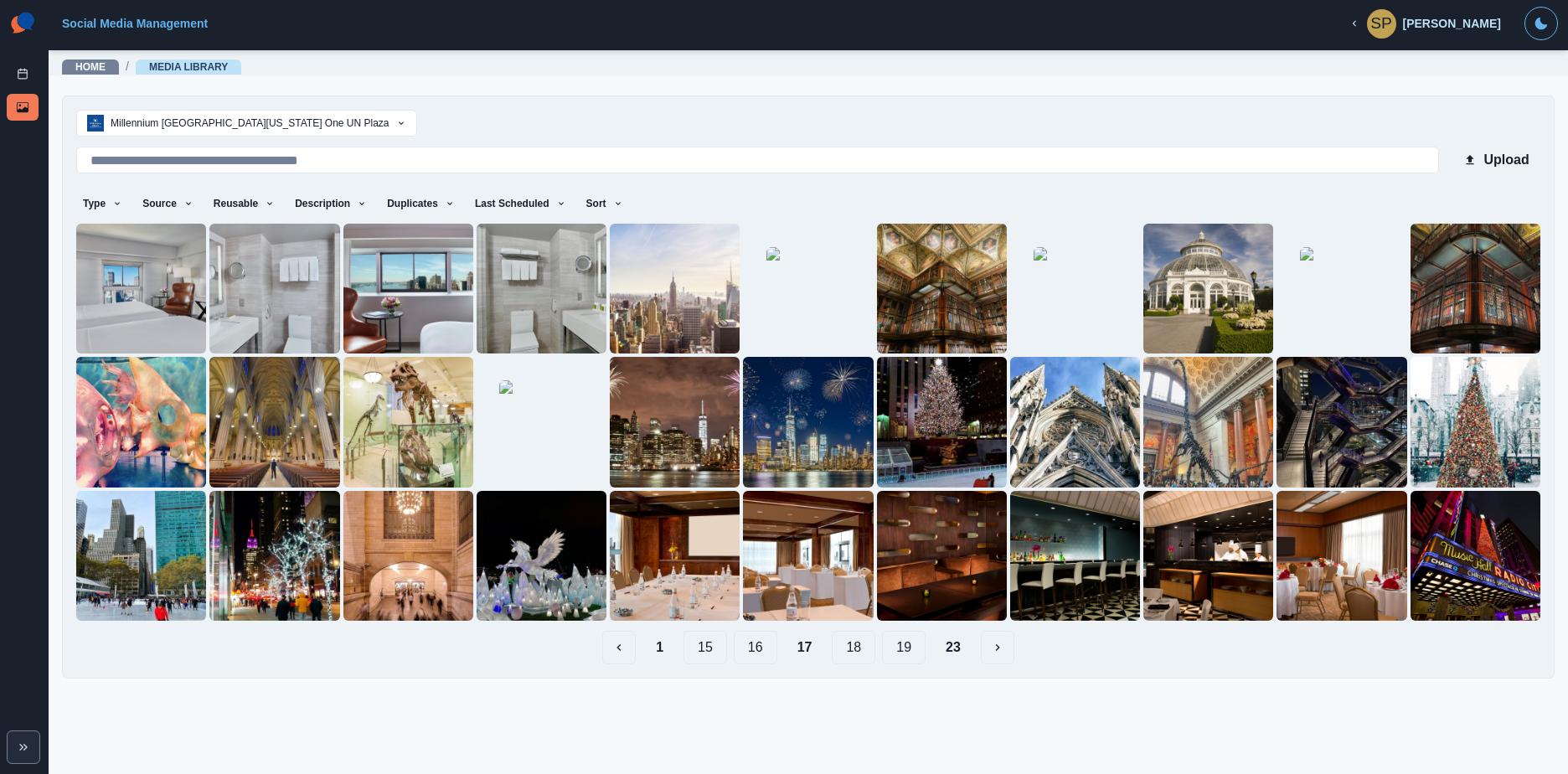
click at [868, 643] on button "18" at bounding box center [853, 647] width 43 height 34
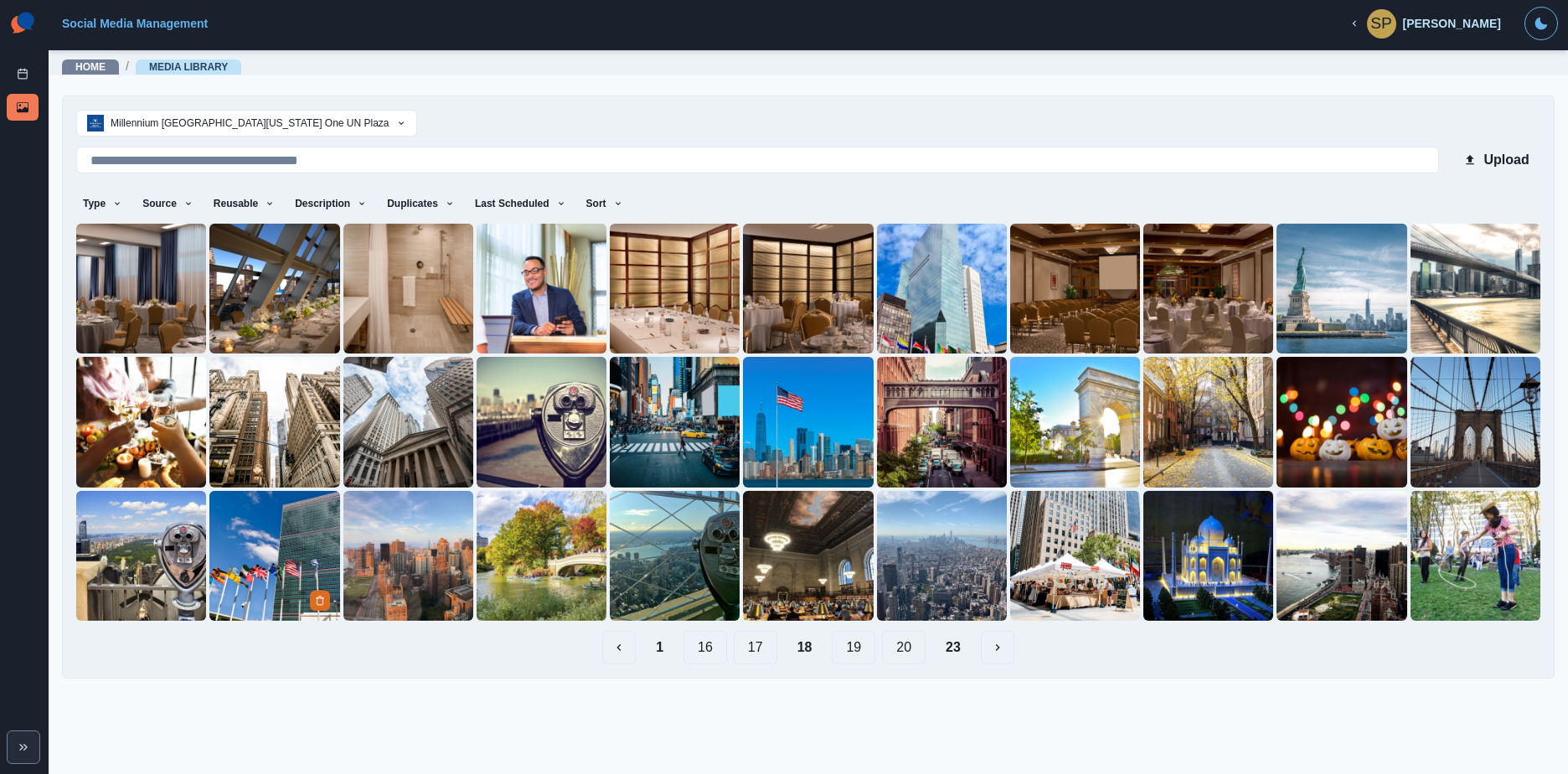
click at [228, 525] on img at bounding box center [274, 555] width 130 height 130
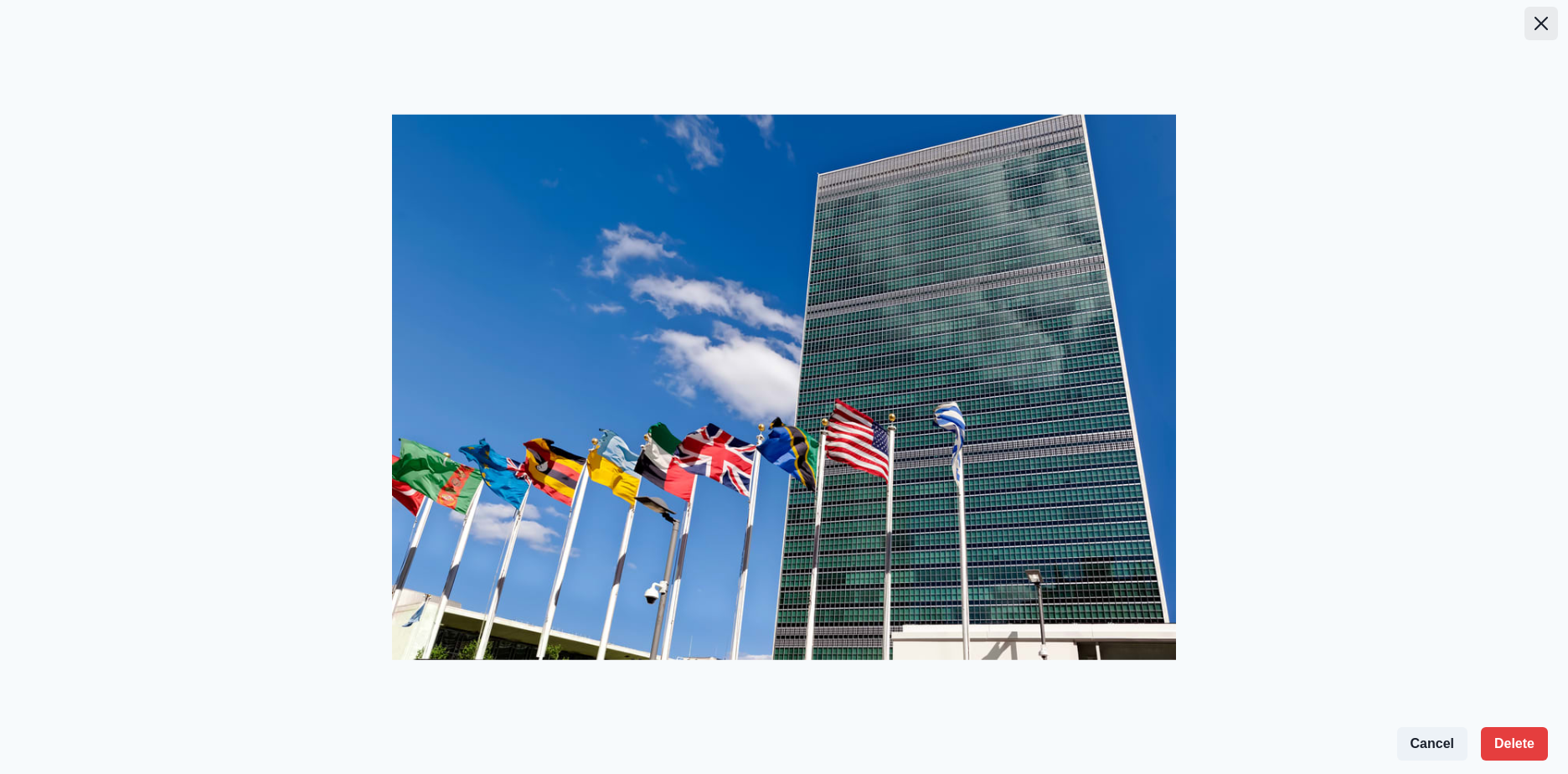
click at [1526, 31] on button "Close" at bounding box center [1541, 23] width 34 height 34
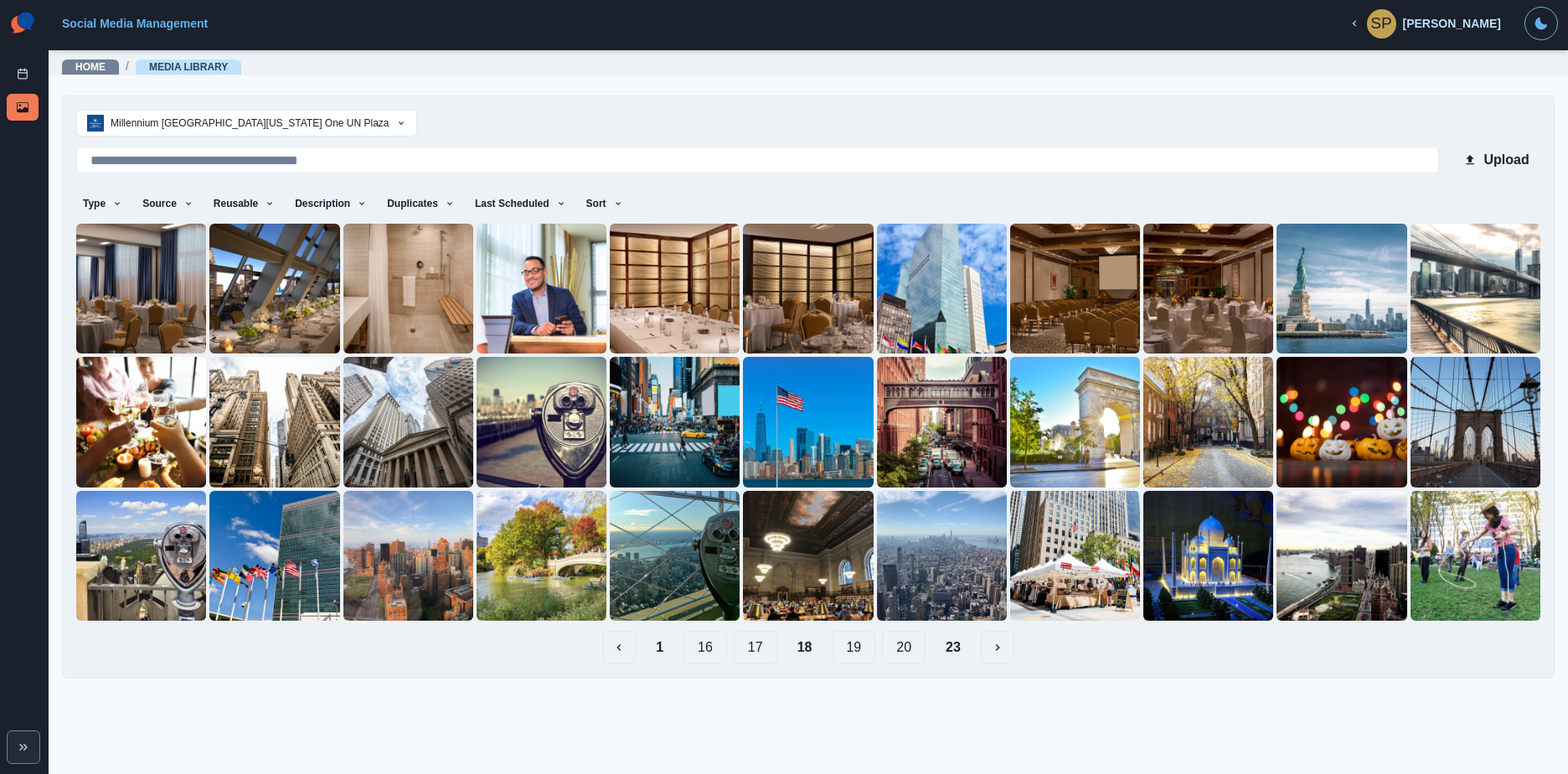
click at [852, 654] on button "19" at bounding box center [853, 647] width 43 height 34
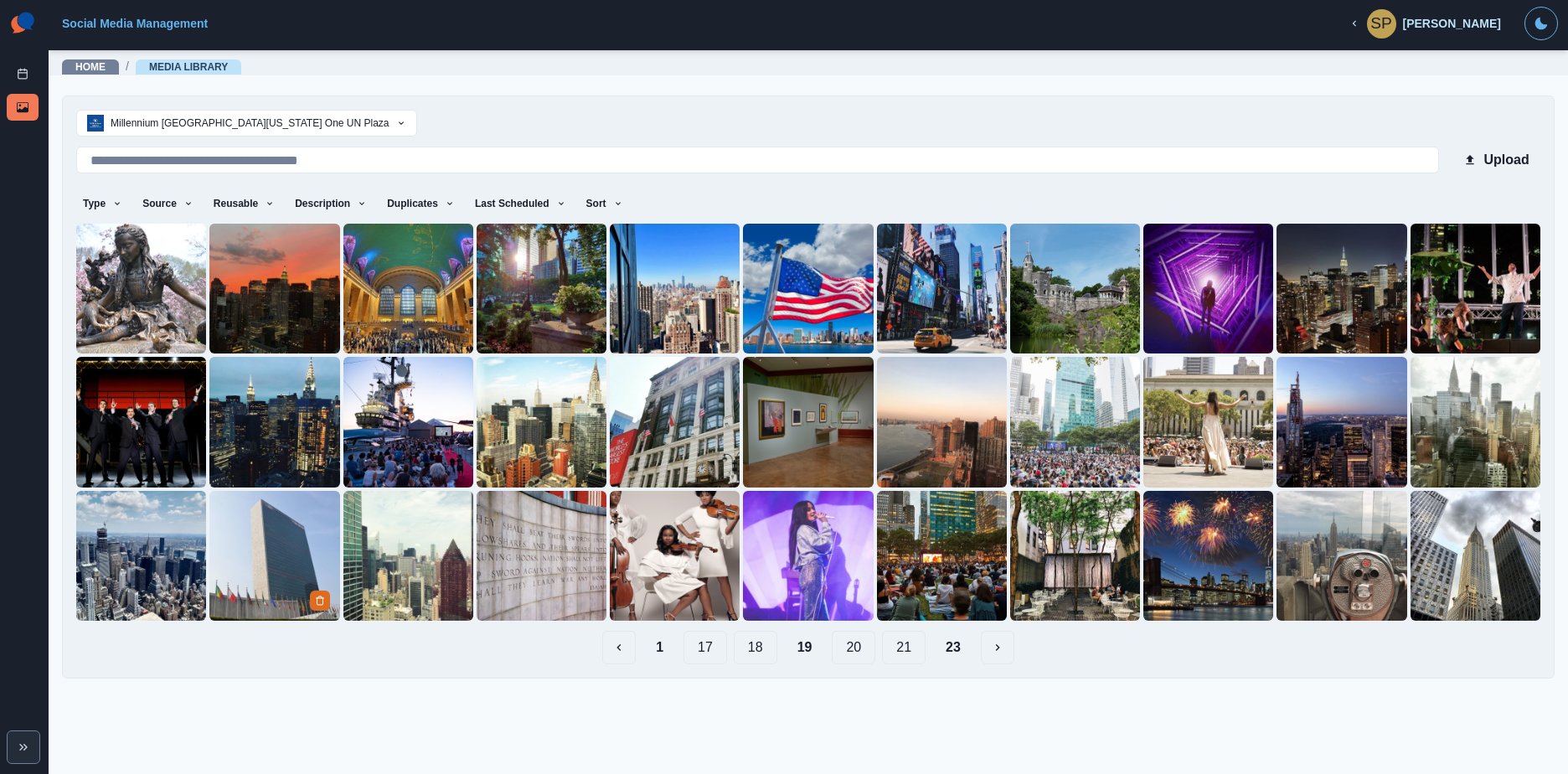
click at [264, 550] on img at bounding box center [274, 555] width 130 height 130
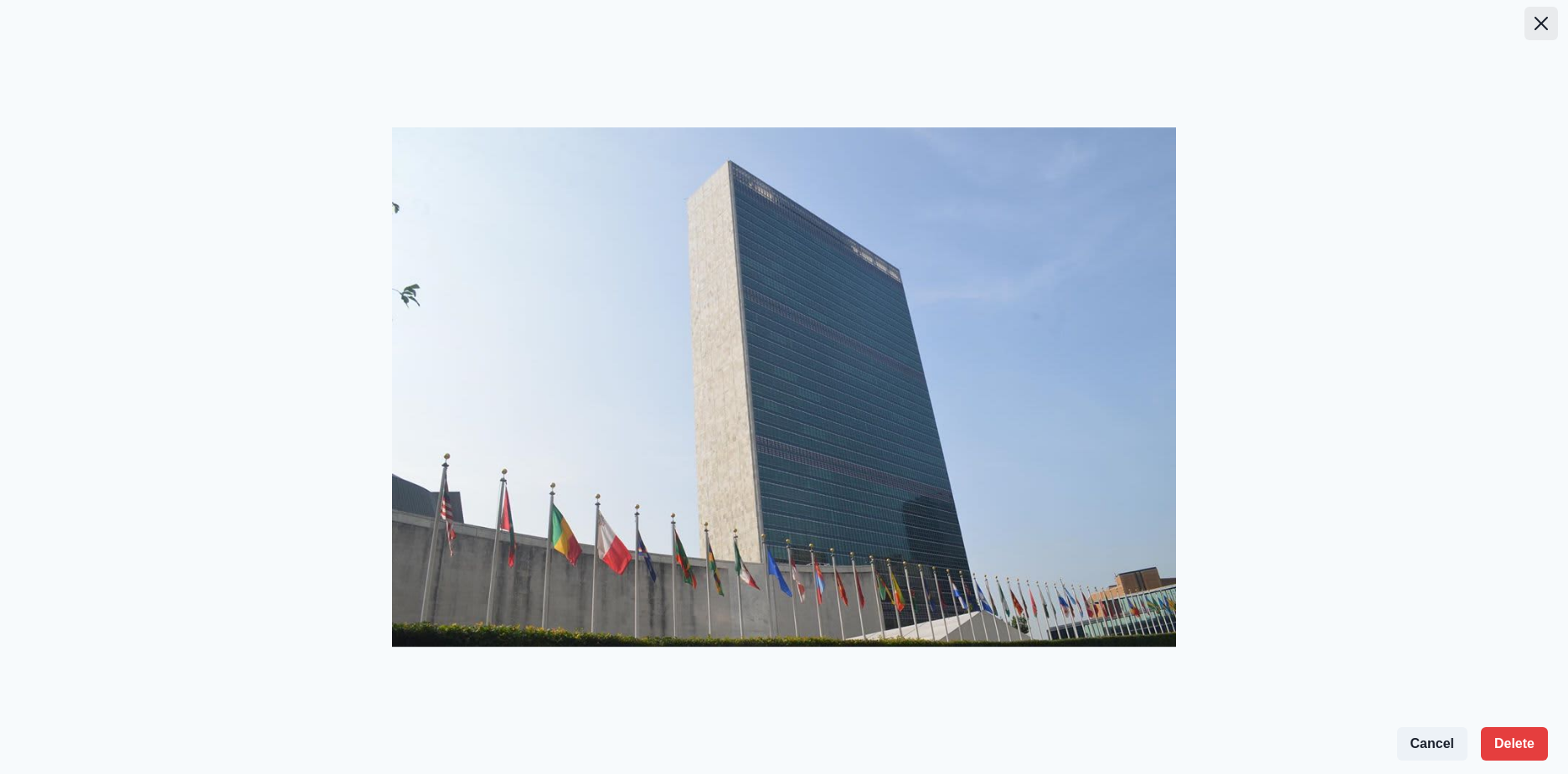
click at [1540, 28] on icon "Close" at bounding box center [1541, 23] width 14 height 13
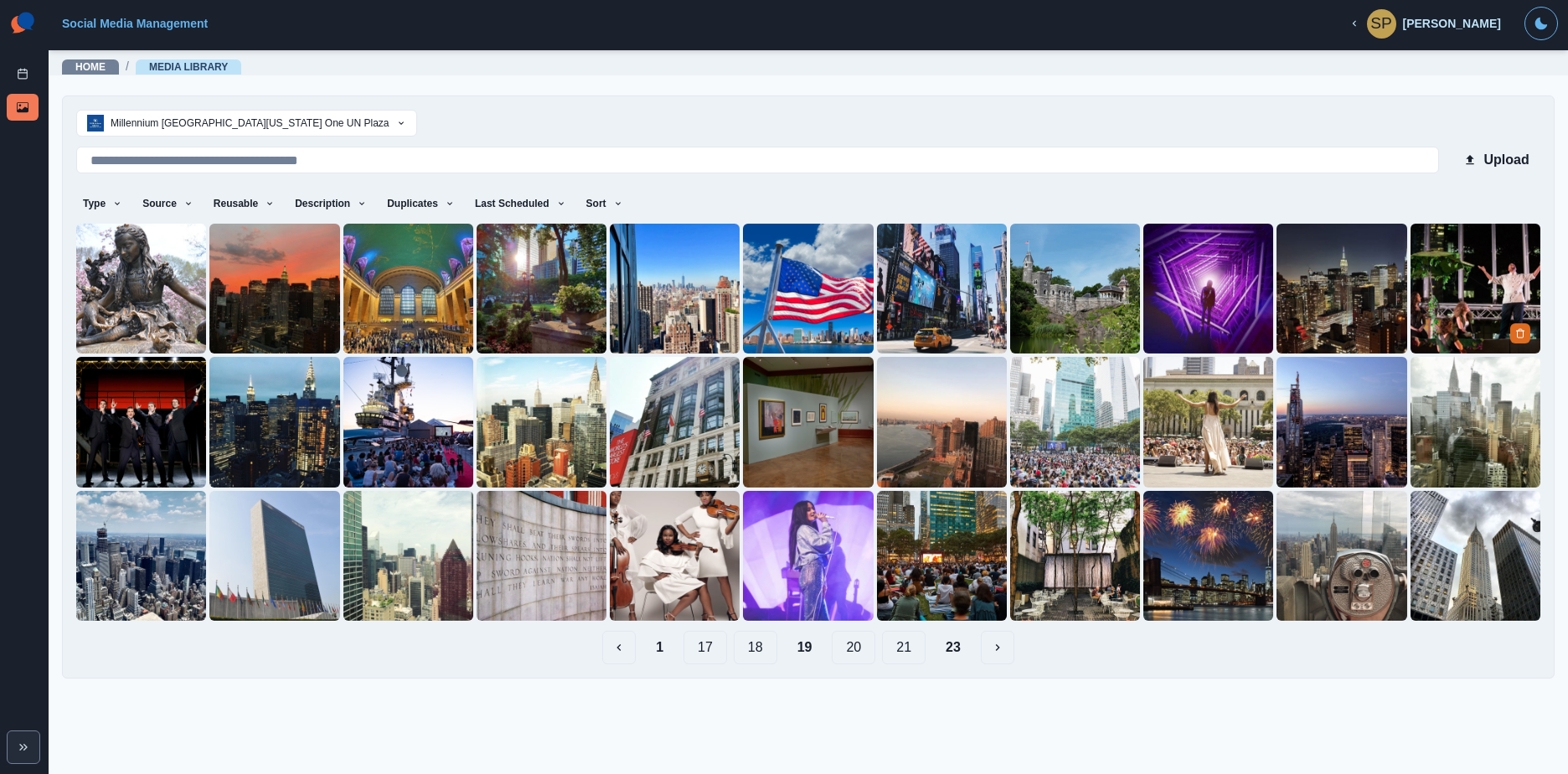
click at [1494, 283] on img at bounding box center [1475, 288] width 130 height 130
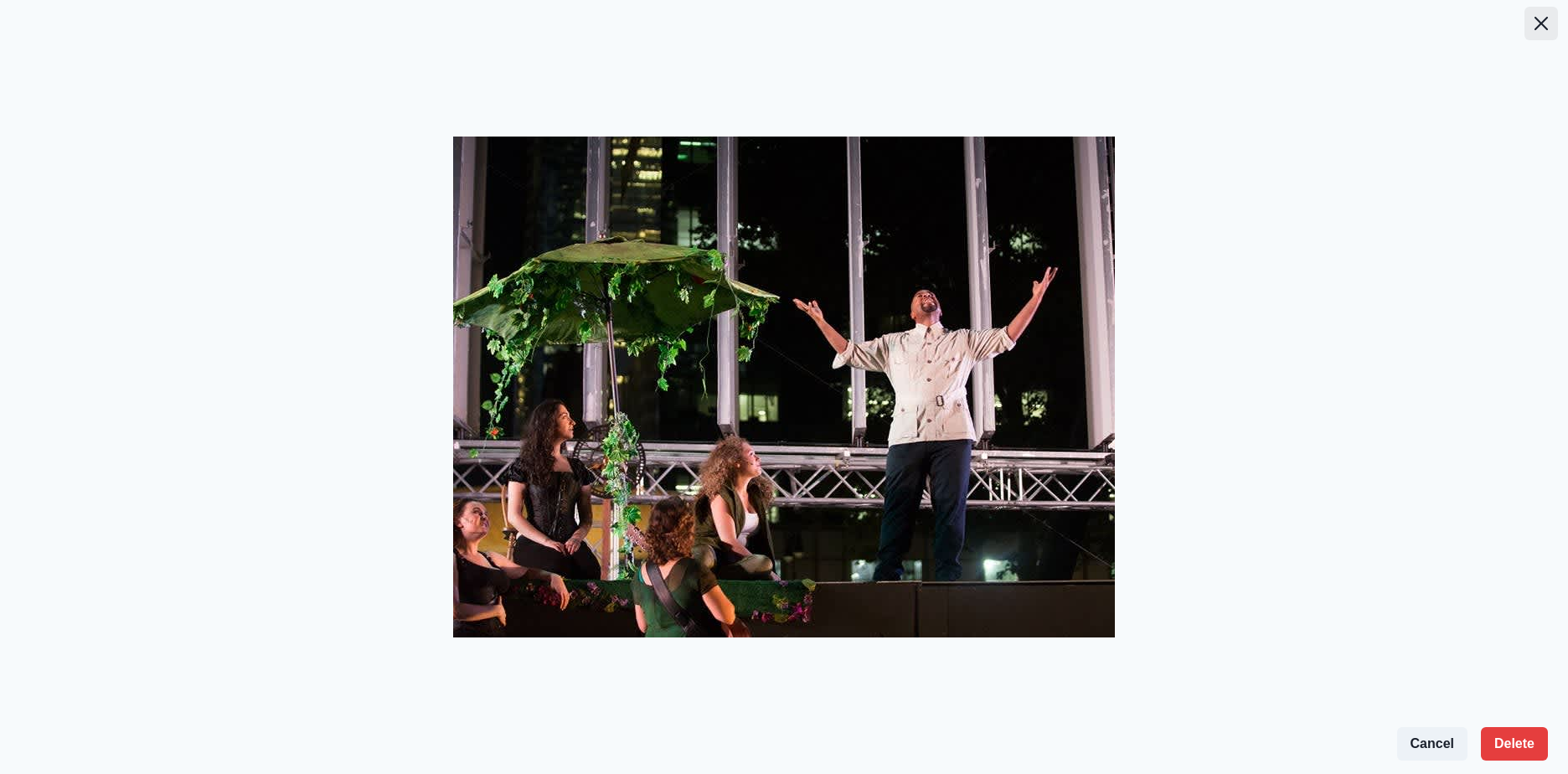
click at [1533, 19] on button "Close" at bounding box center [1541, 23] width 34 height 34
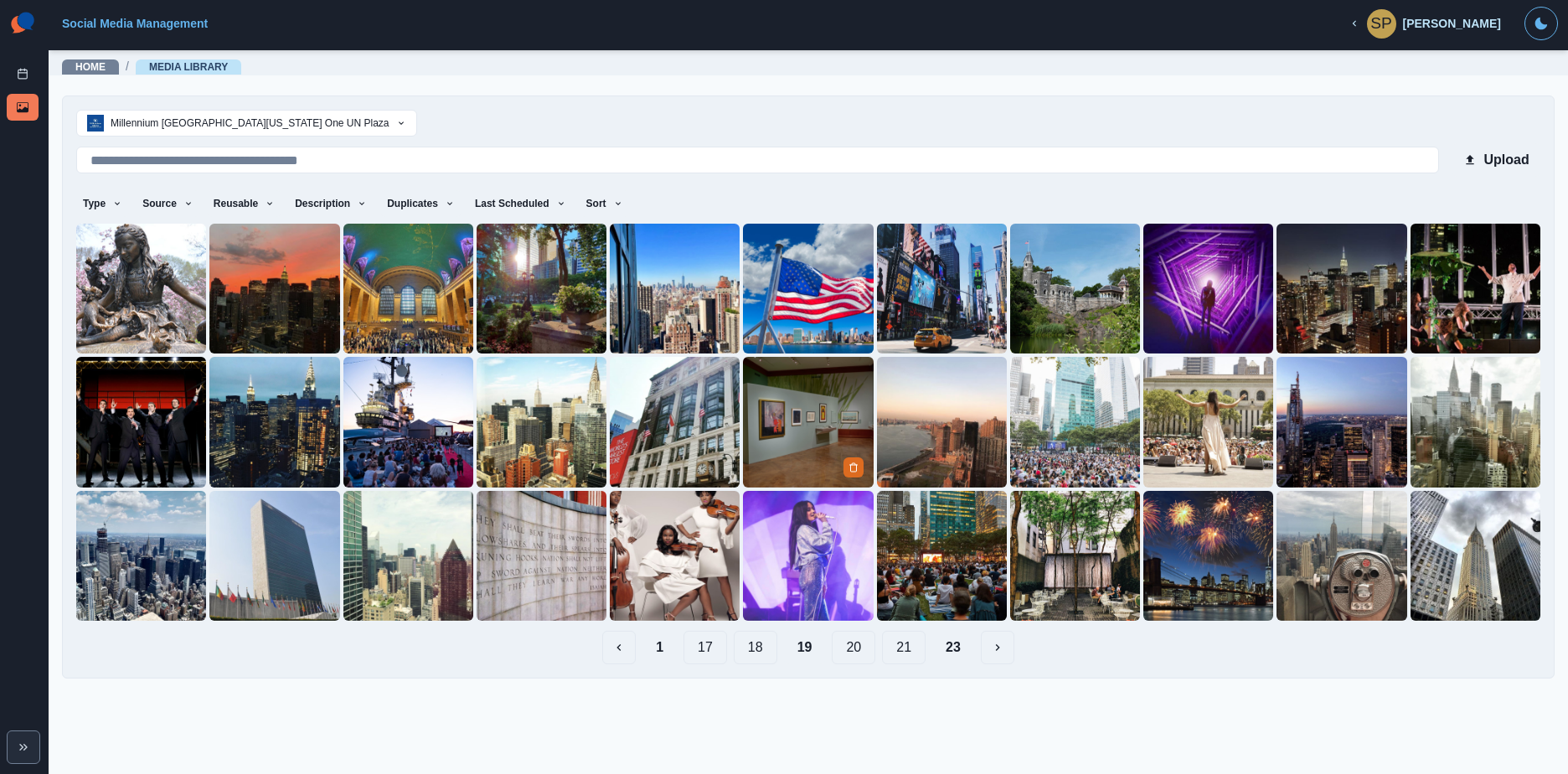
click at [810, 405] on img at bounding box center [808, 421] width 130 height 130
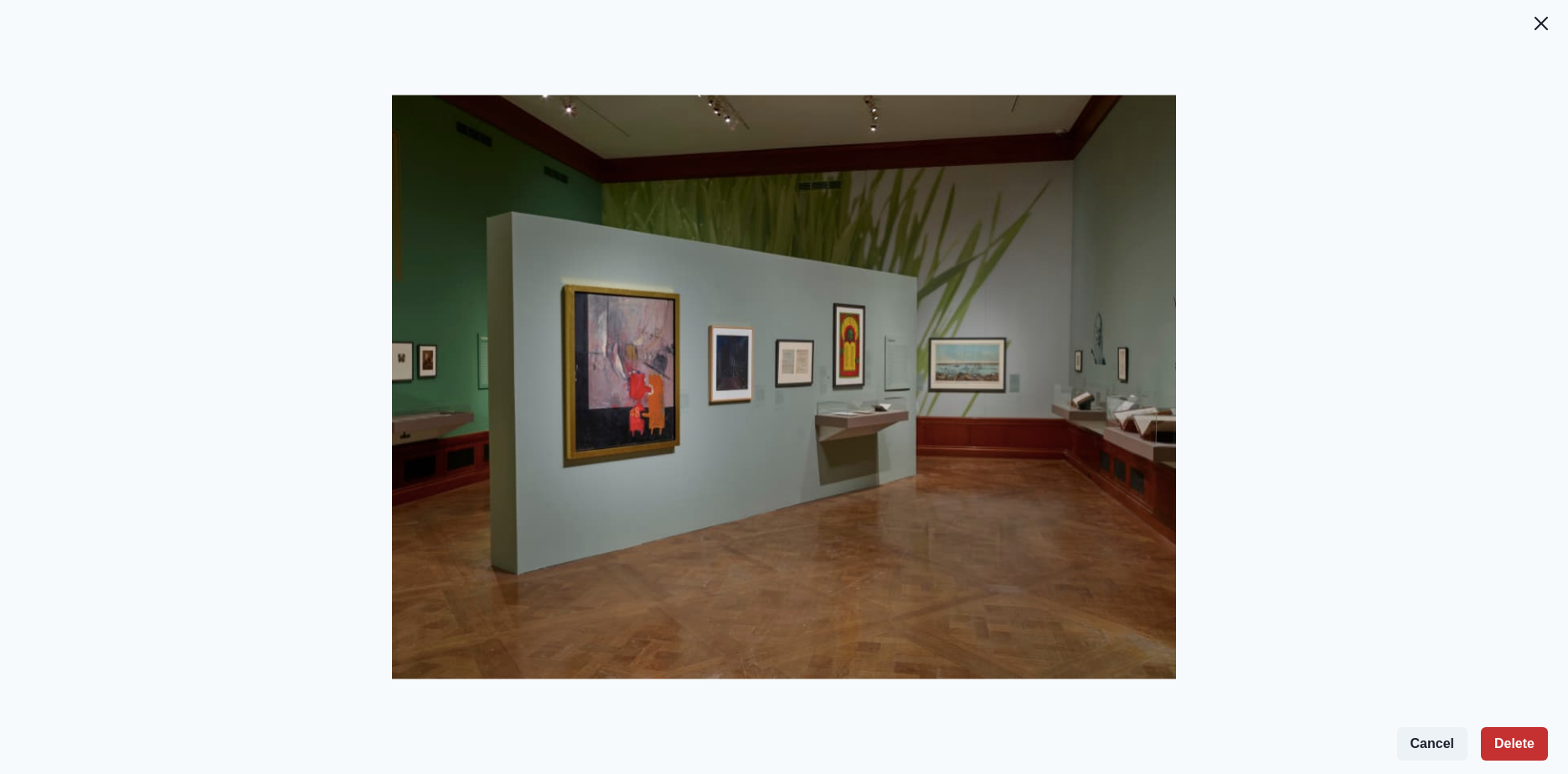
click at [1501, 736] on button "Delete" at bounding box center [1514, 743] width 67 height 34
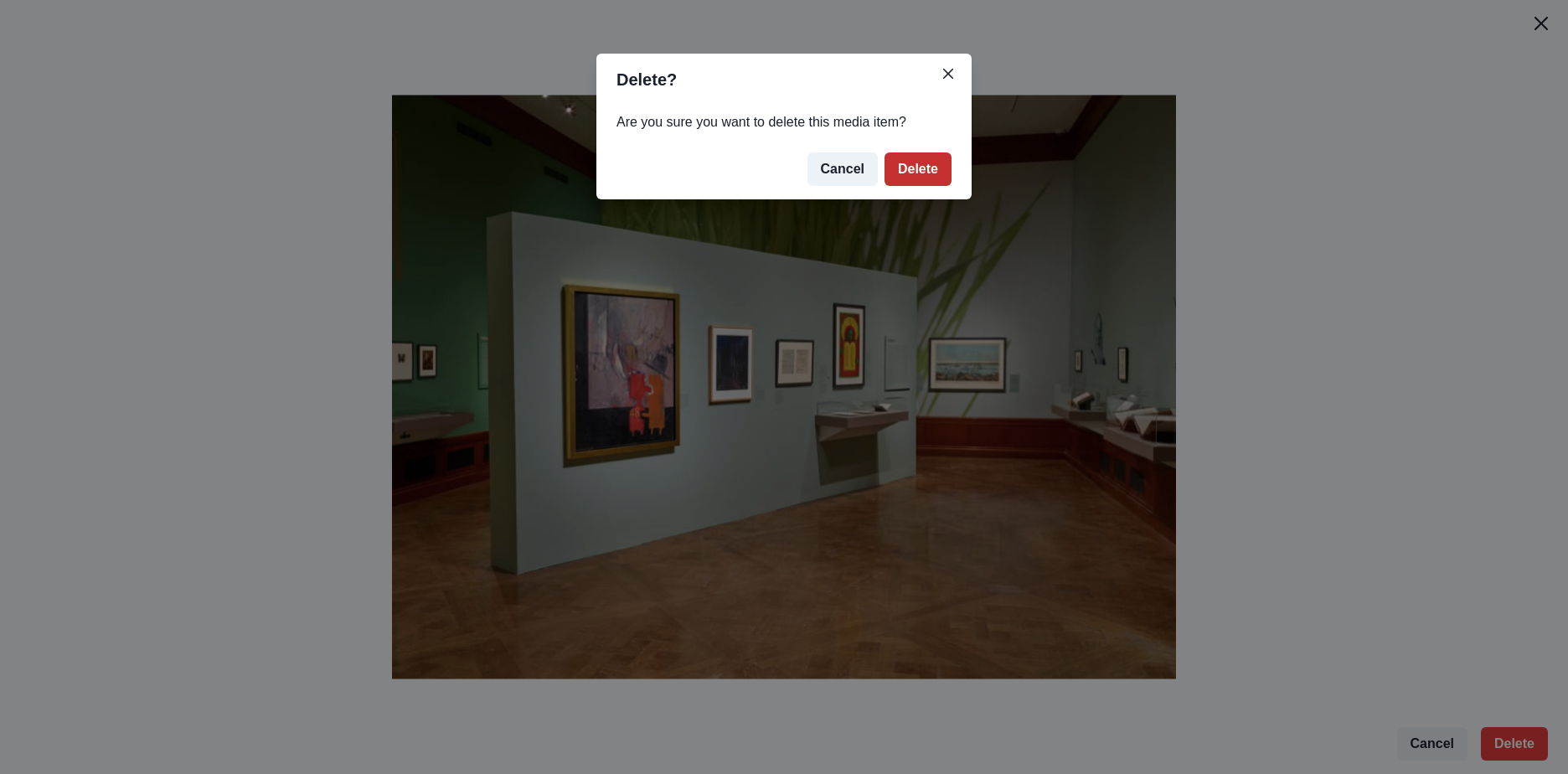
click at [906, 175] on button "Delete" at bounding box center [917, 169] width 67 height 34
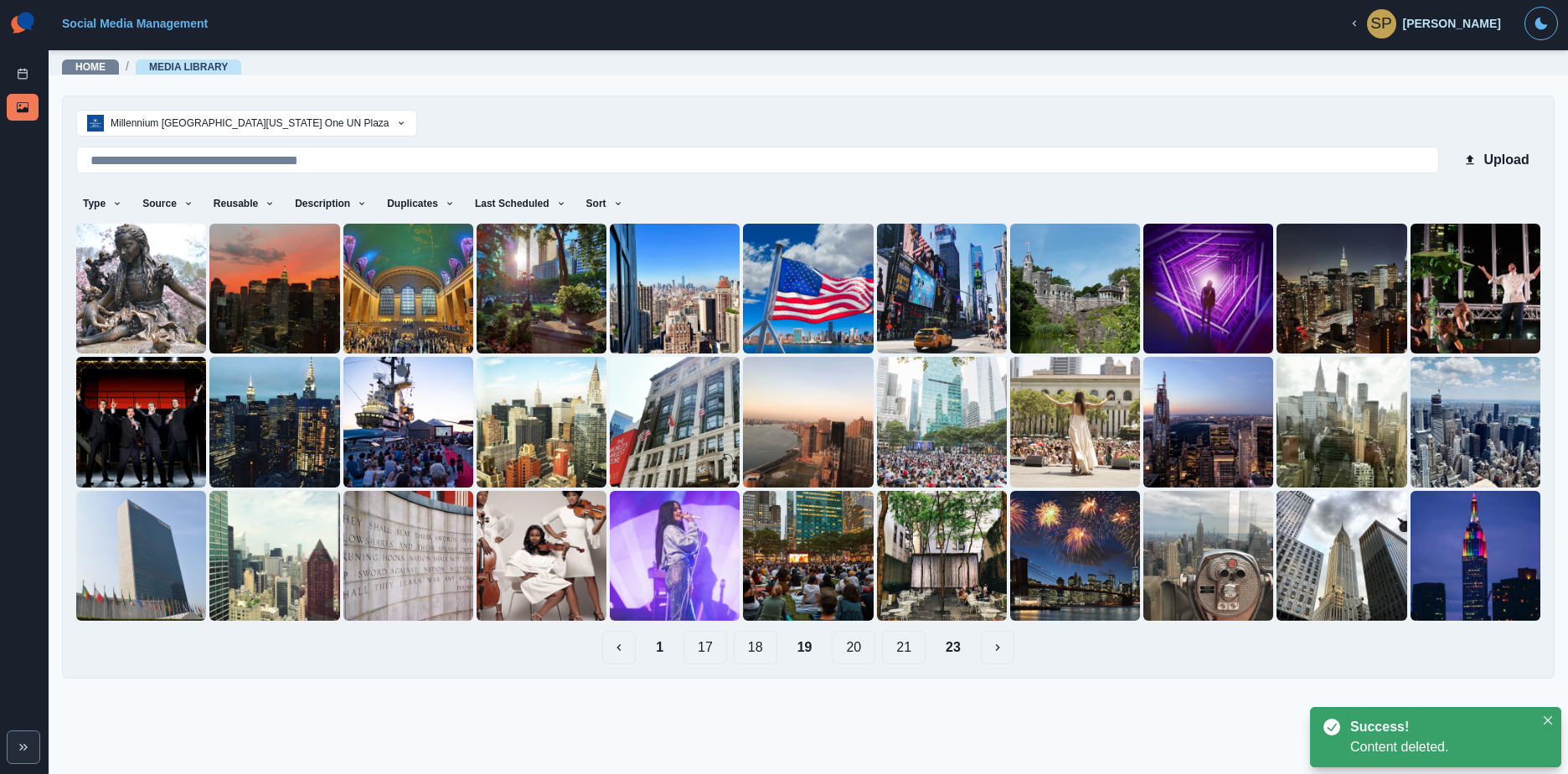
click at [849, 652] on button "20" at bounding box center [853, 647] width 43 height 34
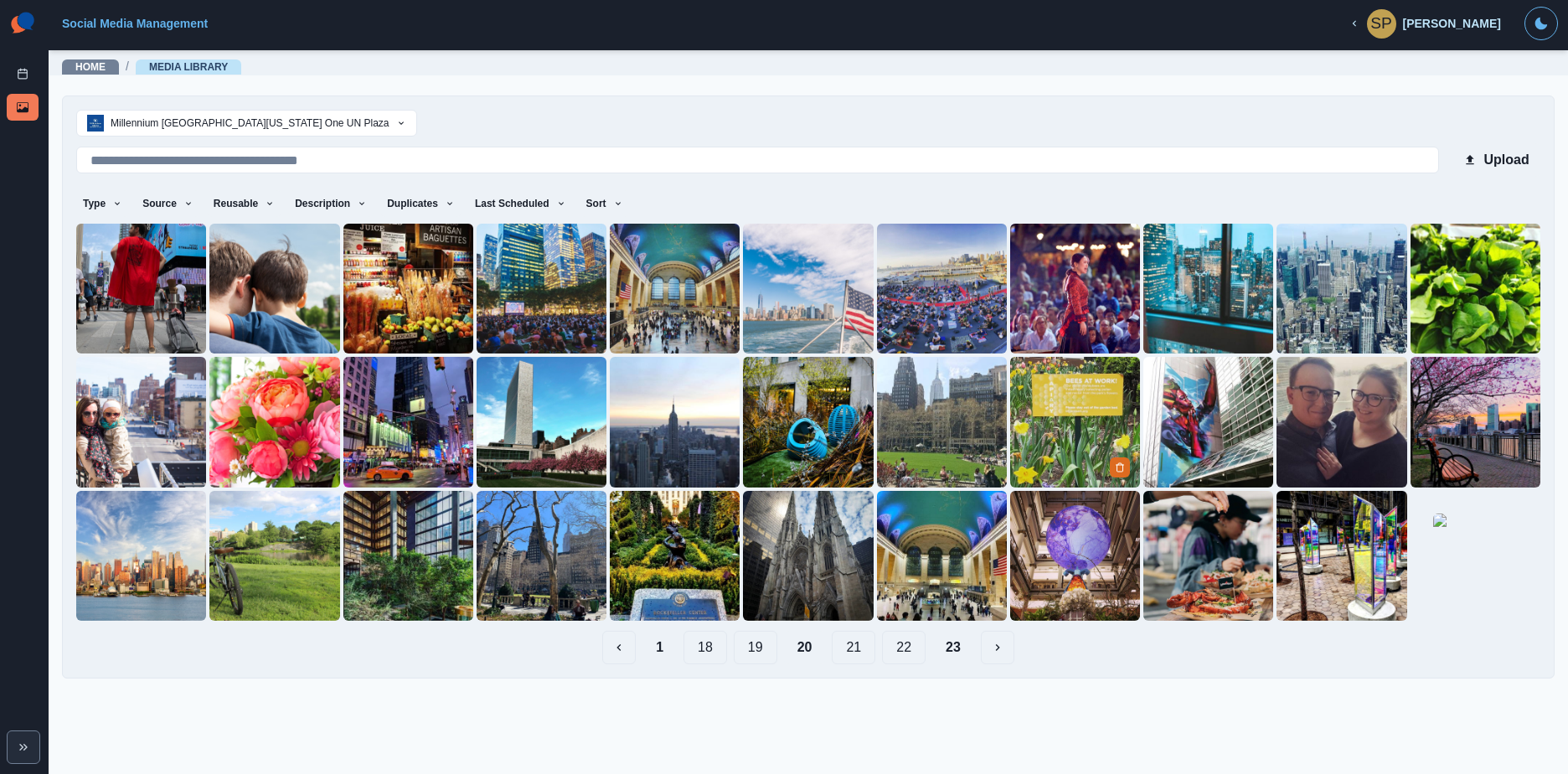
click at [1102, 406] on img at bounding box center [1075, 421] width 130 height 130
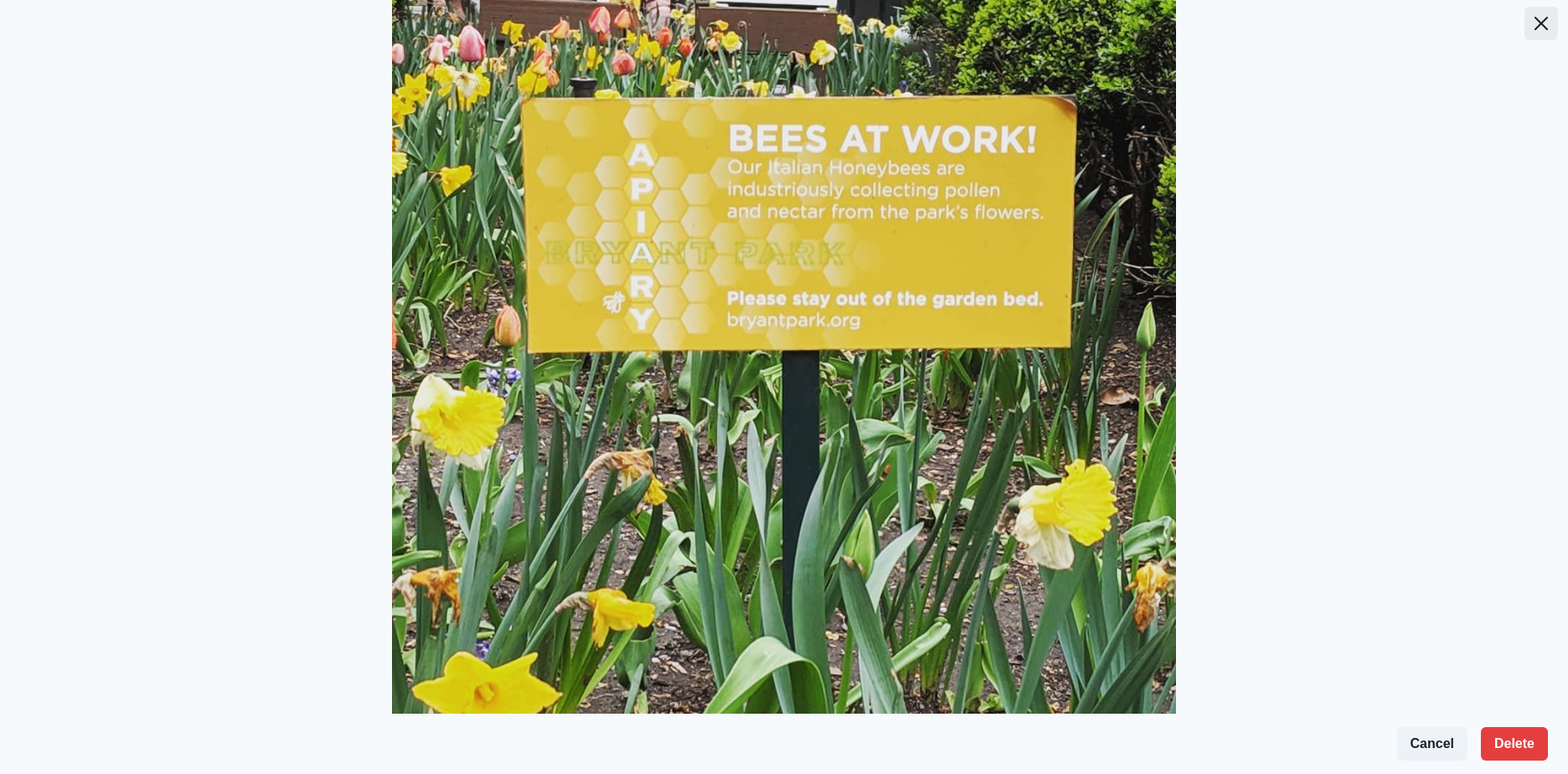
click at [1525, 35] on button "Close" at bounding box center [1541, 23] width 34 height 34
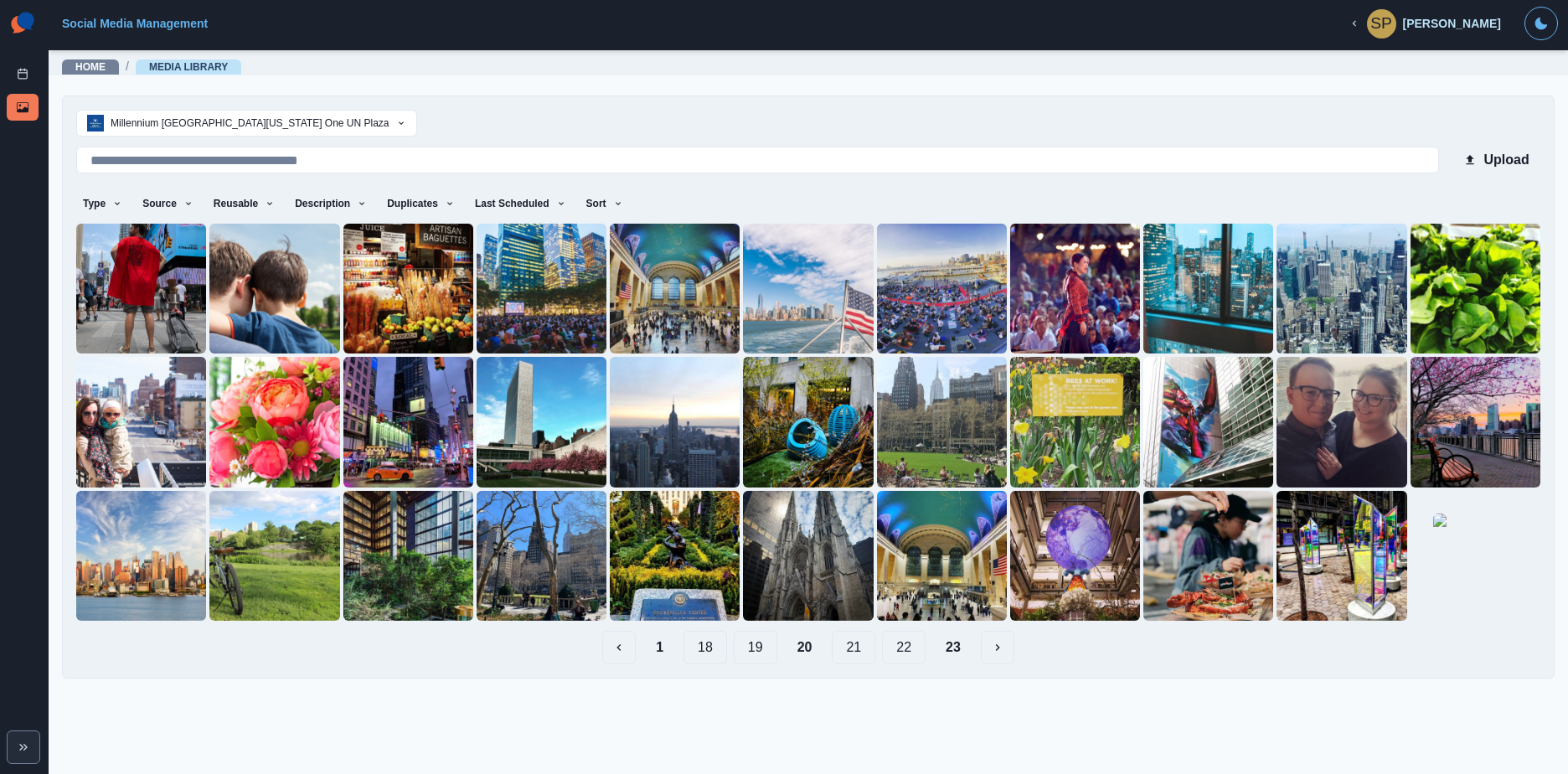
click at [845, 647] on button "21" at bounding box center [853, 647] width 43 height 34
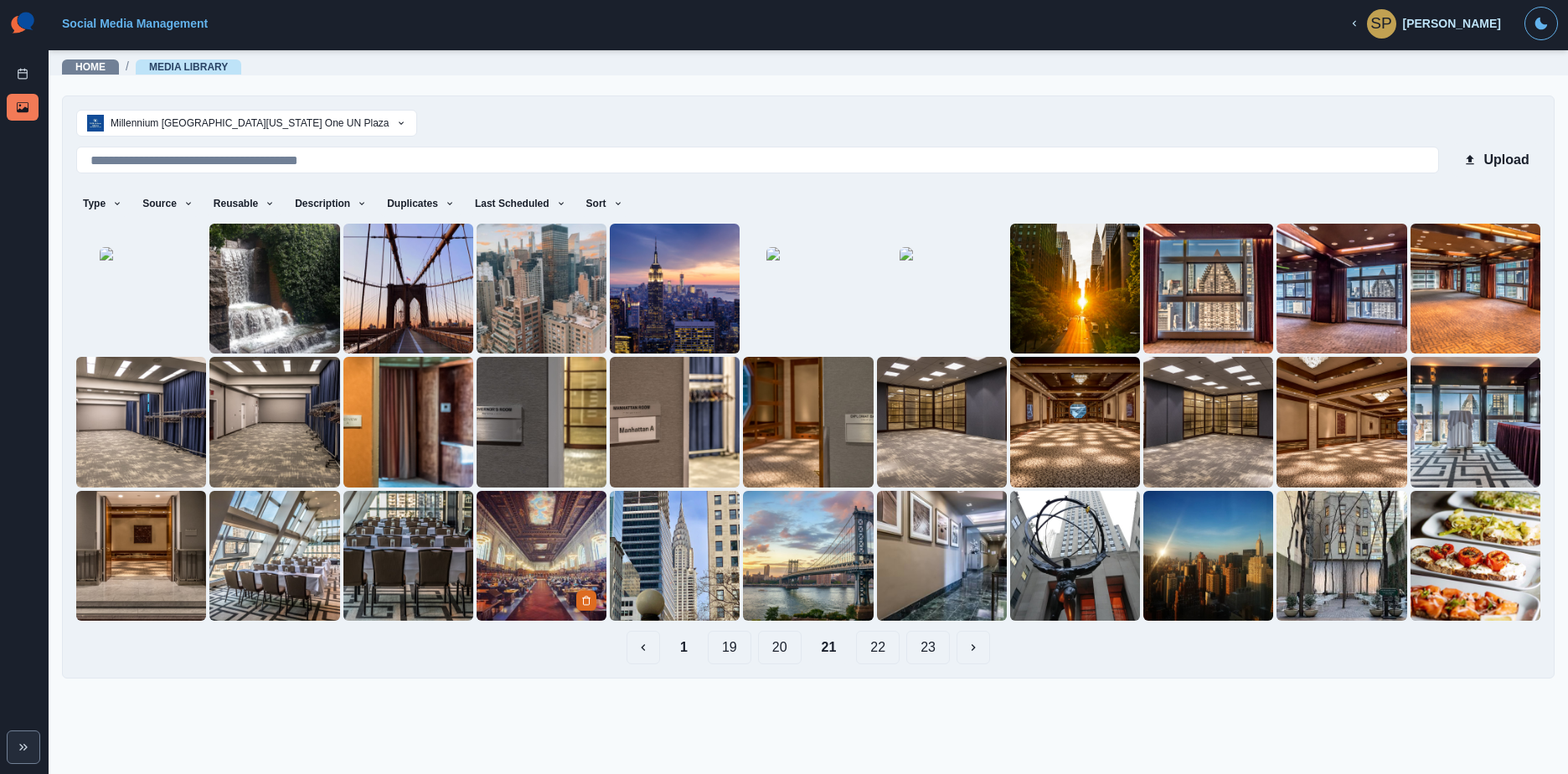
click at [571, 539] on img at bounding box center [541, 555] width 130 height 130
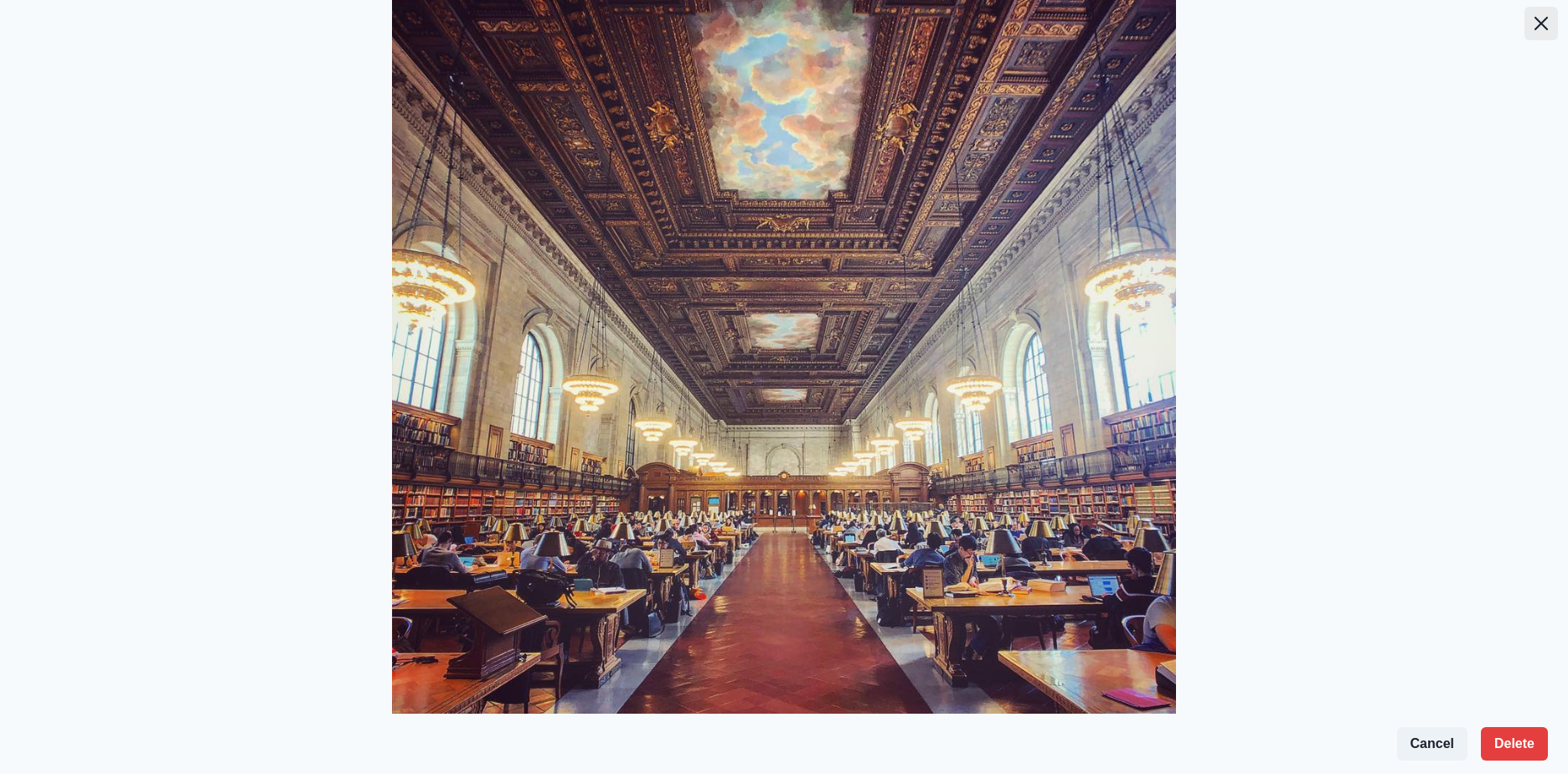
click at [1534, 21] on icon "Close" at bounding box center [1541, 23] width 14 height 13
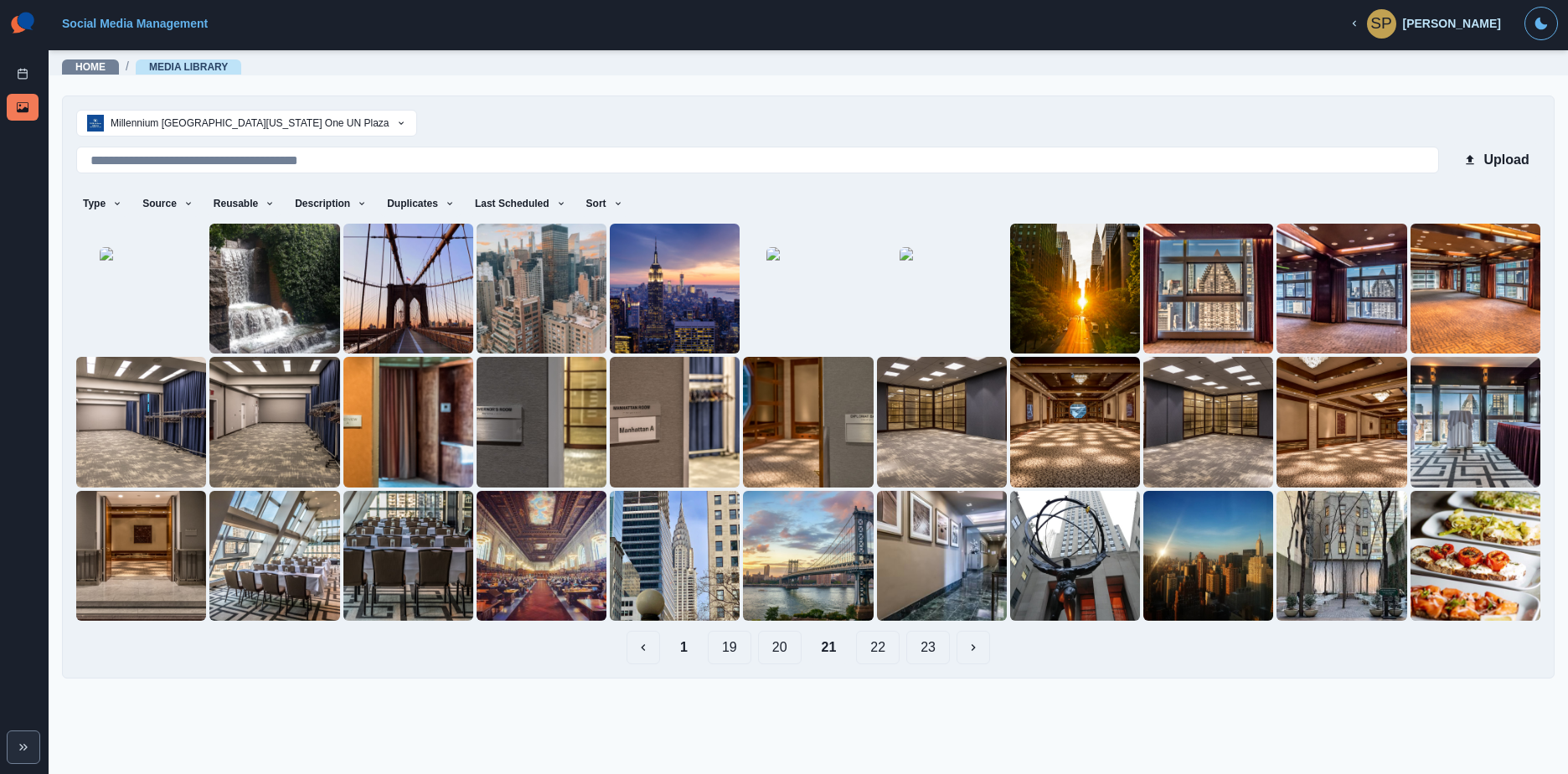
click at [898, 645] on button "22" at bounding box center [878, 647] width 43 height 34
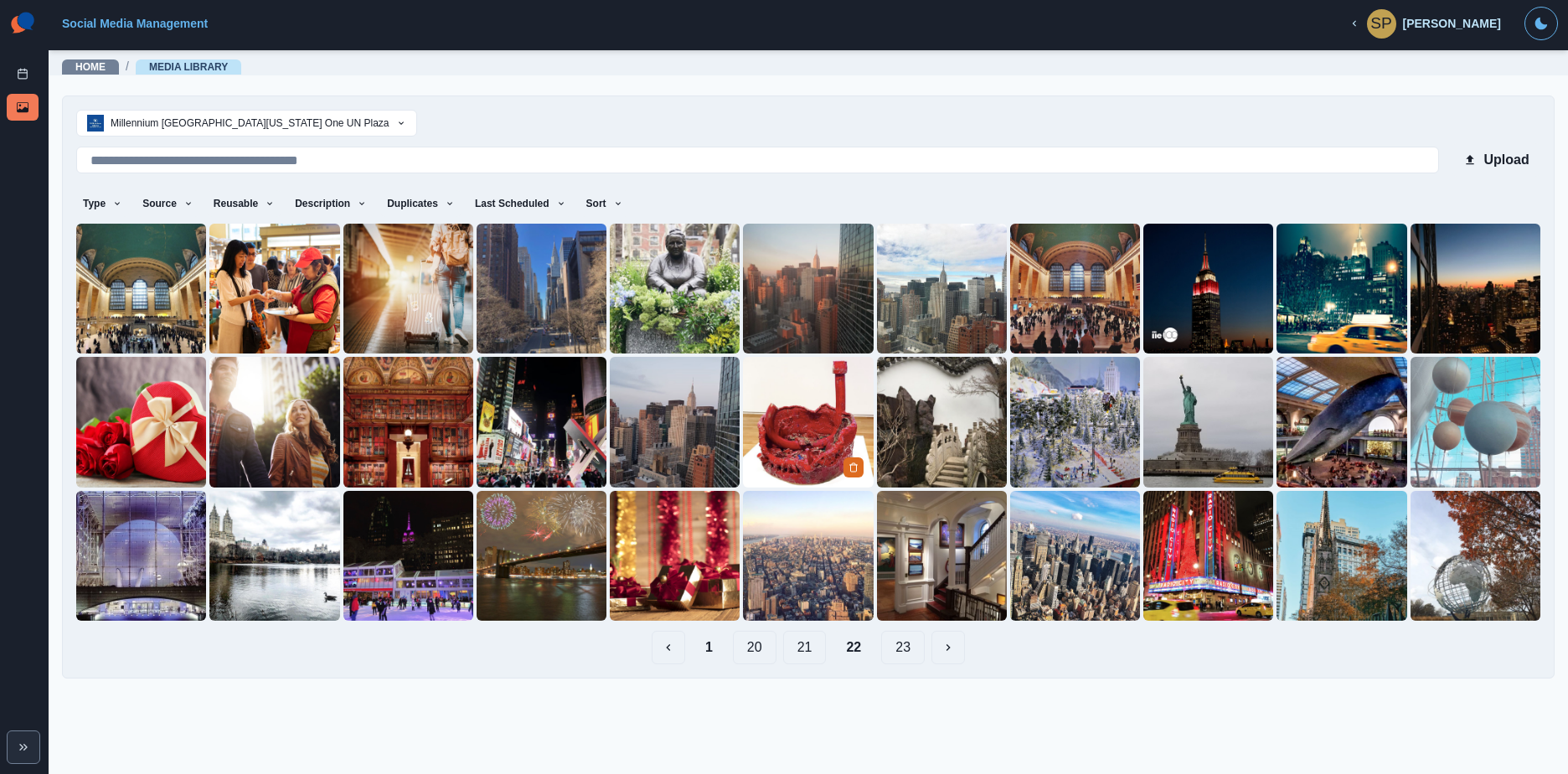
click at [778, 424] on img at bounding box center [808, 421] width 130 height 130
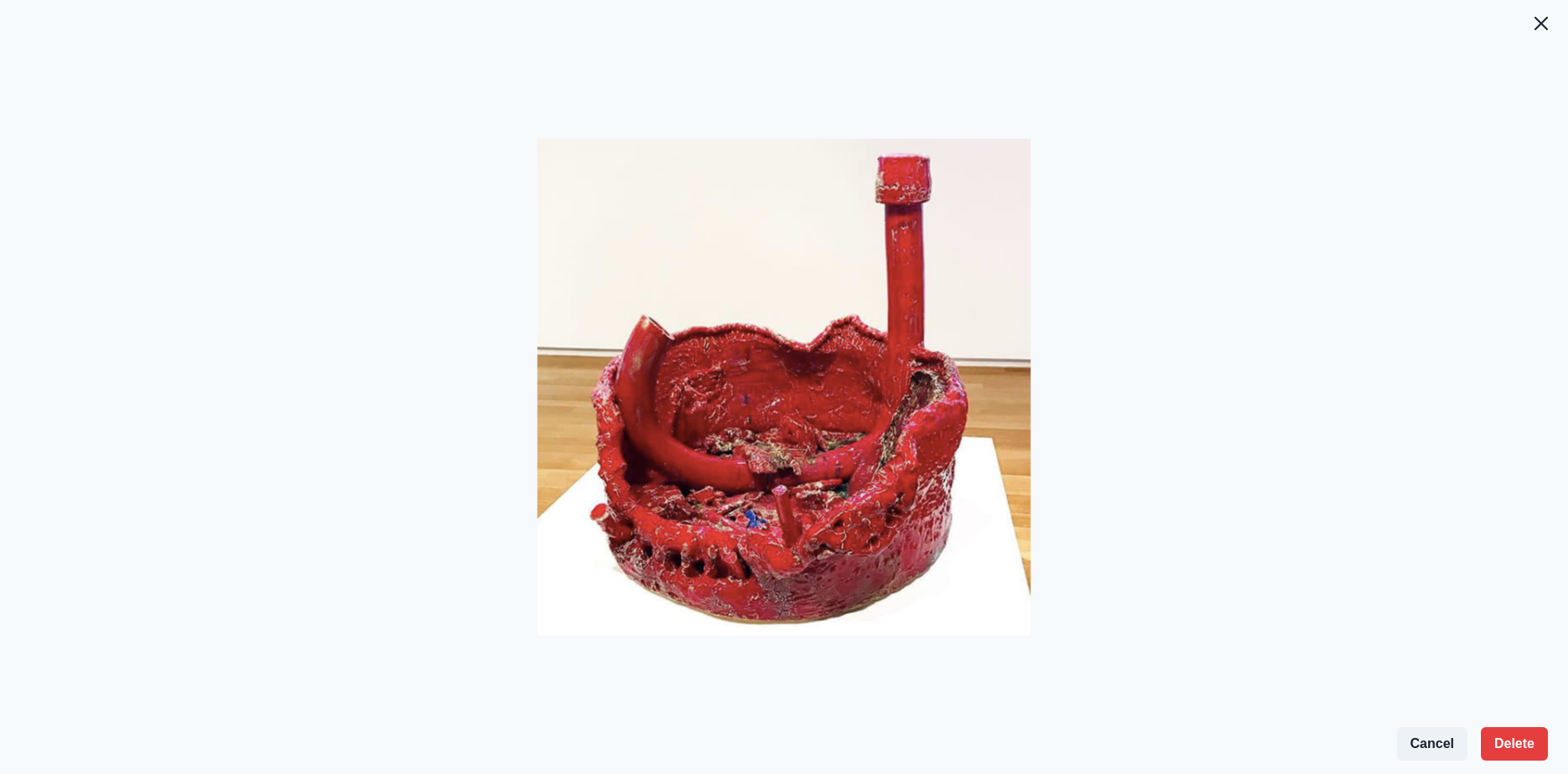
click at [1506, 721] on footer "Cancel Delete" at bounding box center [784, 743] width 1568 height 61
click at [1506, 734] on button "Delete" at bounding box center [1514, 743] width 67 height 34
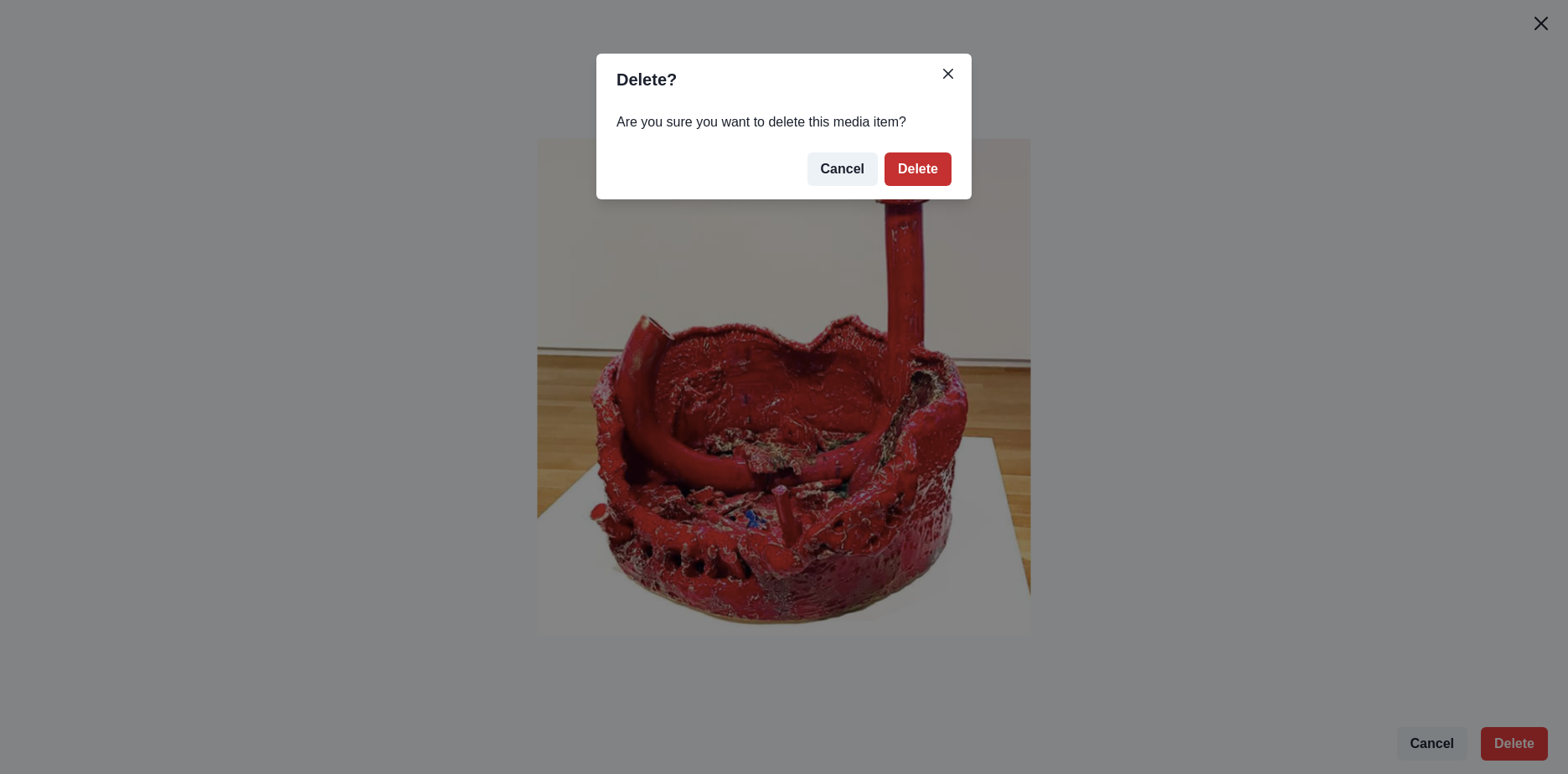
click at [929, 168] on button "Delete" at bounding box center [917, 169] width 67 height 34
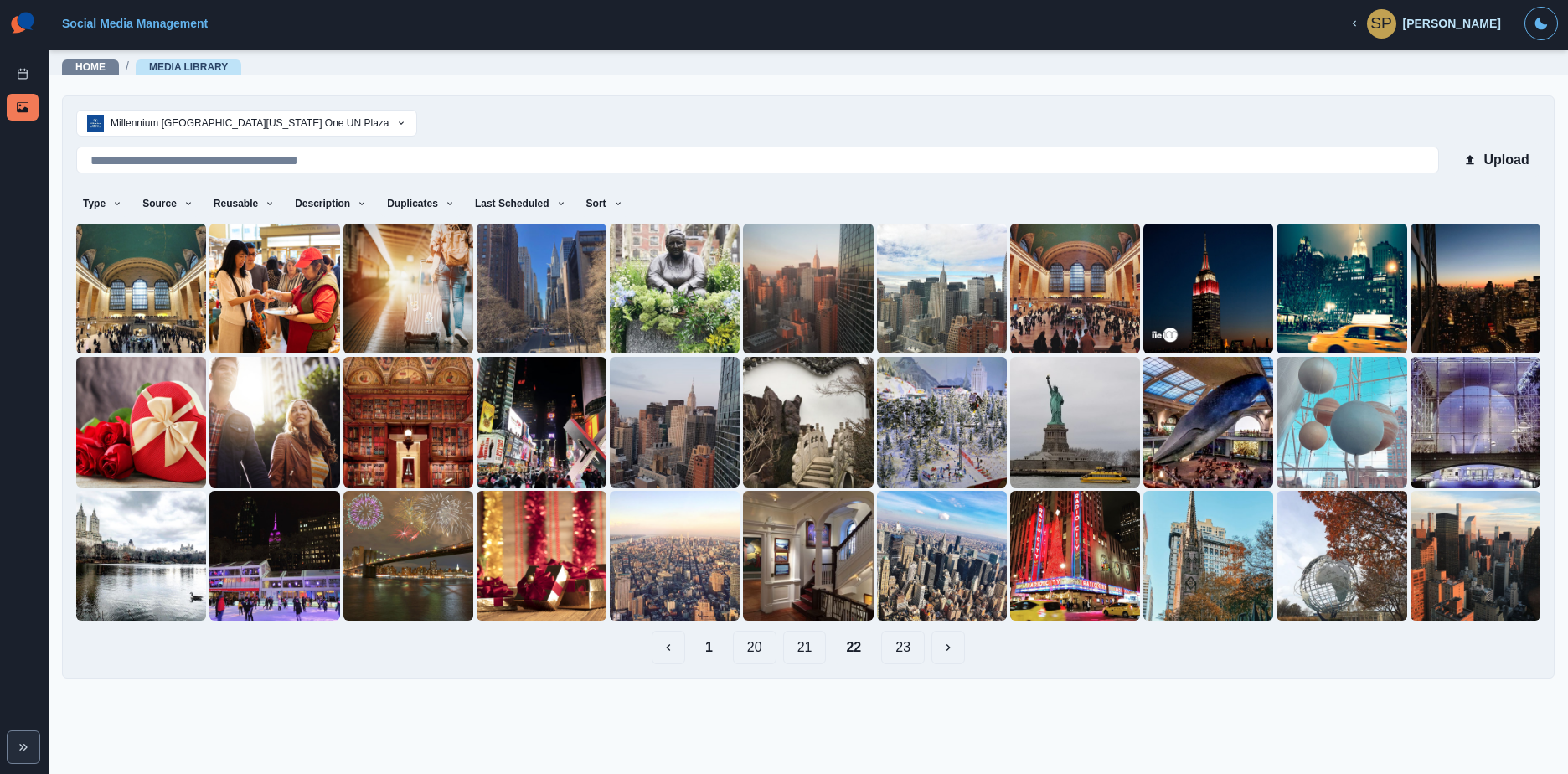
click at [898, 647] on button "23" at bounding box center [903, 647] width 43 height 34
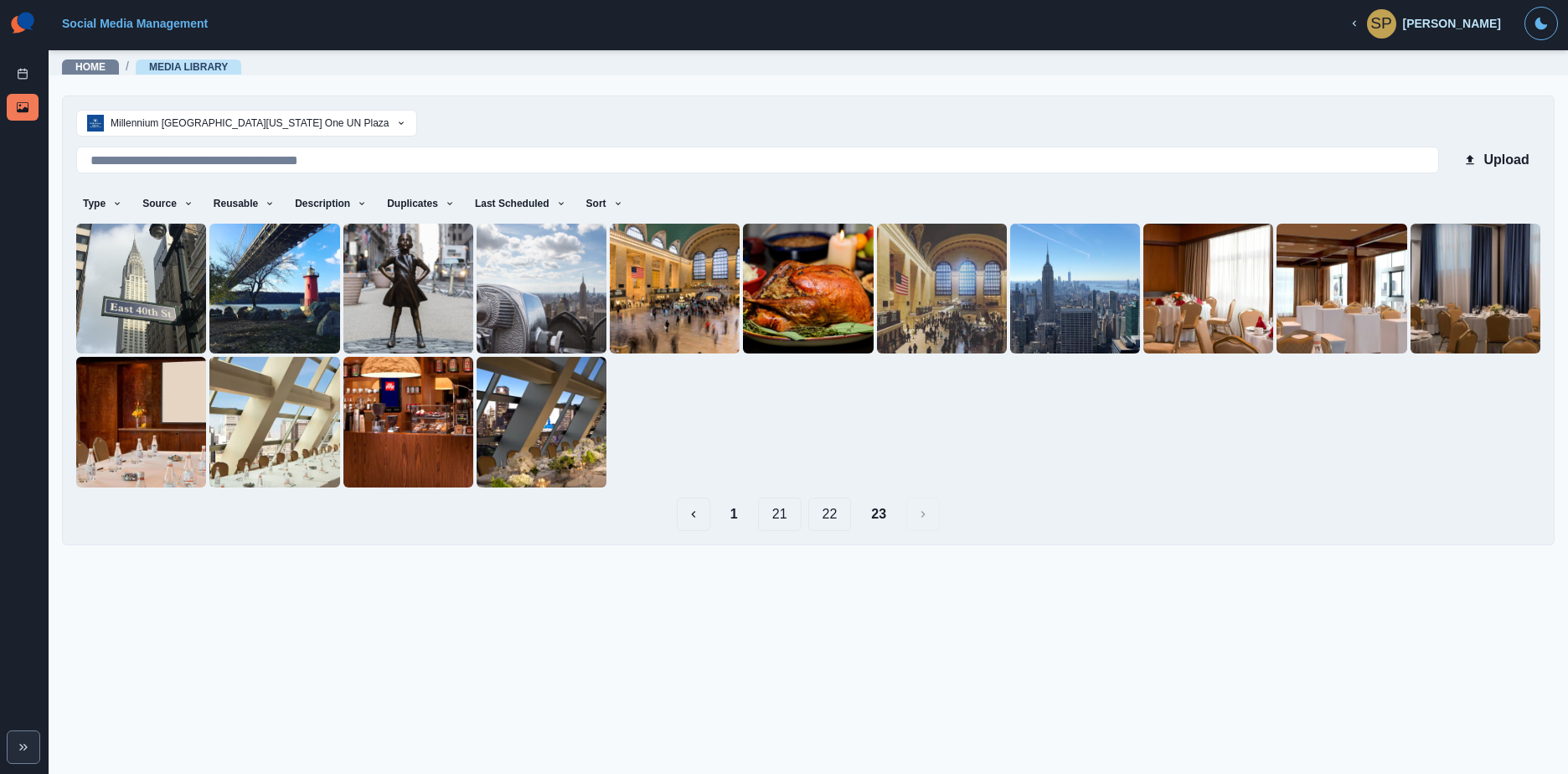
click at [737, 505] on button "1" at bounding box center [735, 514] width 35 height 34
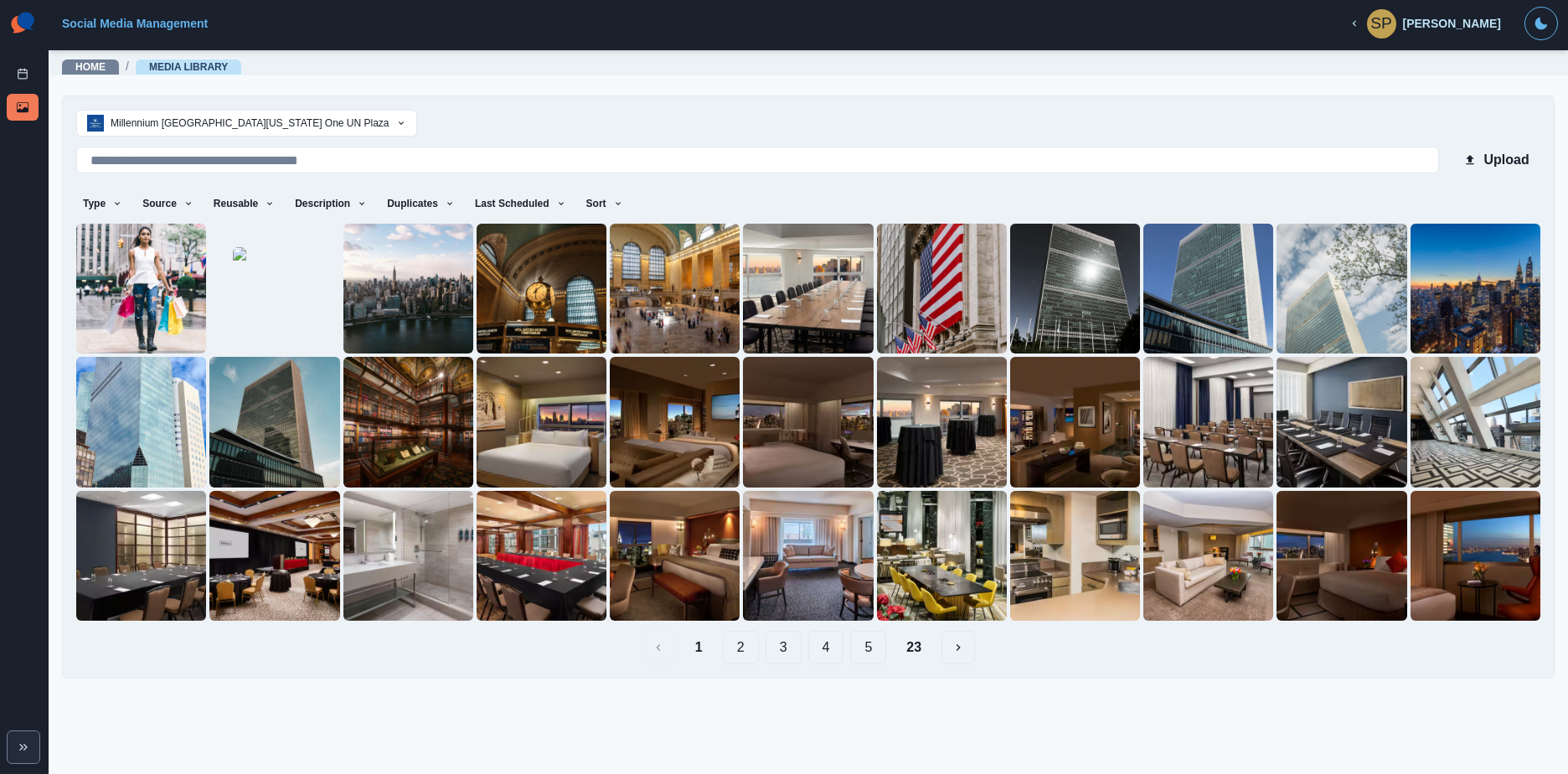
click at [781, 647] on button "3" at bounding box center [783, 647] width 36 height 34
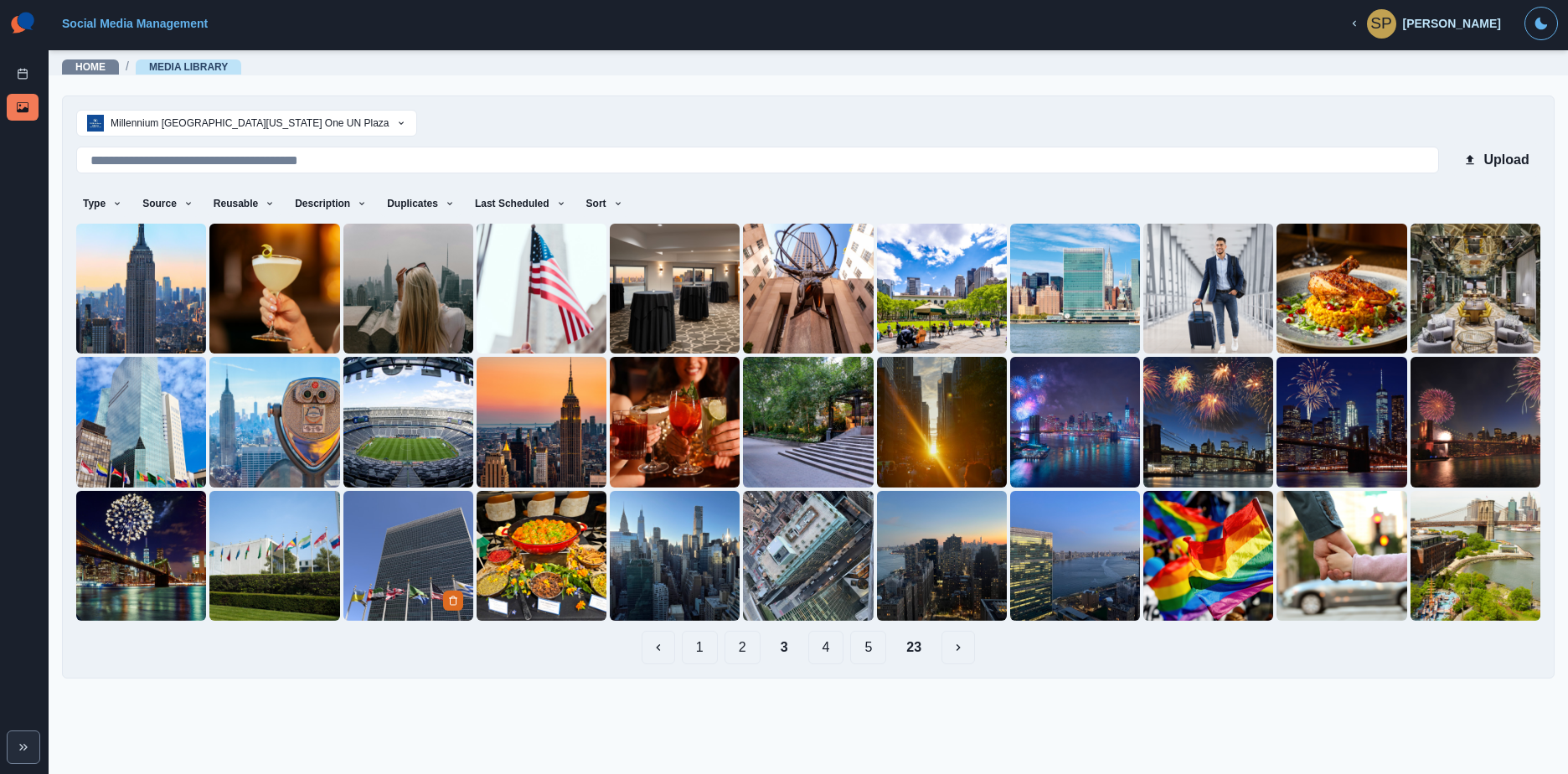
click at [419, 564] on img at bounding box center [408, 555] width 130 height 130
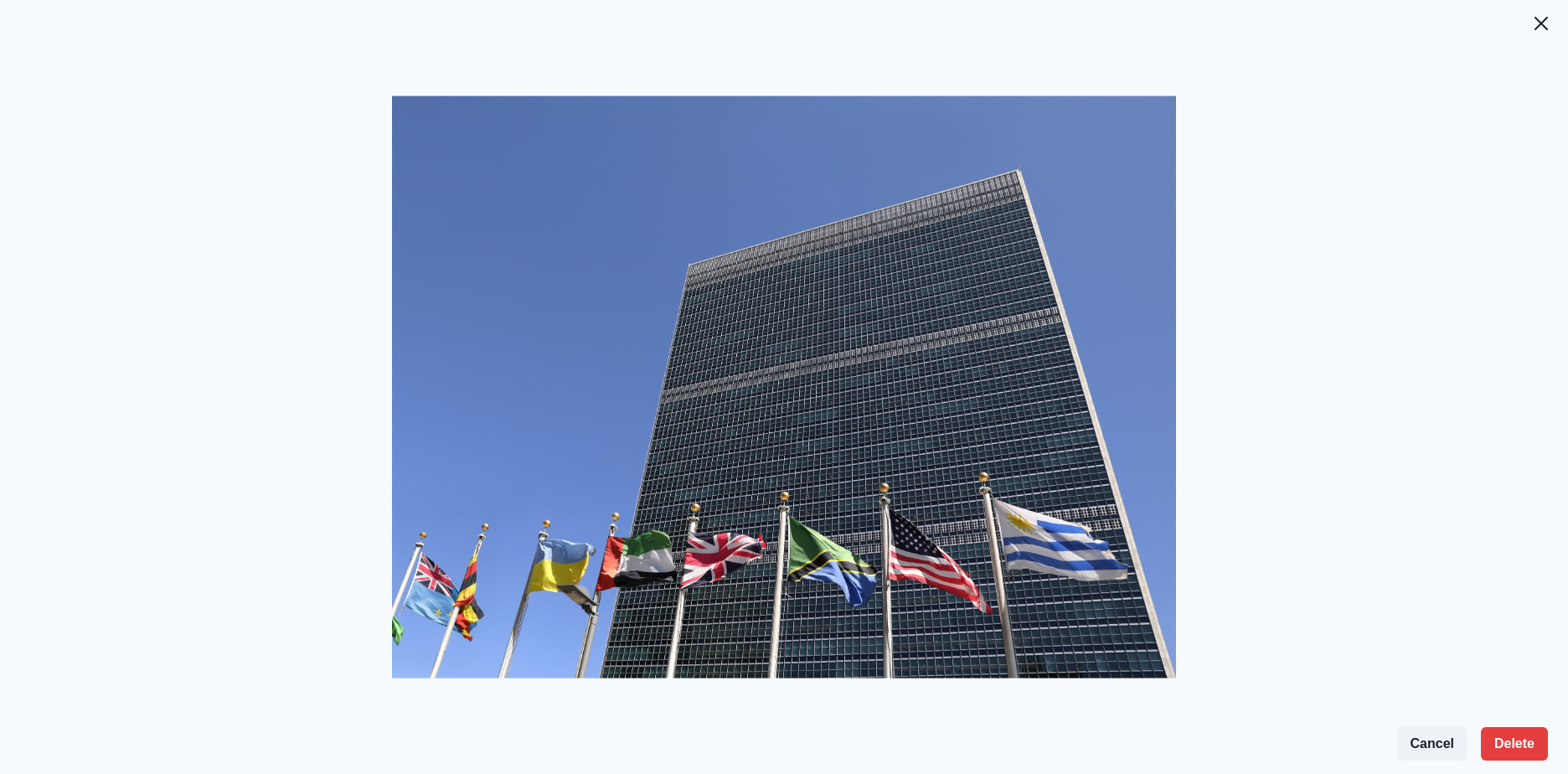
drag, startPoint x: 808, startPoint y: 430, endPoint x: 1343, endPoint y: 320, distance: 546.2
click at [1343, 320] on div at bounding box center [784, 400] width 1568 height 747
drag, startPoint x: 1331, startPoint y: 324, endPoint x: 1321, endPoint y: 334, distance: 14.1
click at [1328, 329] on div at bounding box center [784, 400] width 1568 height 747
click at [1542, 27] on icon "Close" at bounding box center [1541, 23] width 14 height 13
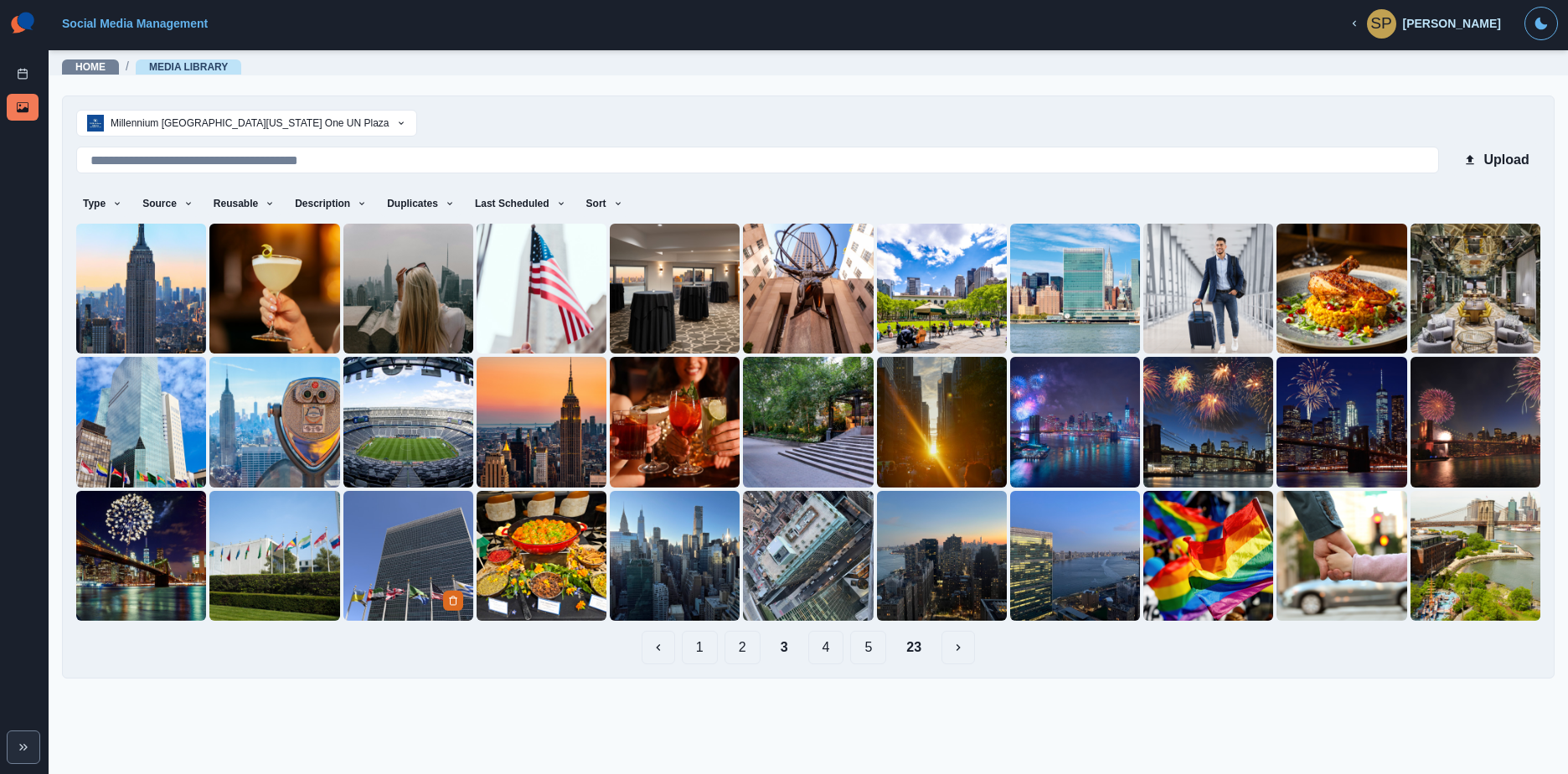
click at [453, 539] on img at bounding box center [408, 555] width 130 height 130
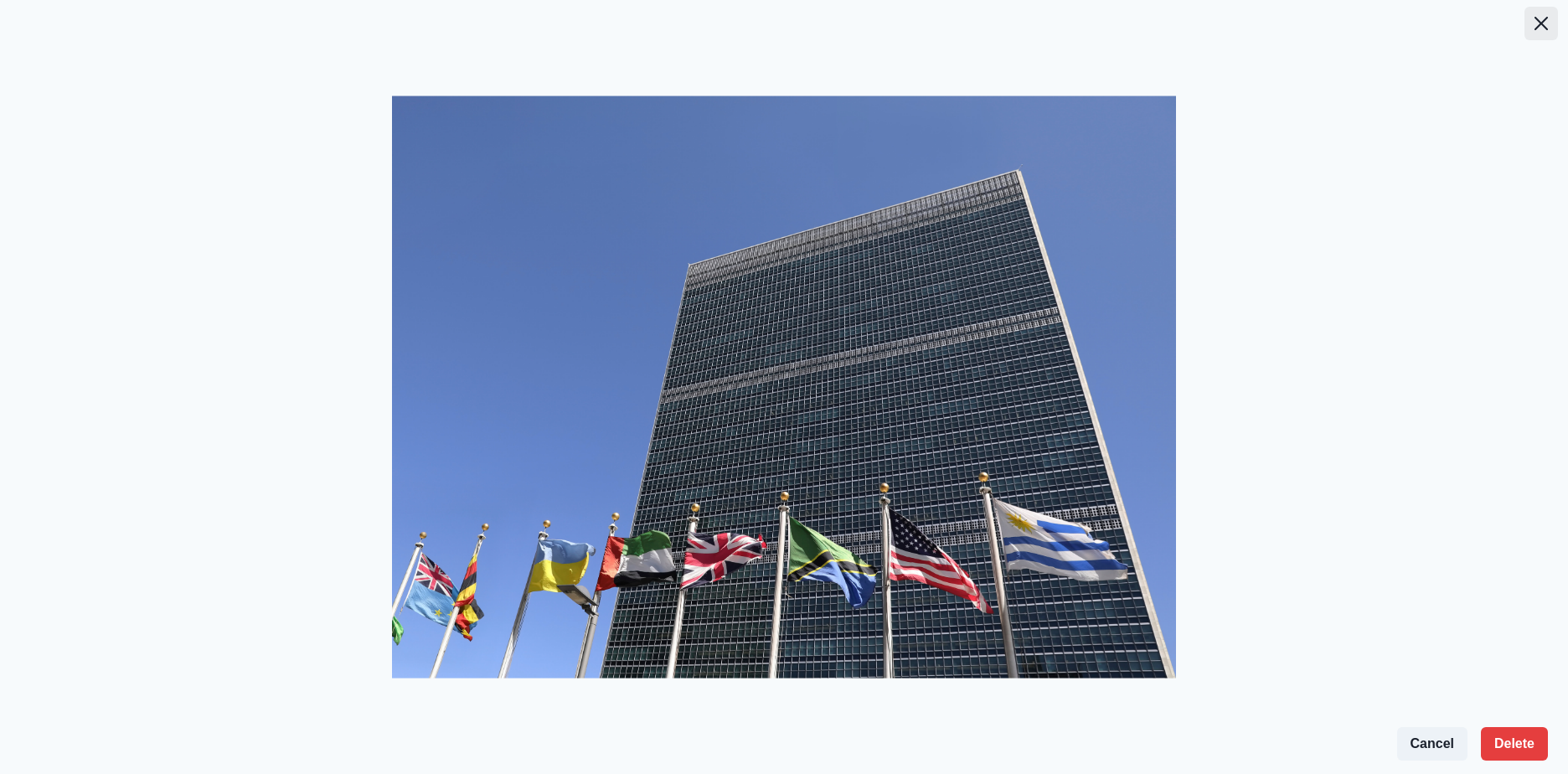
click at [1533, 16] on button "Close" at bounding box center [1541, 23] width 34 height 34
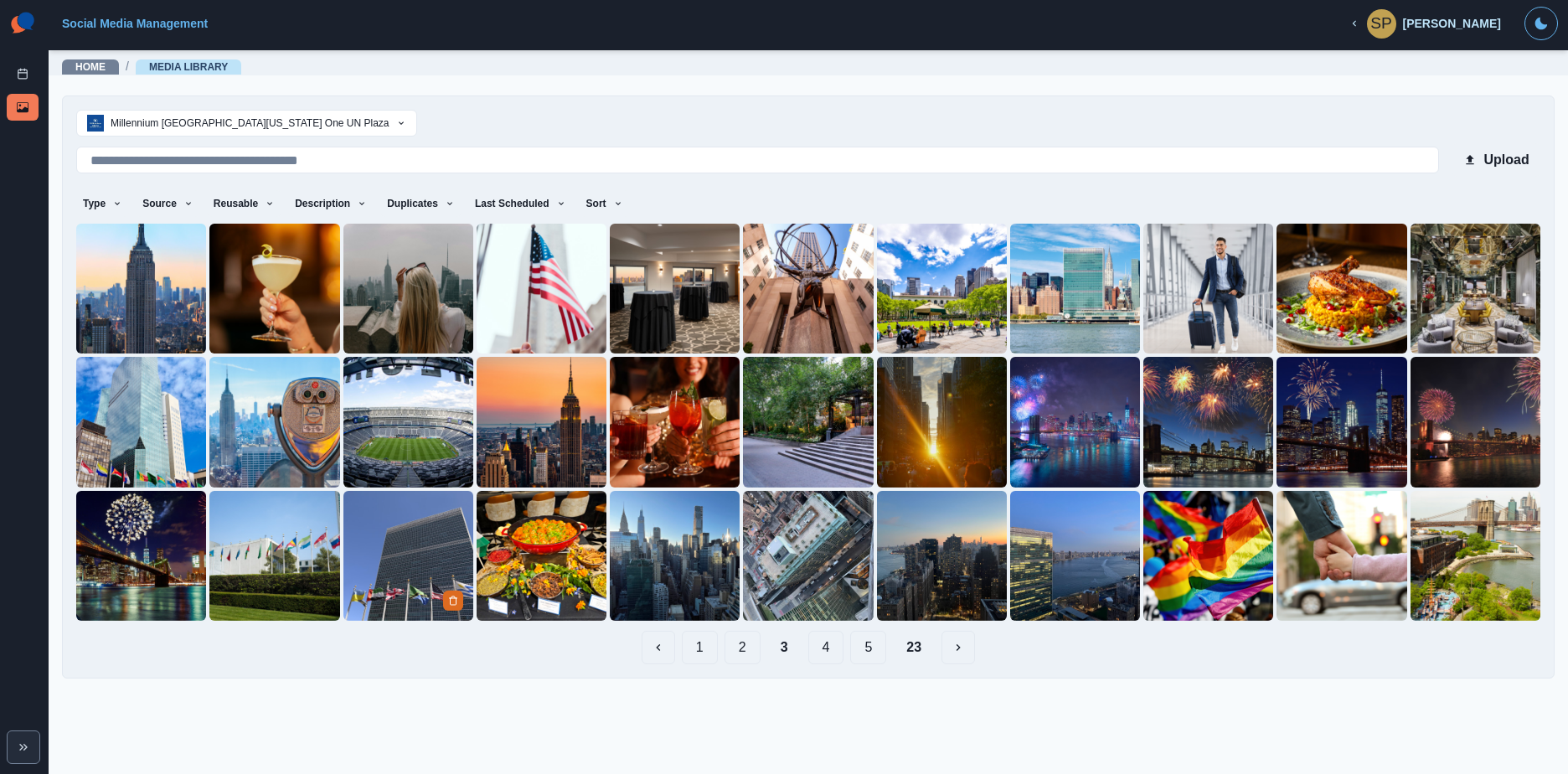
click at [437, 541] on img at bounding box center [408, 555] width 130 height 130
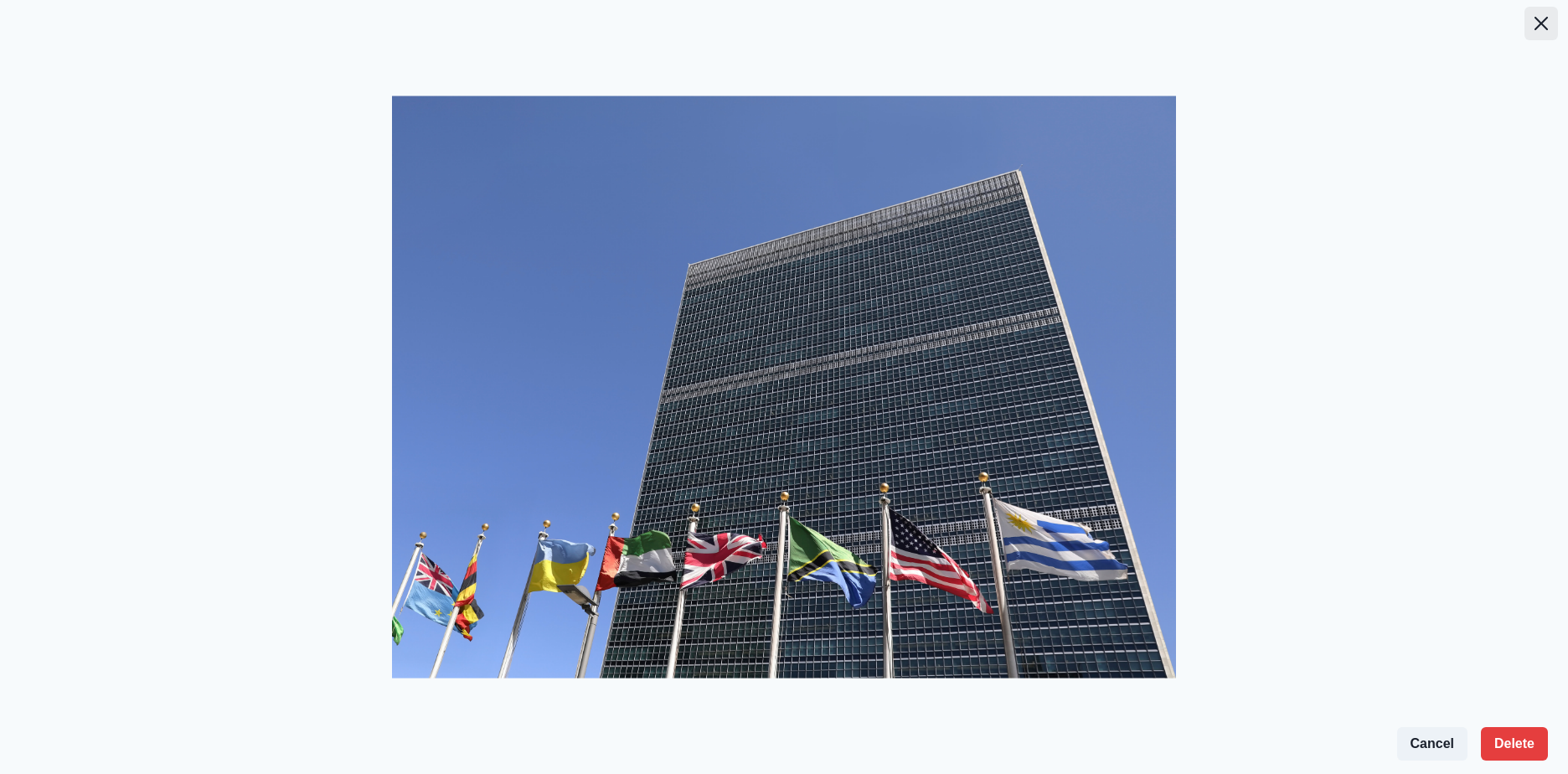
click at [1542, 21] on icon "Close" at bounding box center [1541, 23] width 14 height 13
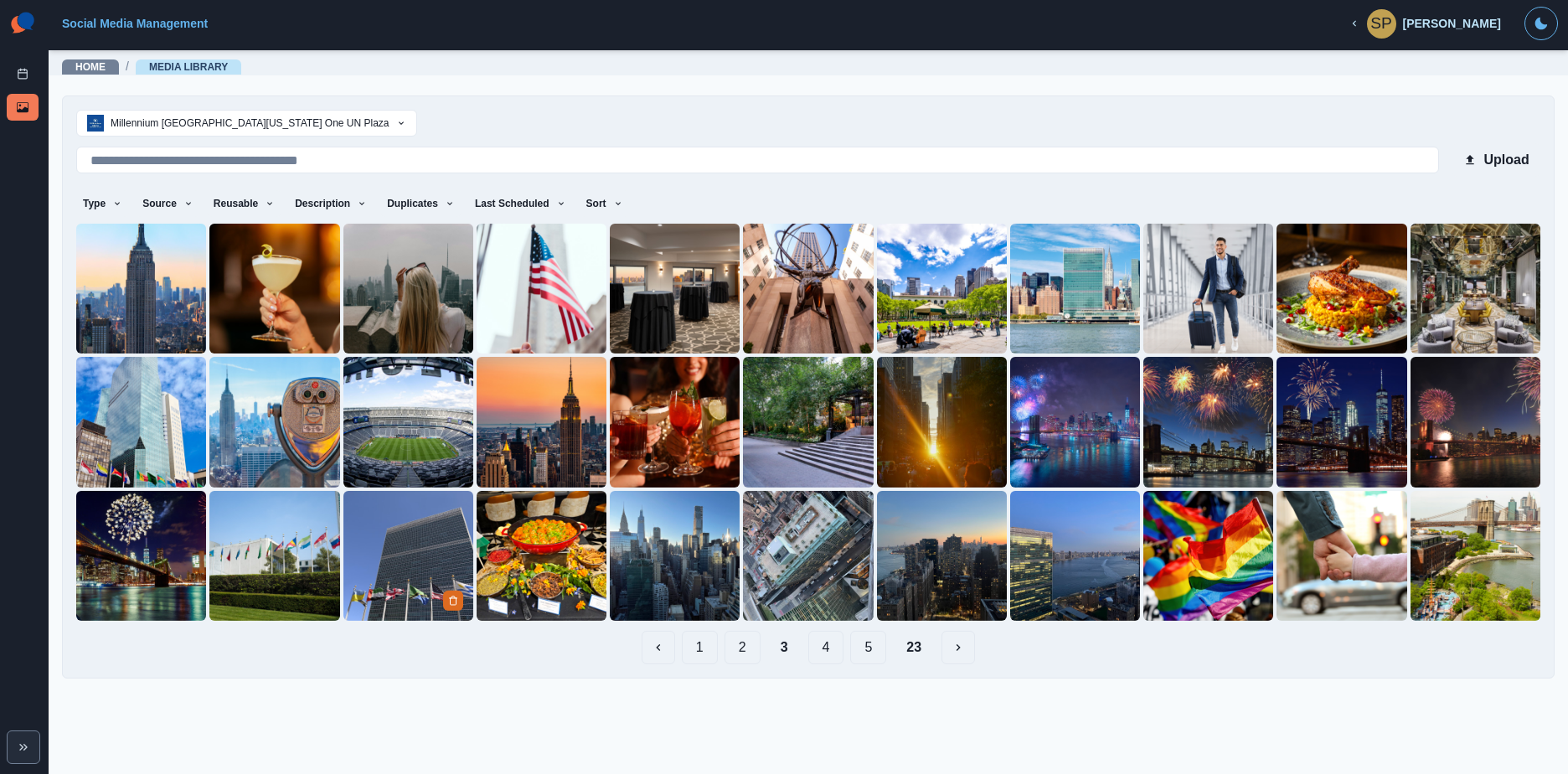
drag, startPoint x: 403, startPoint y: 545, endPoint x: 392, endPoint y: 555, distance: 14.9
click at [392, 555] on img at bounding box center [408, 555] width 130 height 130
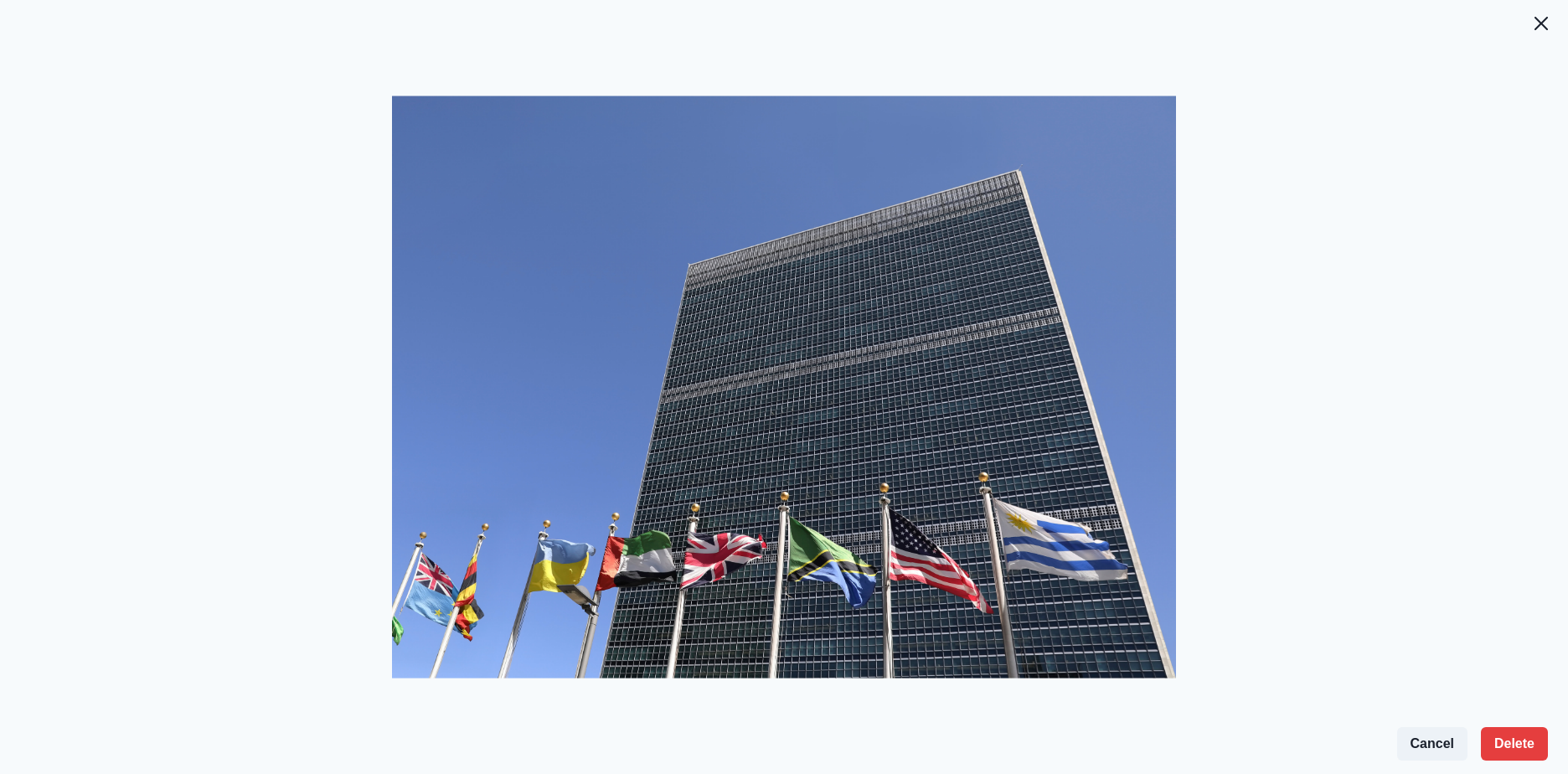
click at [1124, 44] on div at bounding box center [784, 400] width 1568 height 747
click at [1538, 22] on icon "Close" at bounding box center [1541, 23] width 14 height 13
